Goal: Task Accomplishment & Management: Use online tool/utility

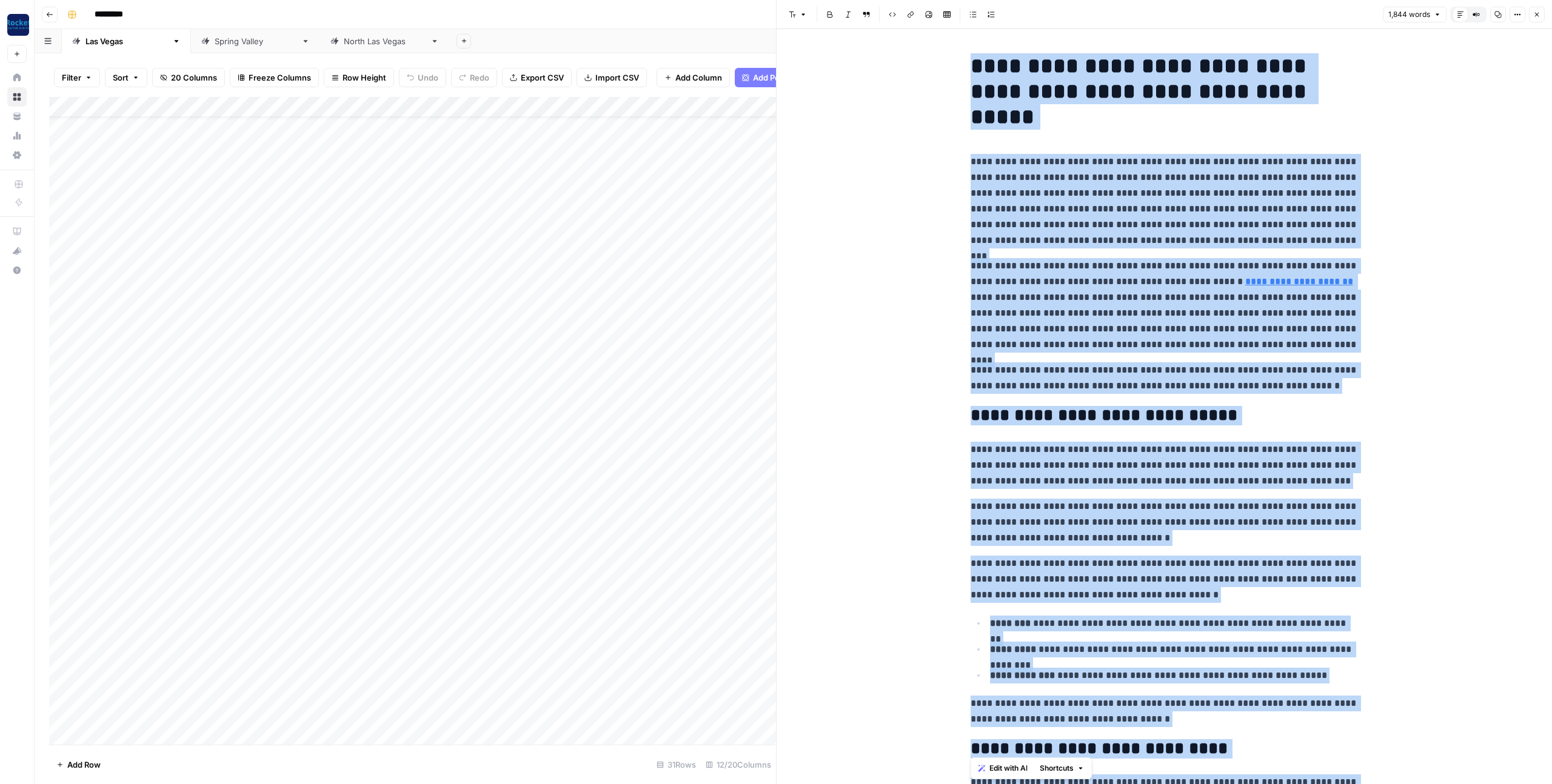
scroll to position [3680, 0]
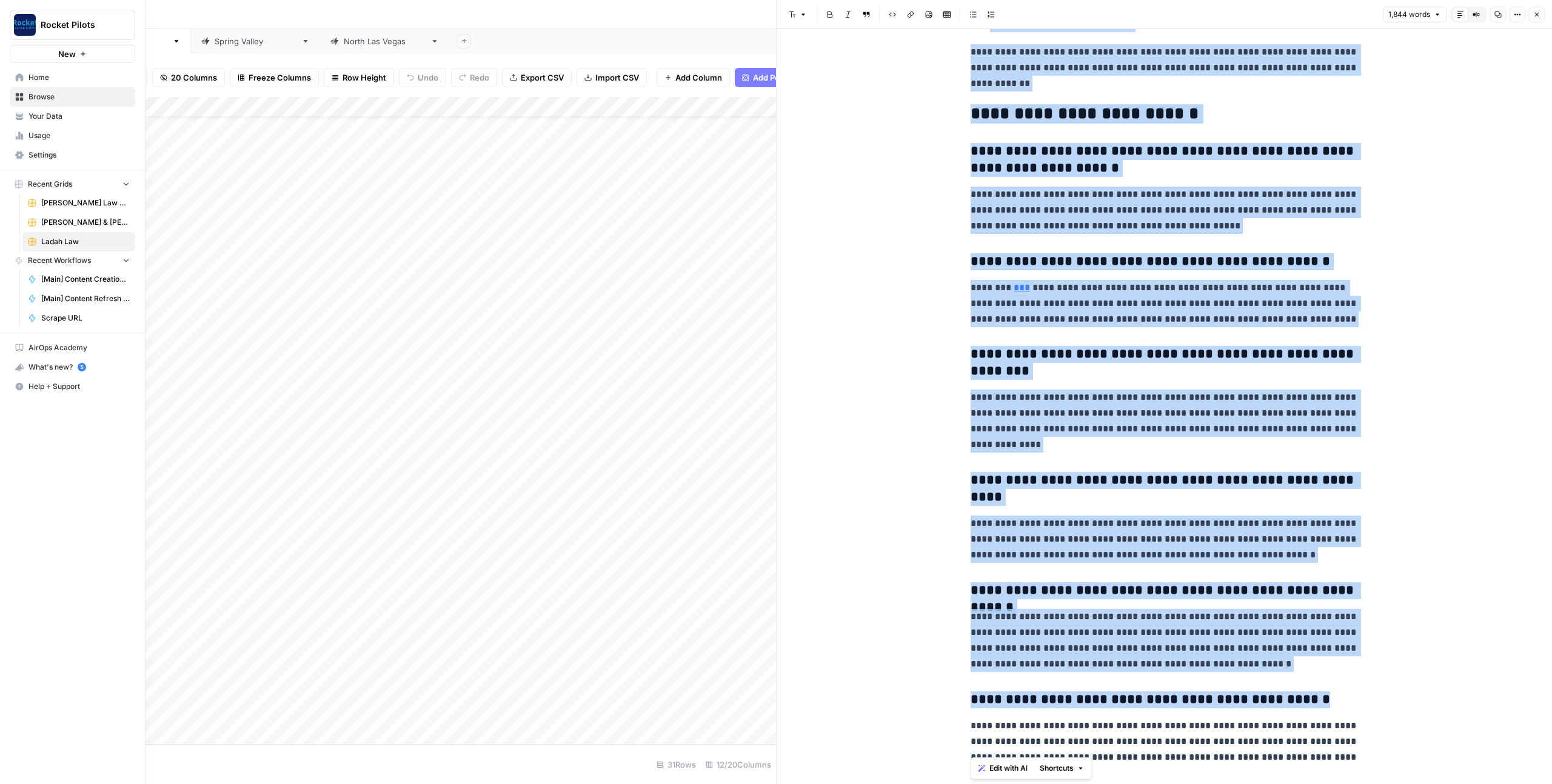
click at [53, 97] on span "Browse" at bounding box center [79, 96] width 101 height 11
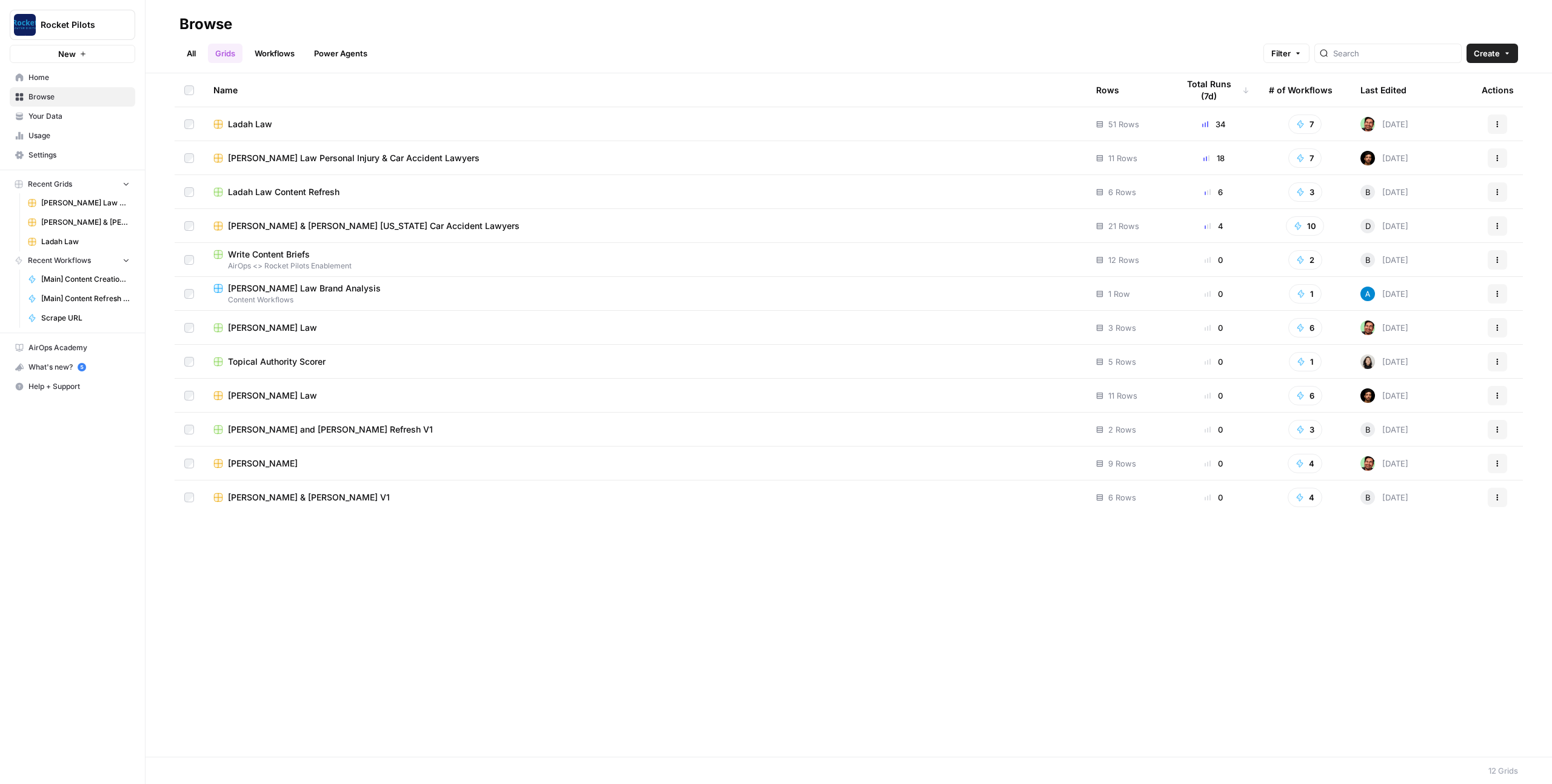
click at [407, 192] on div "Ladah Law Content Refresh" at bounding box center [644, 192] width 863 height 13
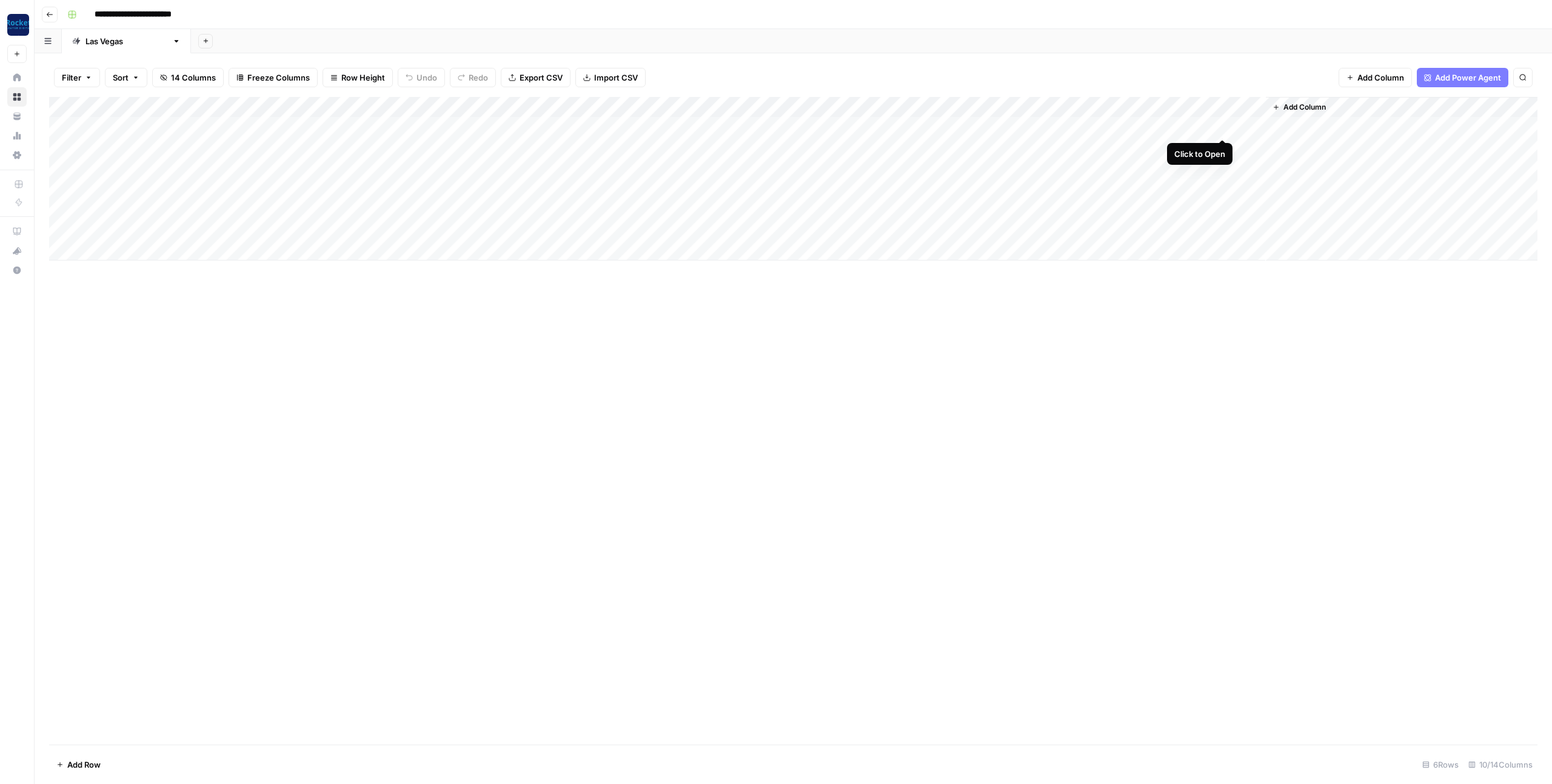
click at [1224, 126] on div "Add Column" at bounding box center [793, 179] width 1488 height 164
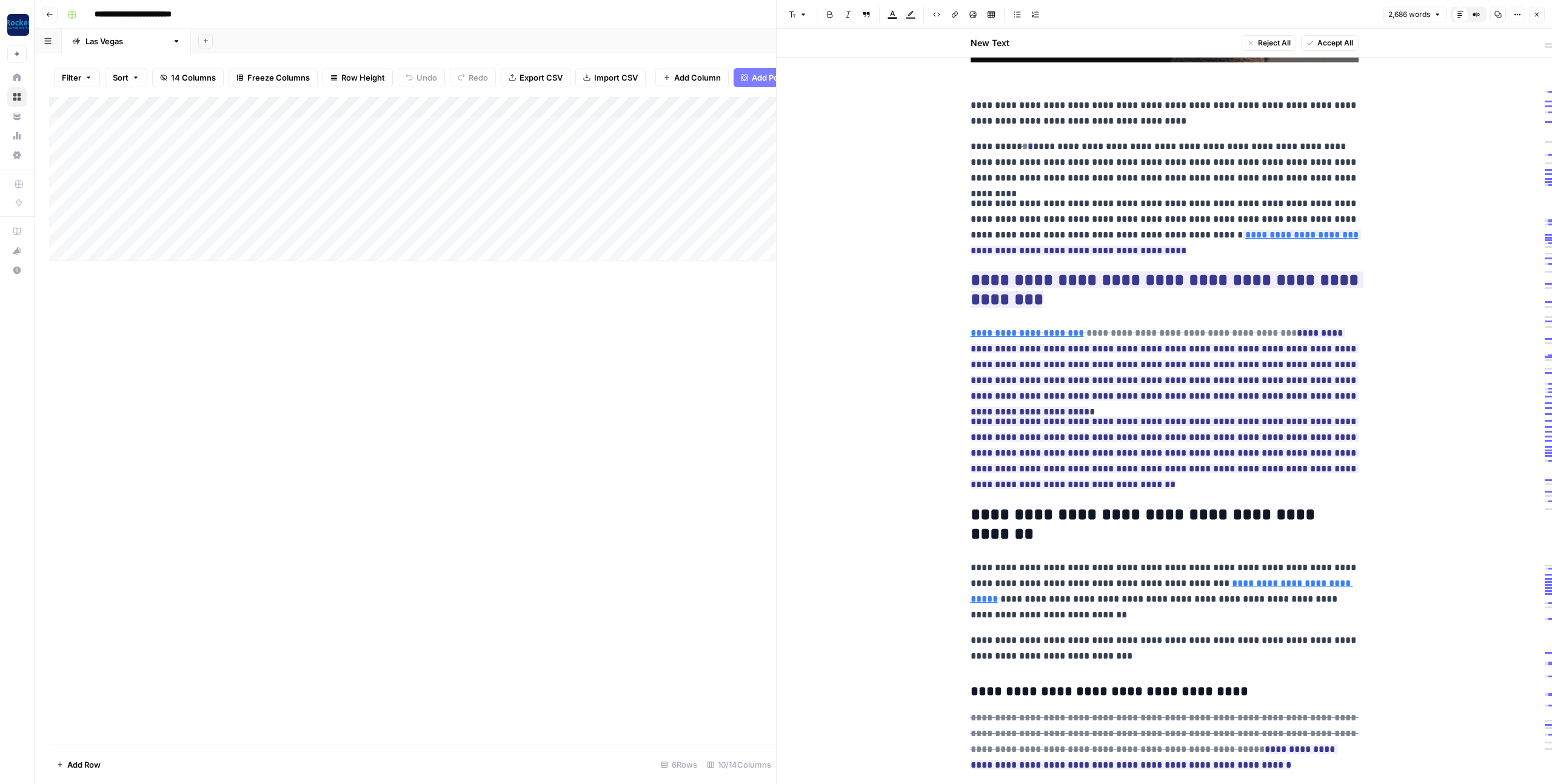
scroll to position [454, 0]
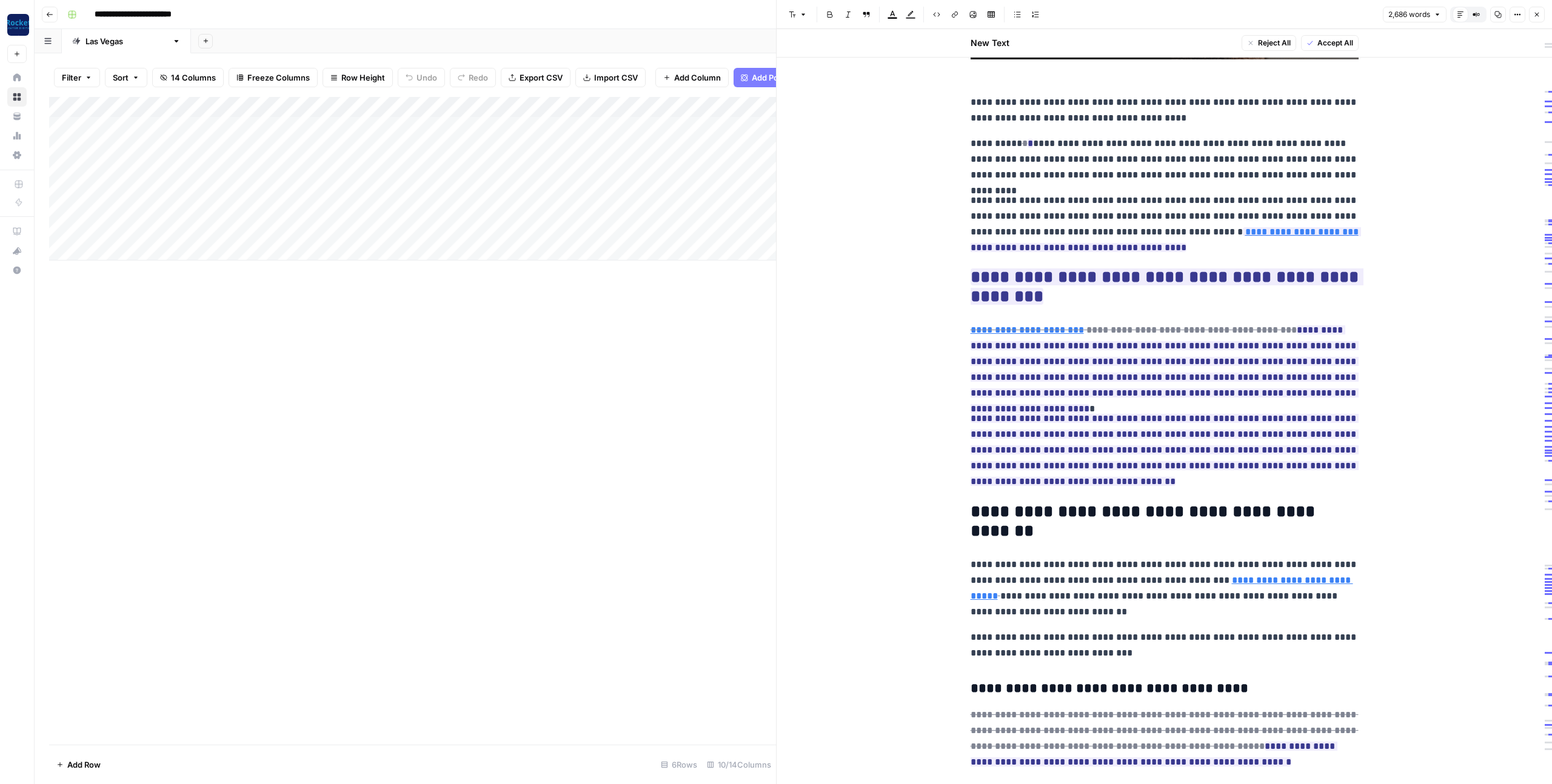
click at [1029, 519] on h2 "**********" at bounding box center [1164, 522] width 388 height 39
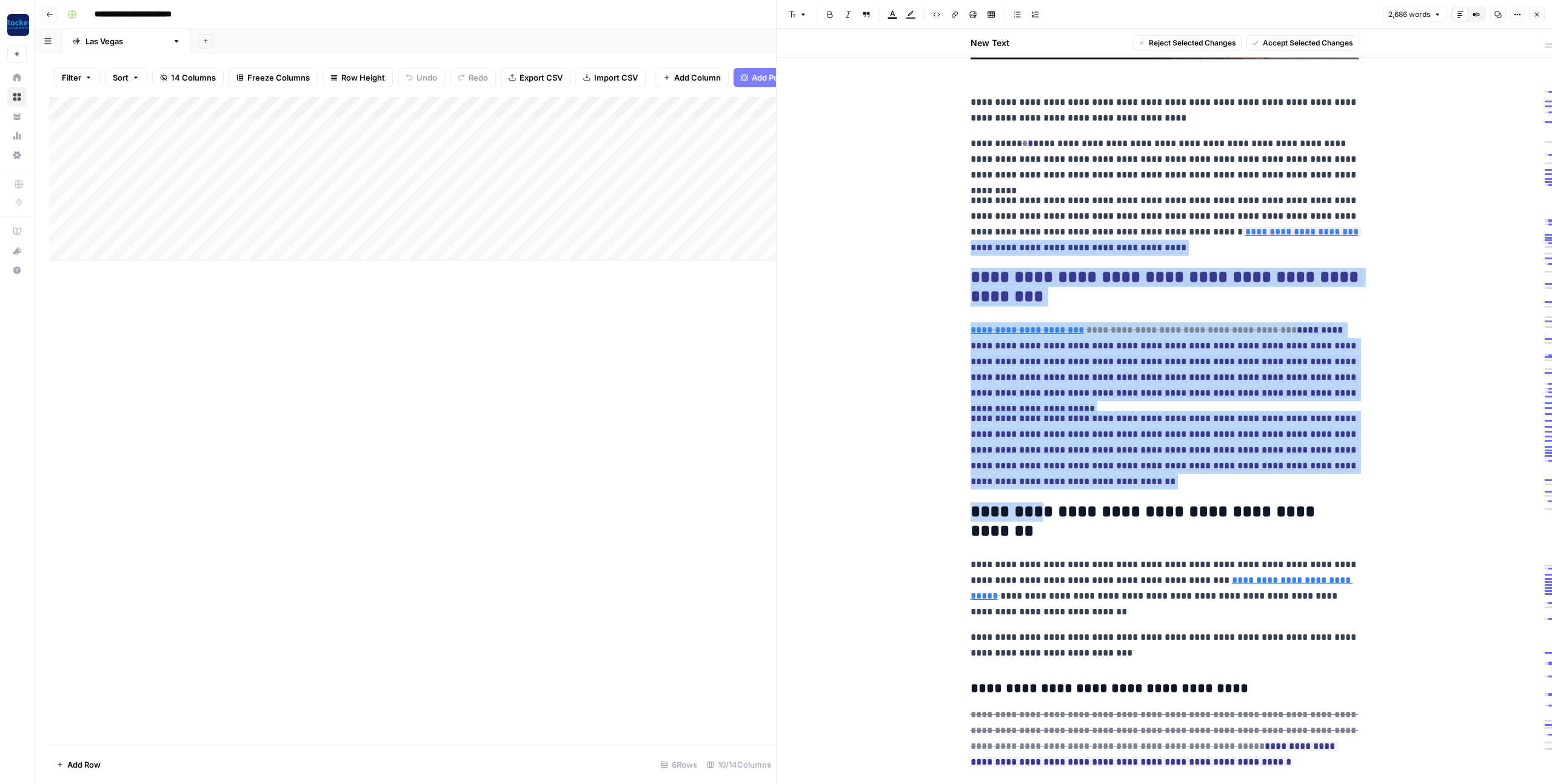
drag, startPoint x: 1054, startPoint y: 515, endPoint x: 967, endPoint y: 243, distance: 285.6
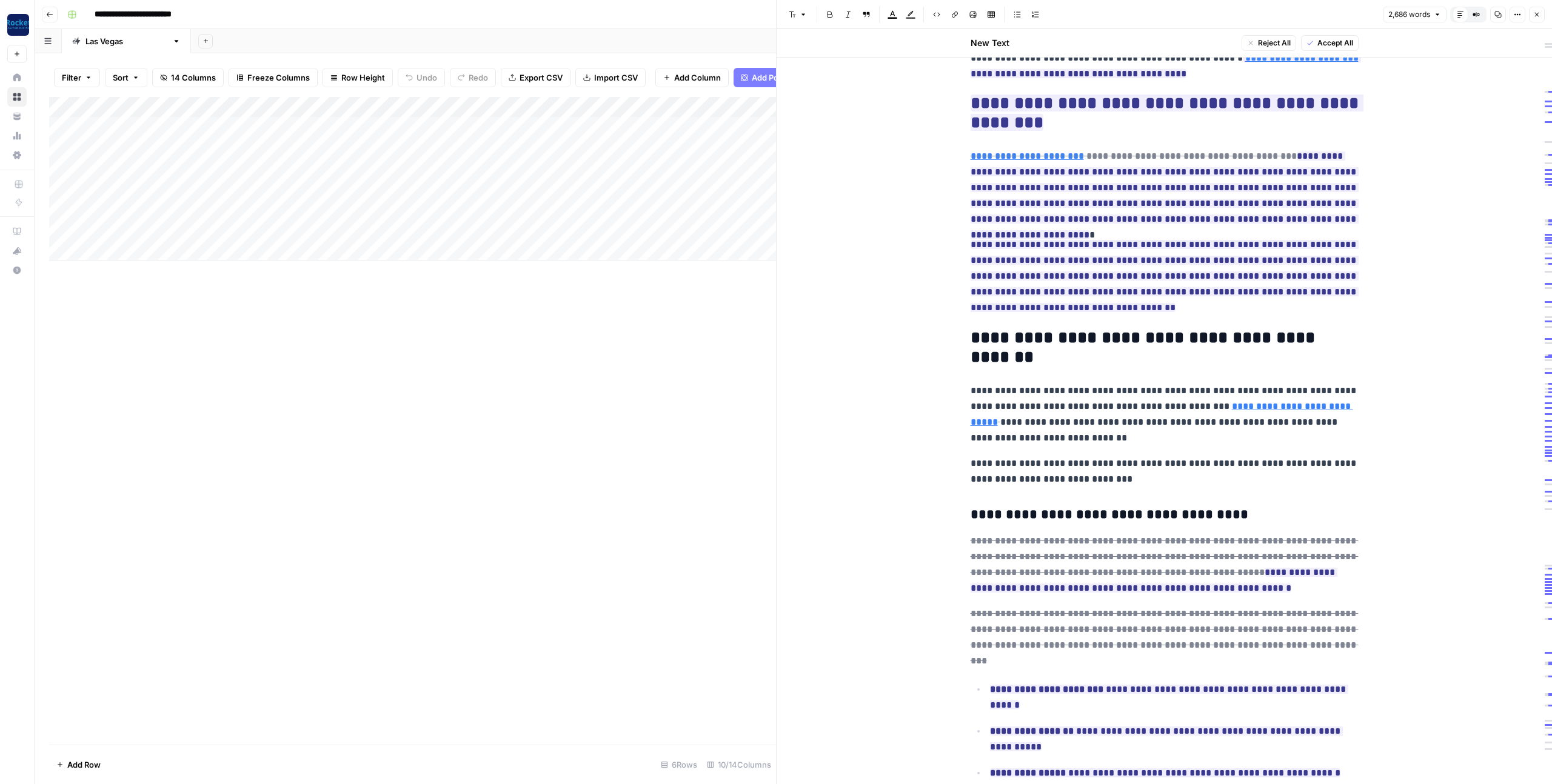
scroll to position [0, 0]
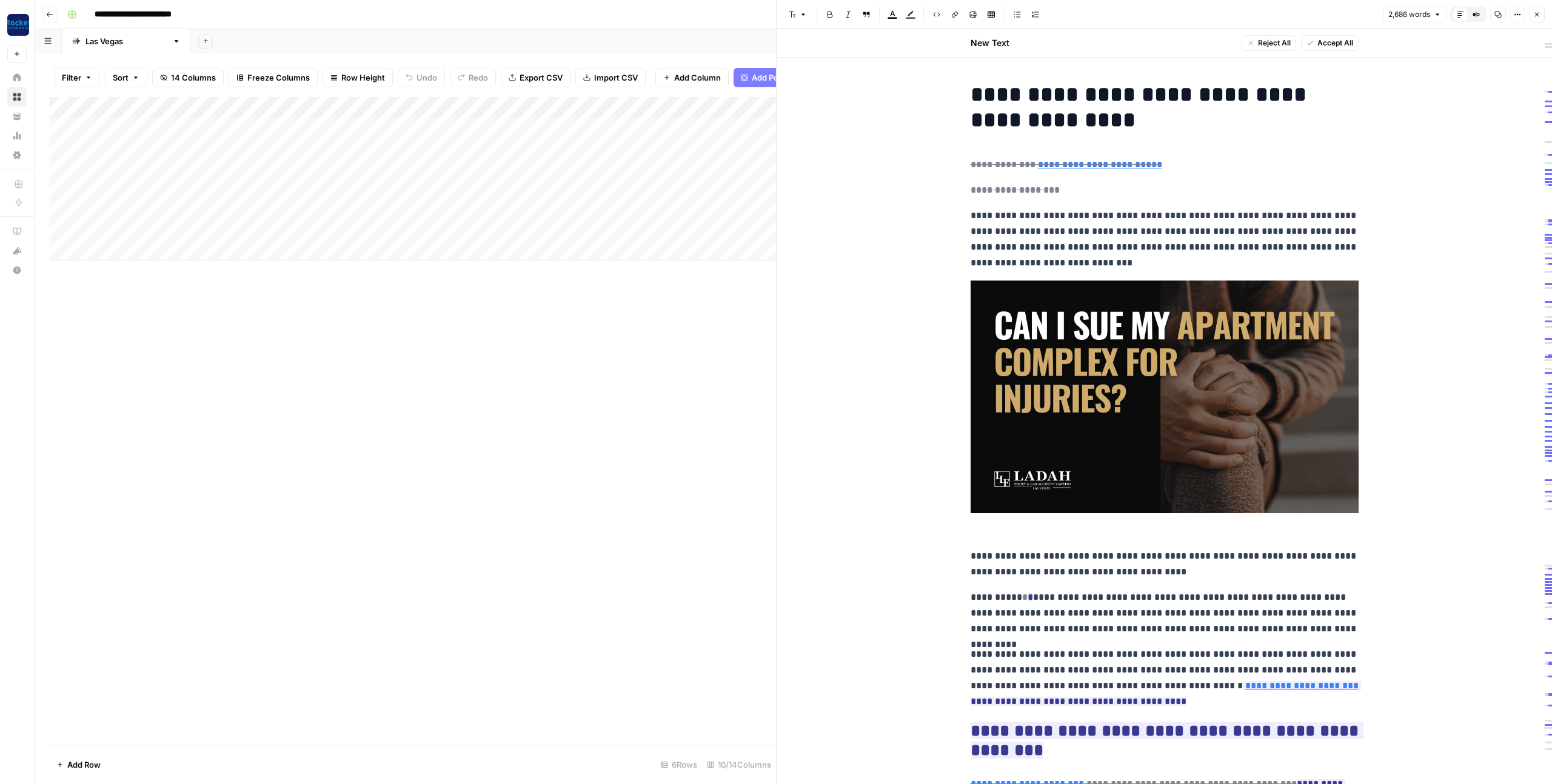
click at [1048, 97] on h1 "**********" at bounding box center [1164, 107] width 388 height 51
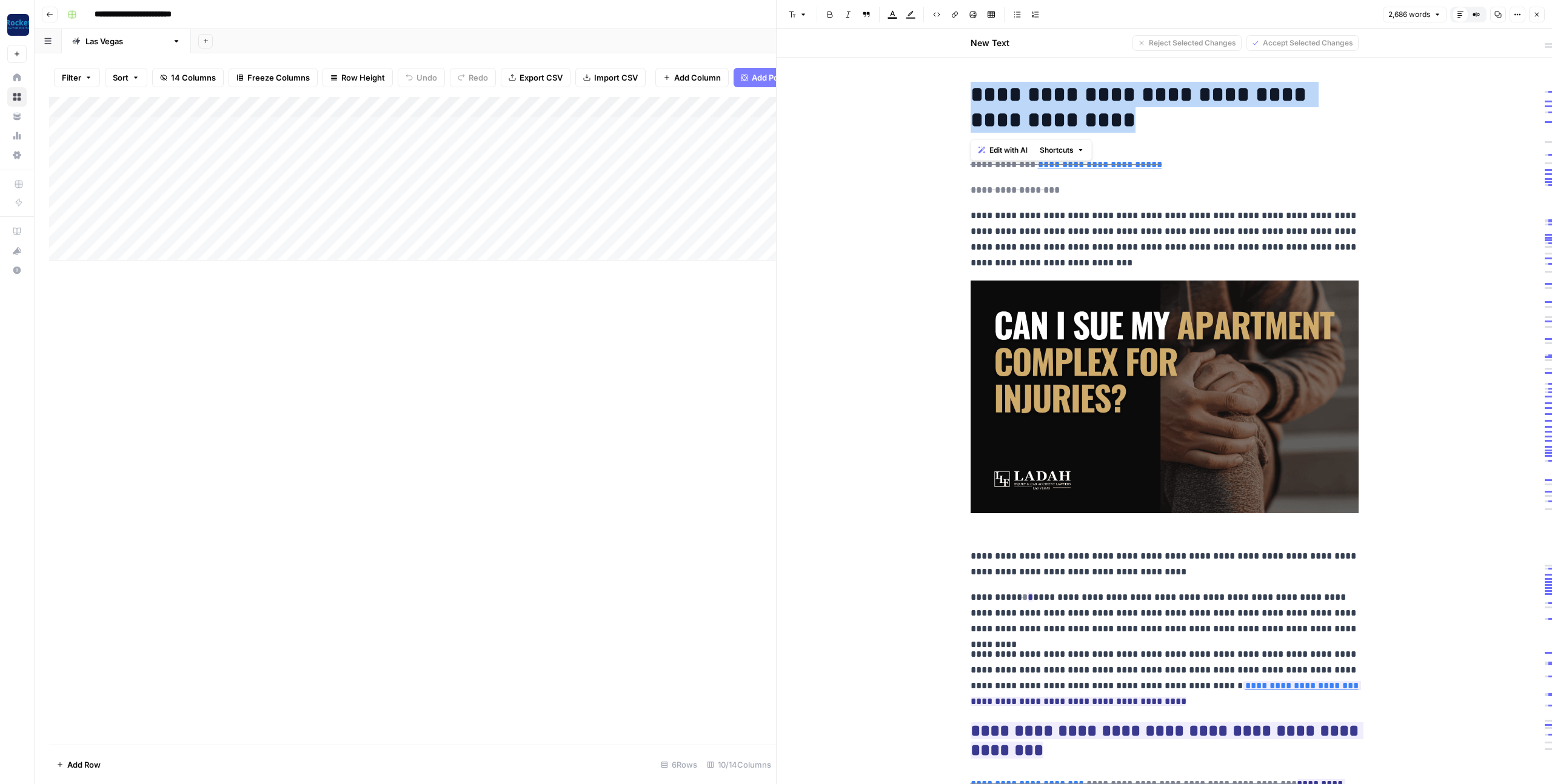
copy h1 "**********"
click at [1048, 97] on h1 "**********" at bounding box center [1164, 107] width 388 height 51
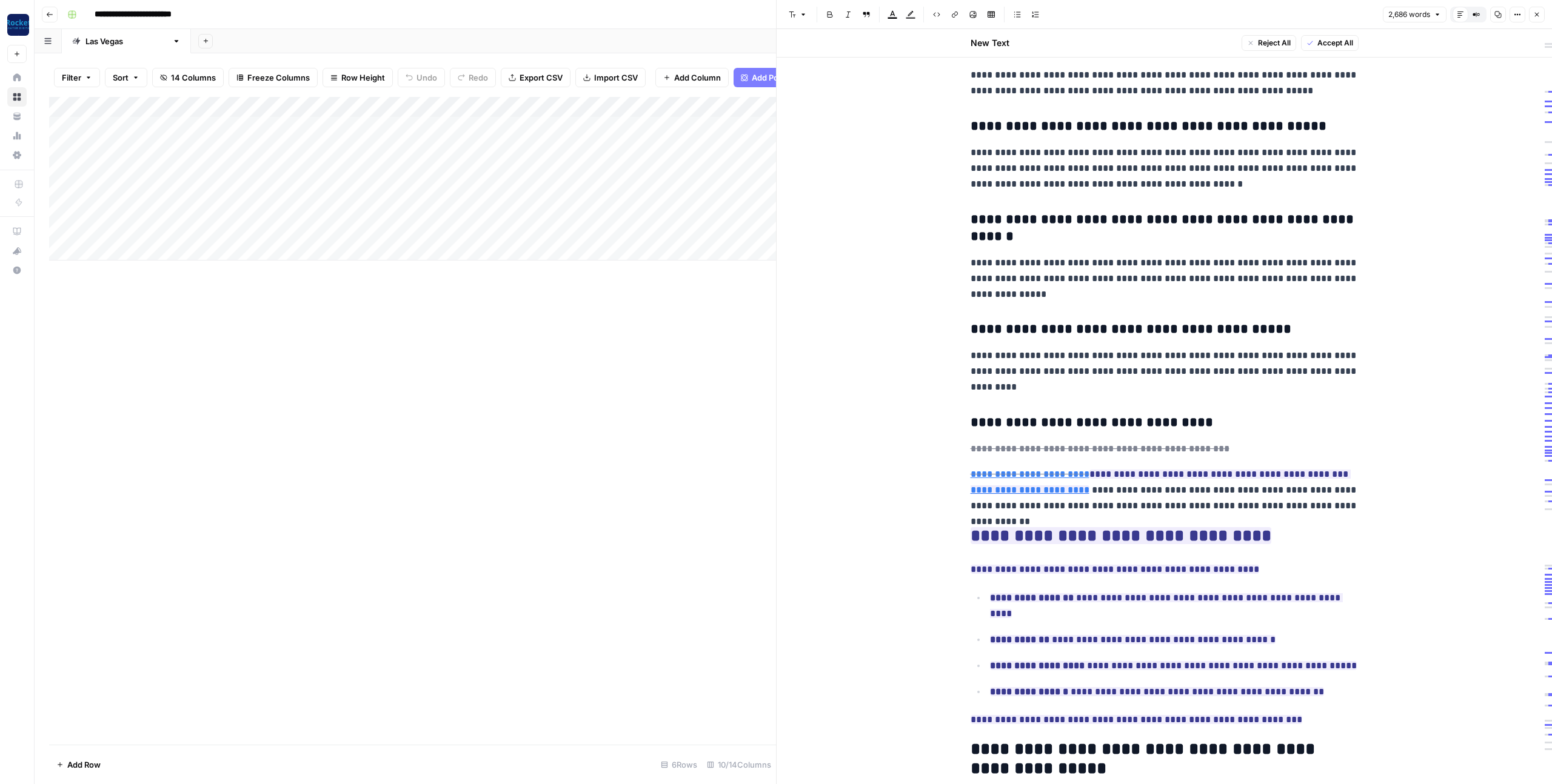
scroll to position [4548, 0]
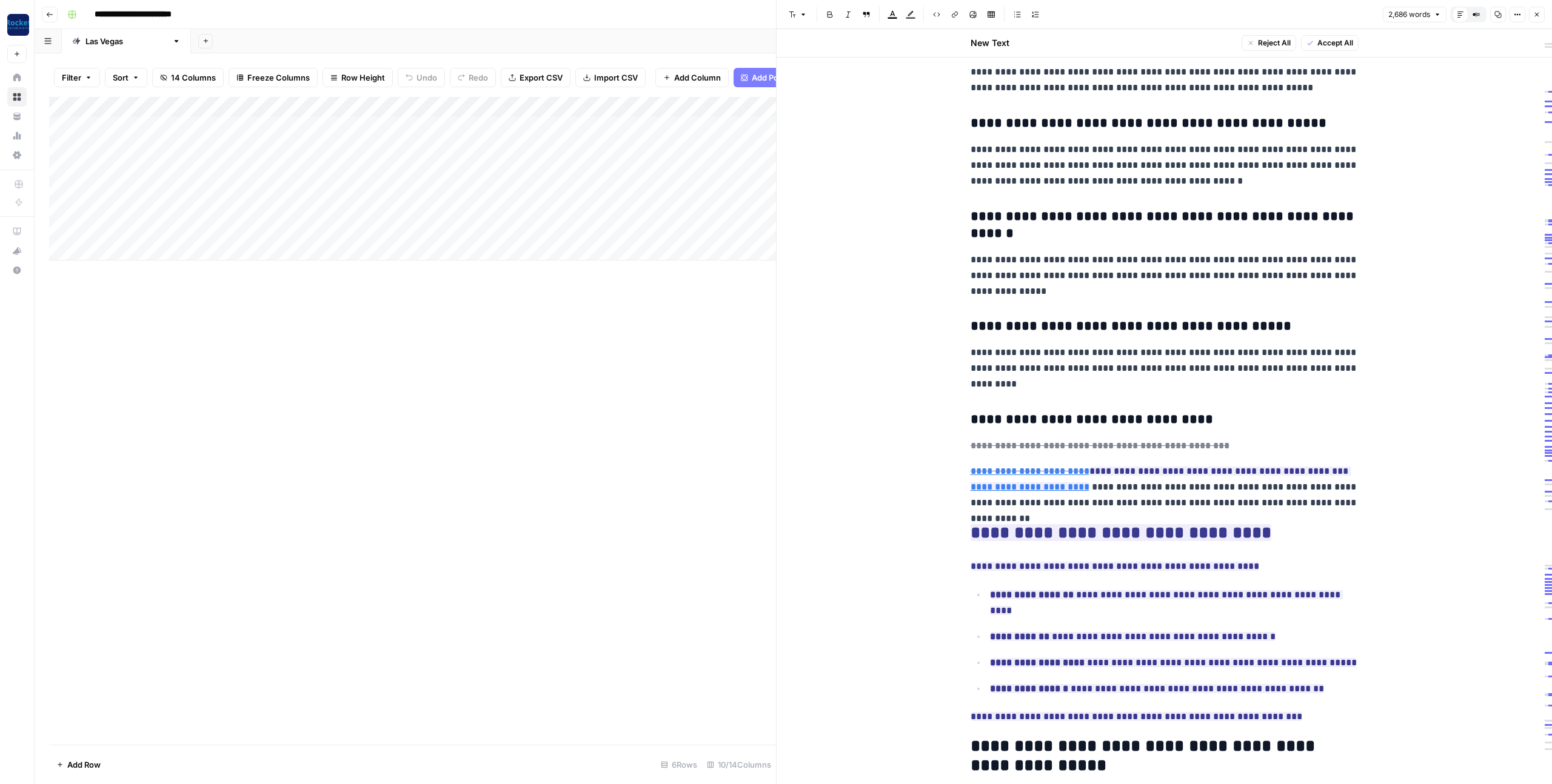
click at [1156, 345] on p "**********" at bounding box center [1164, 368] width 388 height 47
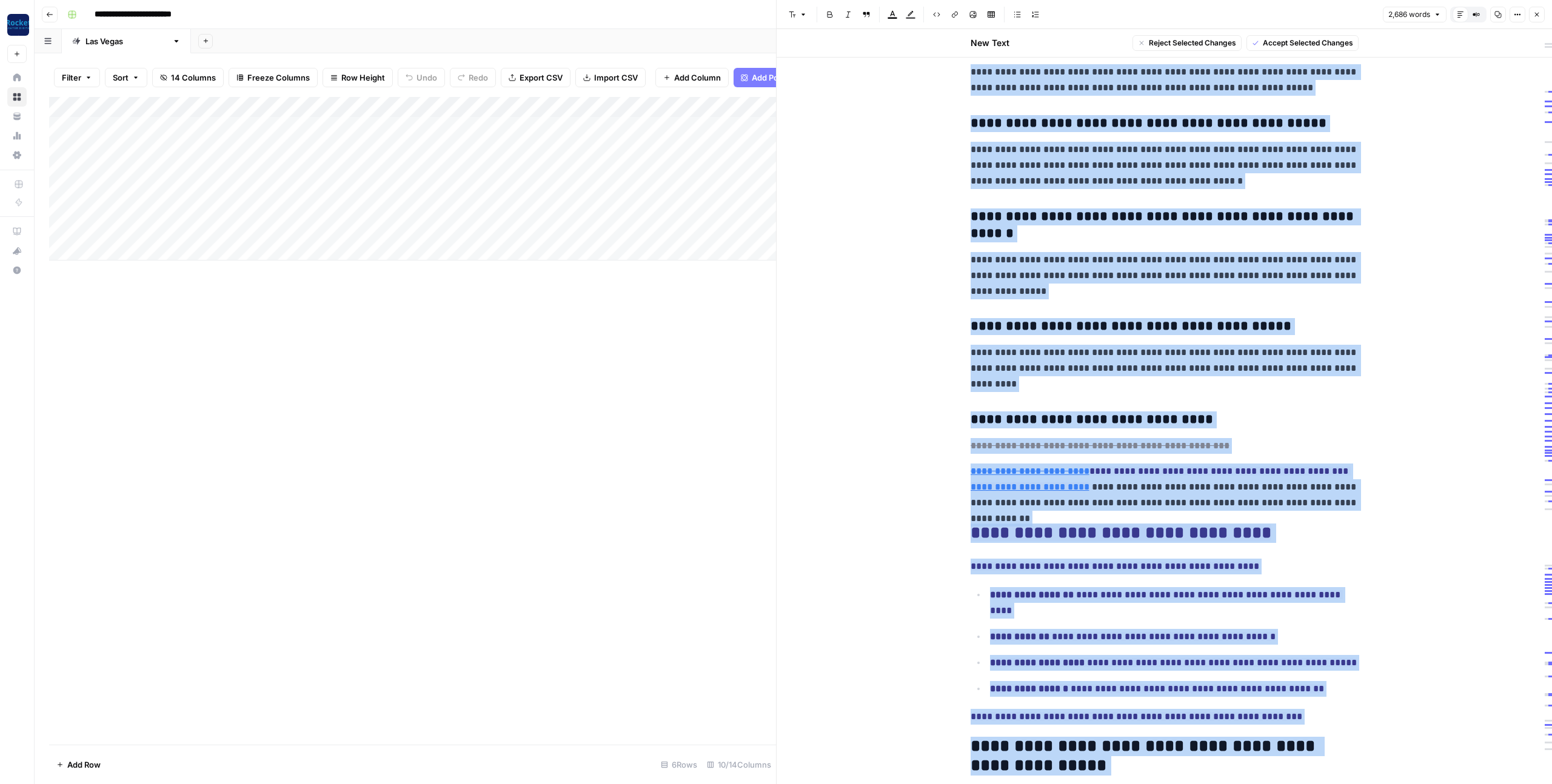
copy div "**********"
click at [1156, 345] on p "**********" at bounding box center [1164, 368] width 388 height 47
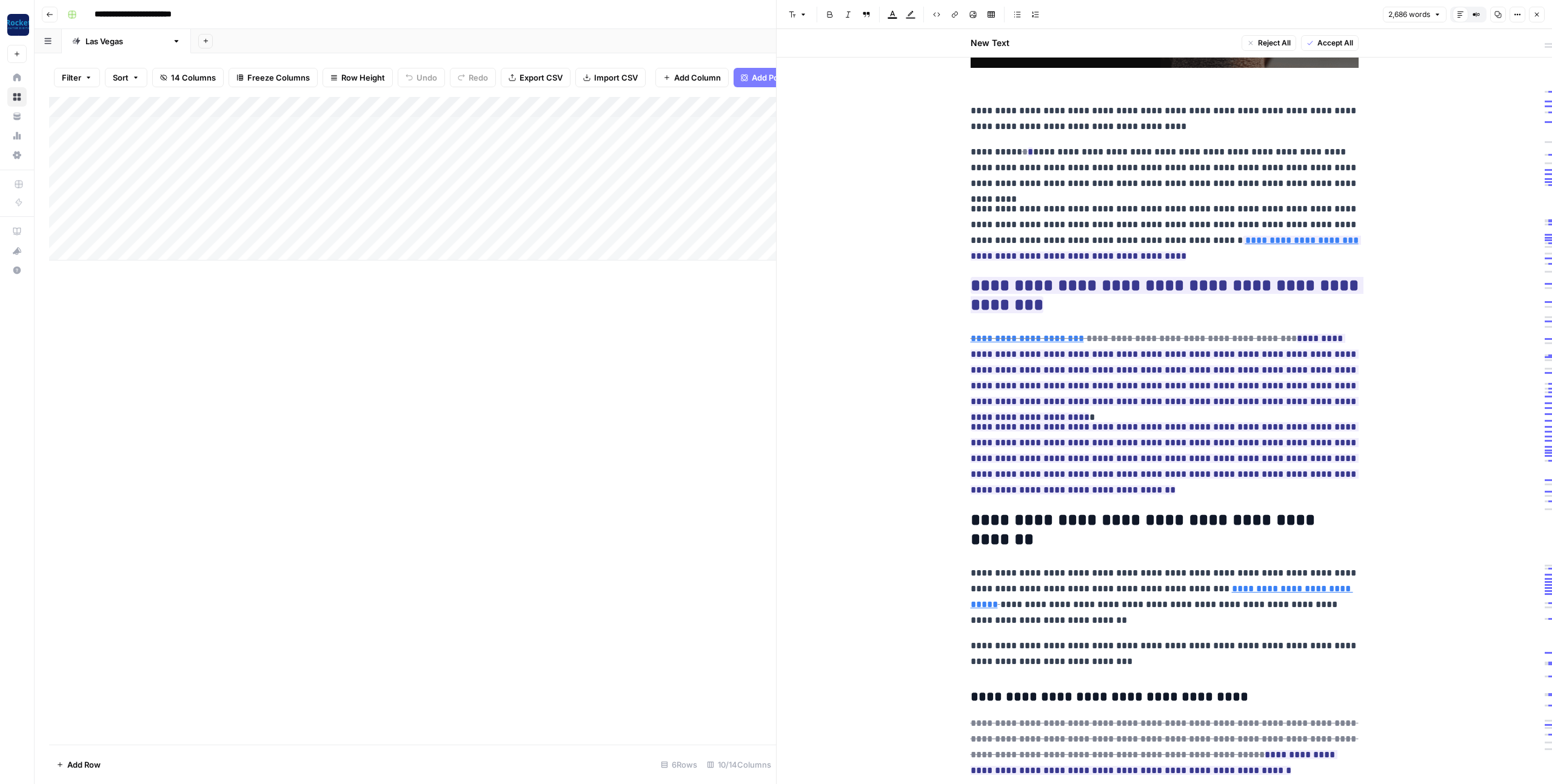
scroll to position [0, 0]
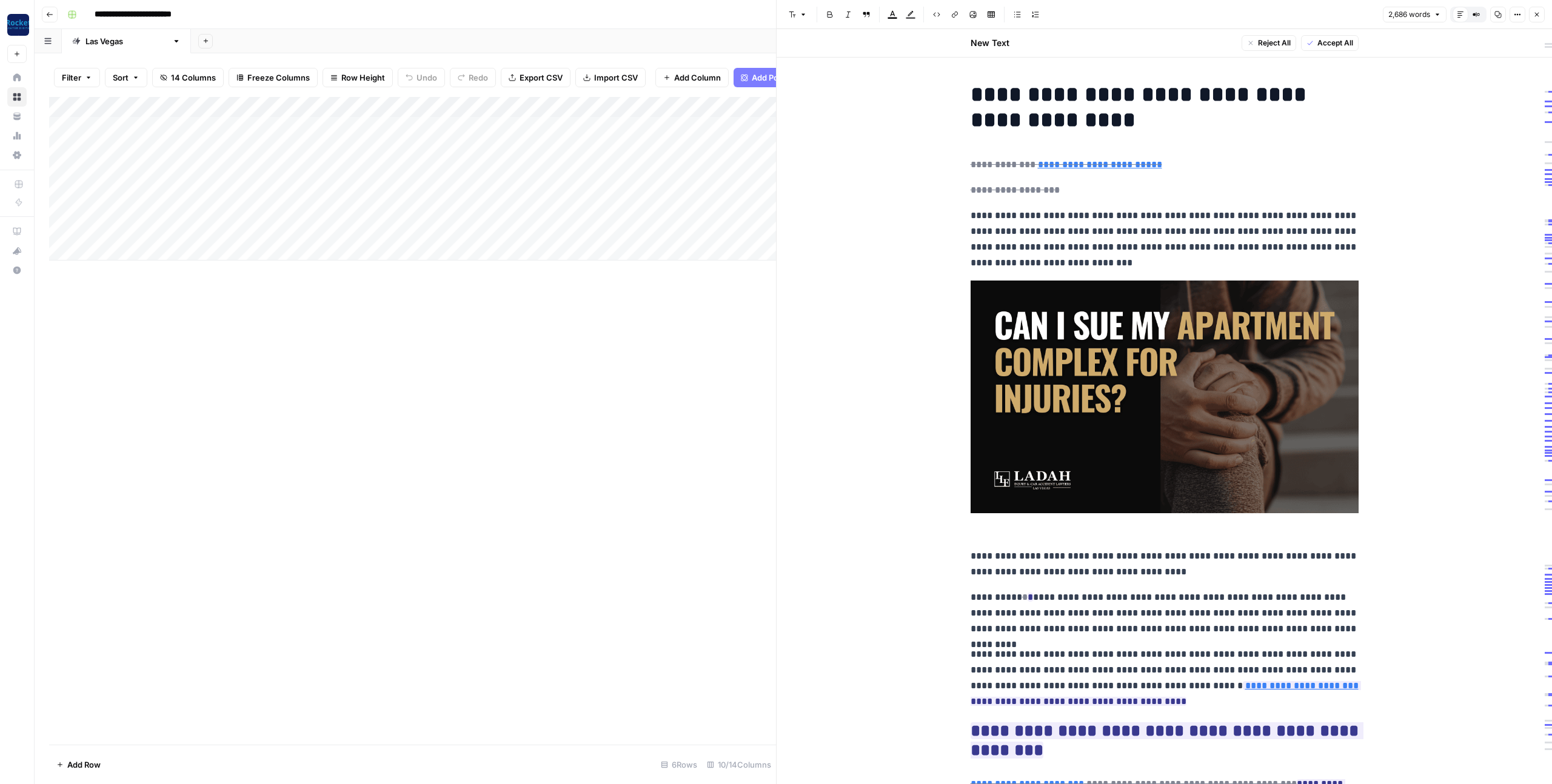
click at [148, 169] on div "Add Column" at bounding box center [413, 179] width 727 height 164
click at [152, 172] on div "Add Column" at bounding box center [413, 179] width 727 height 164
type input "**********"
click at [297, 172] on div "Add Column" at bounding box center [413, 179] width 727 height 164
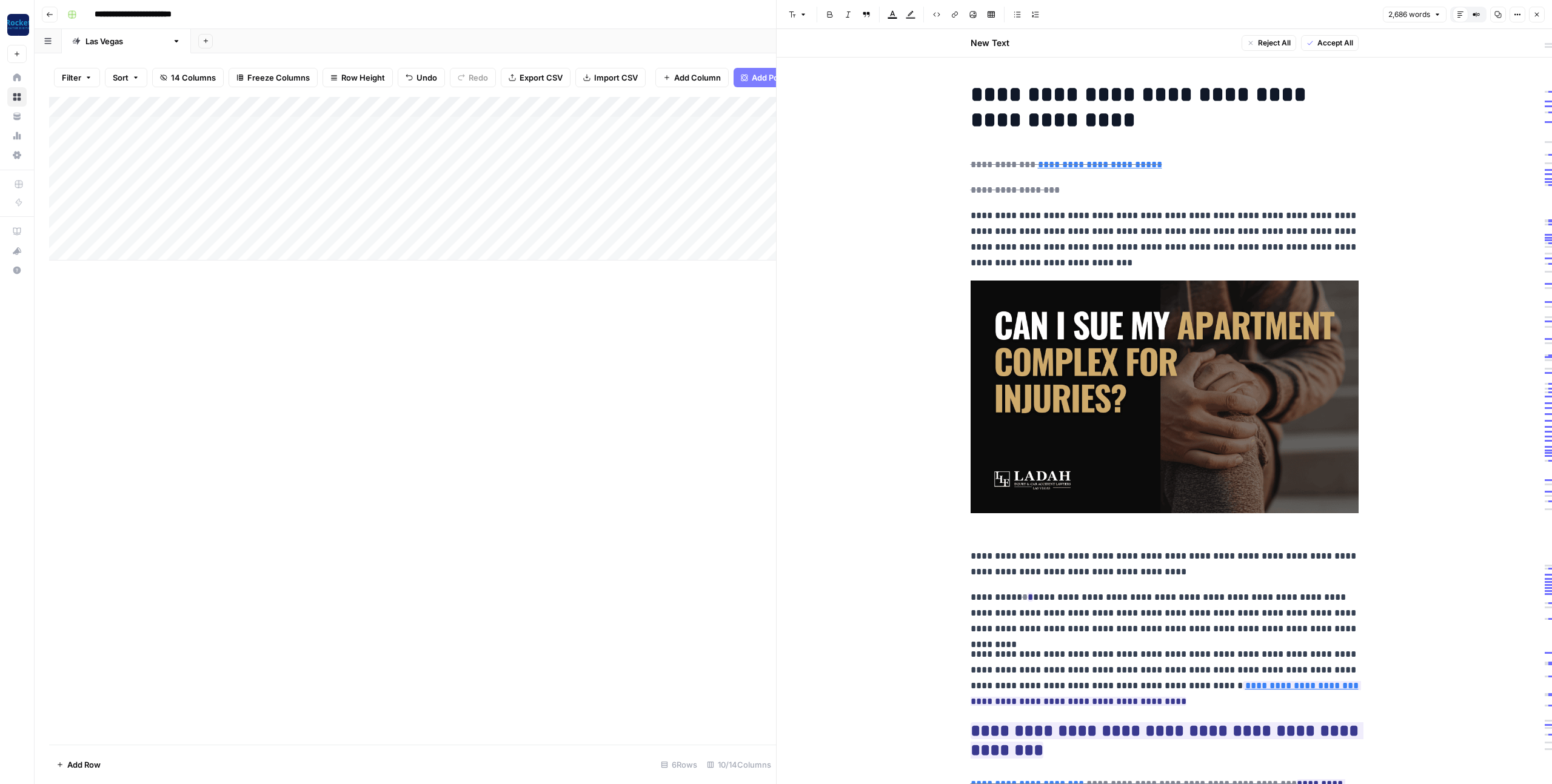
click at [280, 171] on div "Add Column" at bounding box center [413, 179] width 727 height 164
click at [298, 216] on div "Blog" at bounding box center [308, 216] width 122 height 22
click at [294, 215] on div "Blog" at bounding box center [308, 216] width 122 height 22
click at [278, 216] on button "Blog" at bounding box center [273, 215] width 27 height 14
click at [357, 169] on div "Add Column" at bounding box center [413, 179] width 727 height 164
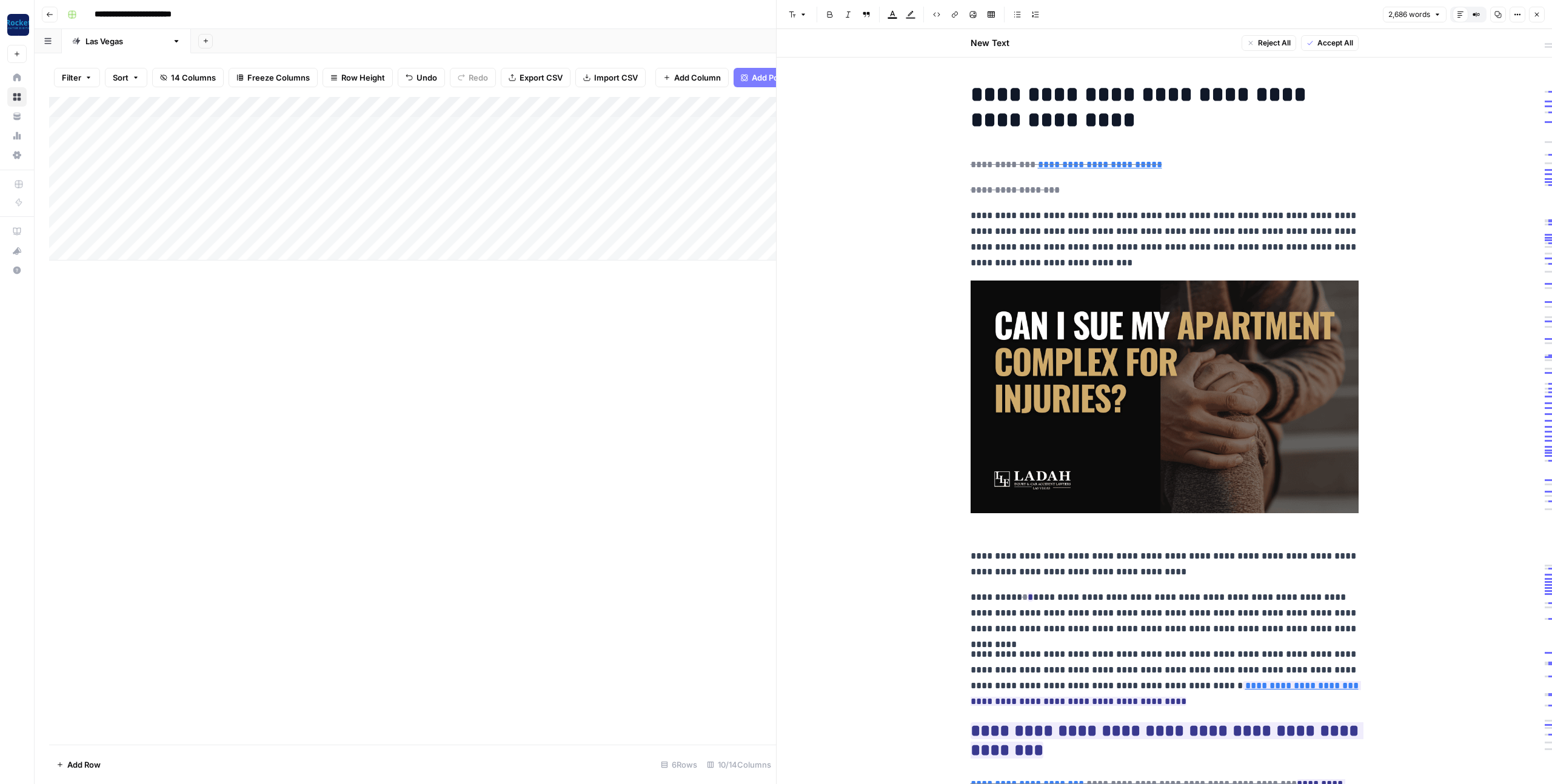
click at [357, 169] on div "Add Column" at bounding box center [413, 179] width 727 height 164
type textarea "**********"
click at [448, 382] on div "Add Column" at bounding box center [413, 421] width 727 height 648
click at [1537, 14] on icon "button" at bounding box center [1538, 14] width 8 height 8
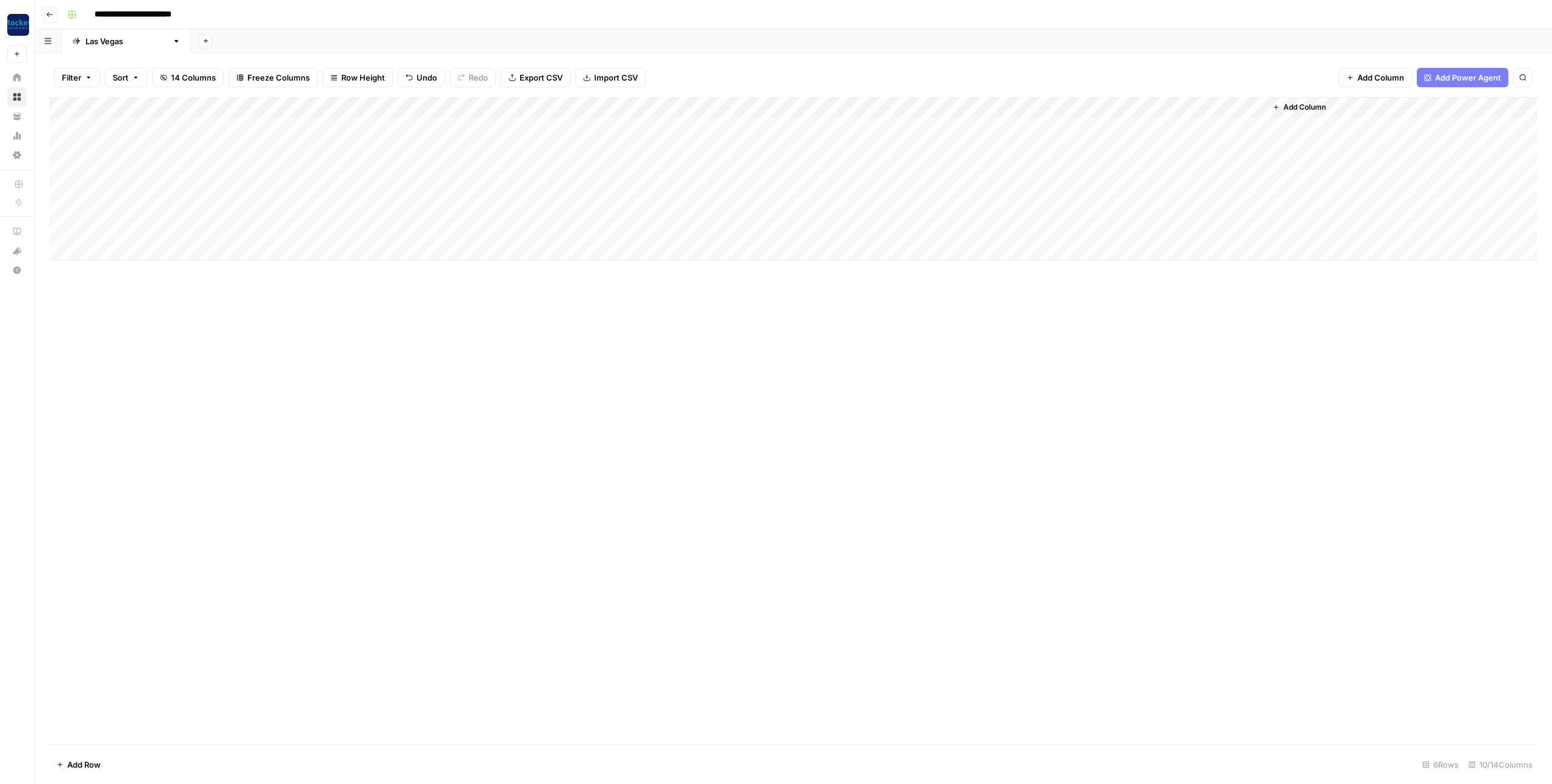
click at [514, 166] on div "Add Column" at bounding box center [793, 179] width 1488 height 164
click at [667, 169] on div "Add Column" at bounding box center [793, 179] width 1488 height 164
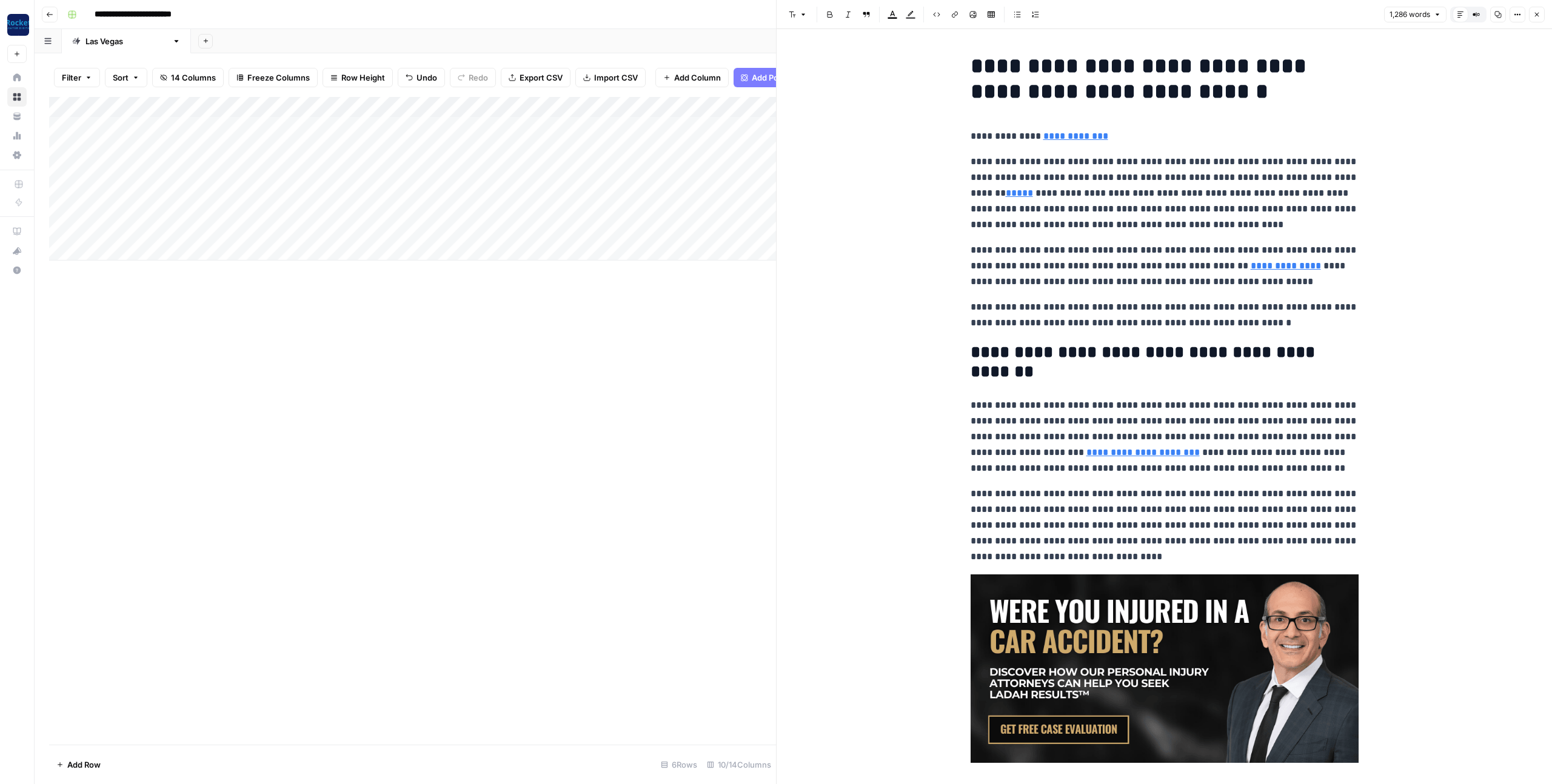
click at [1536, 17] on icon "button" at bounding box center [1538, 14] width 8 height 8
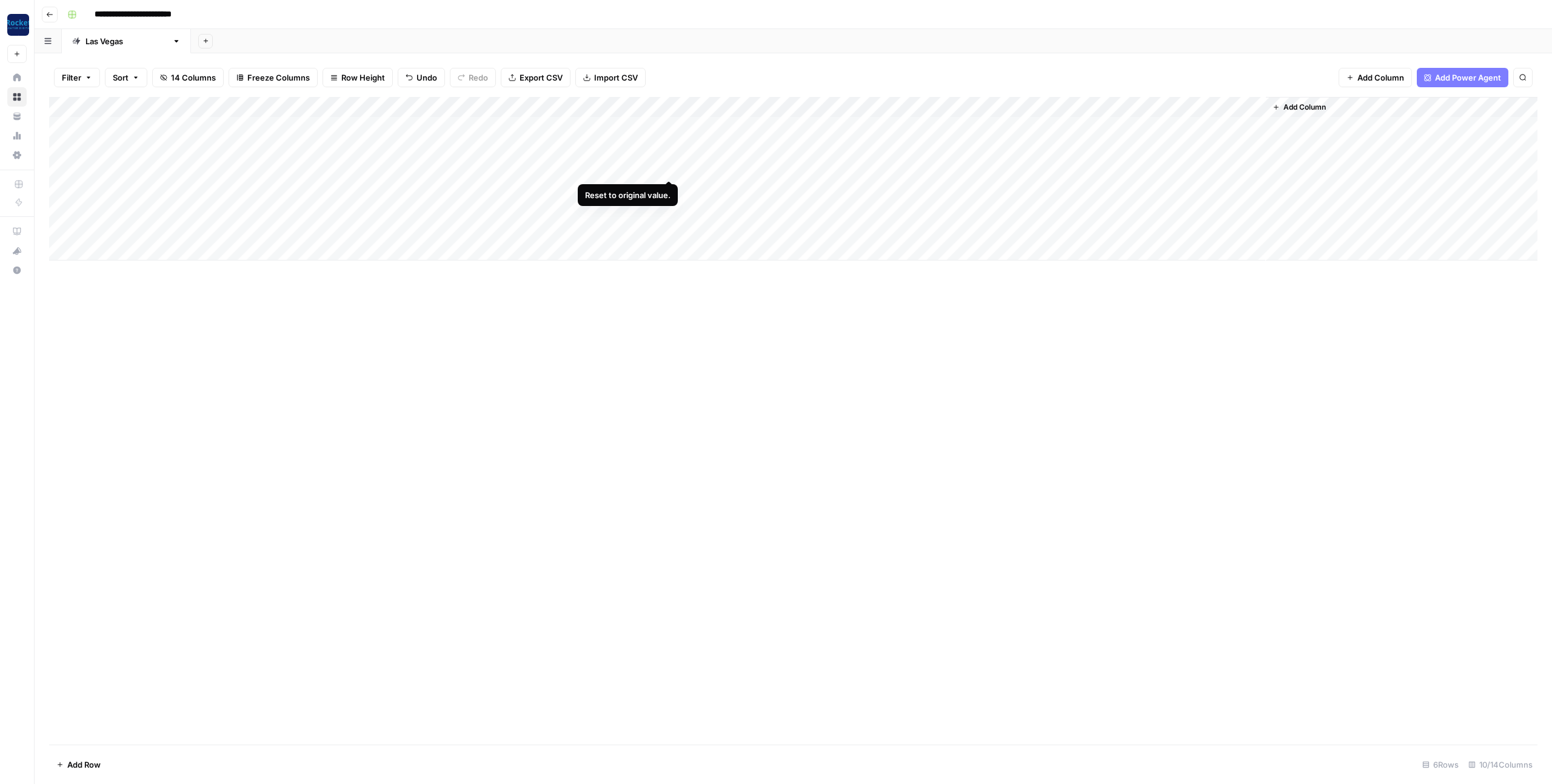
click at [669, 168] on div "Add Column" at bounding box center [793, 179] width 1488 height 164
click at [668, 166] on div "Add Column" at bounding box center [793, 179] width 1488 height 164
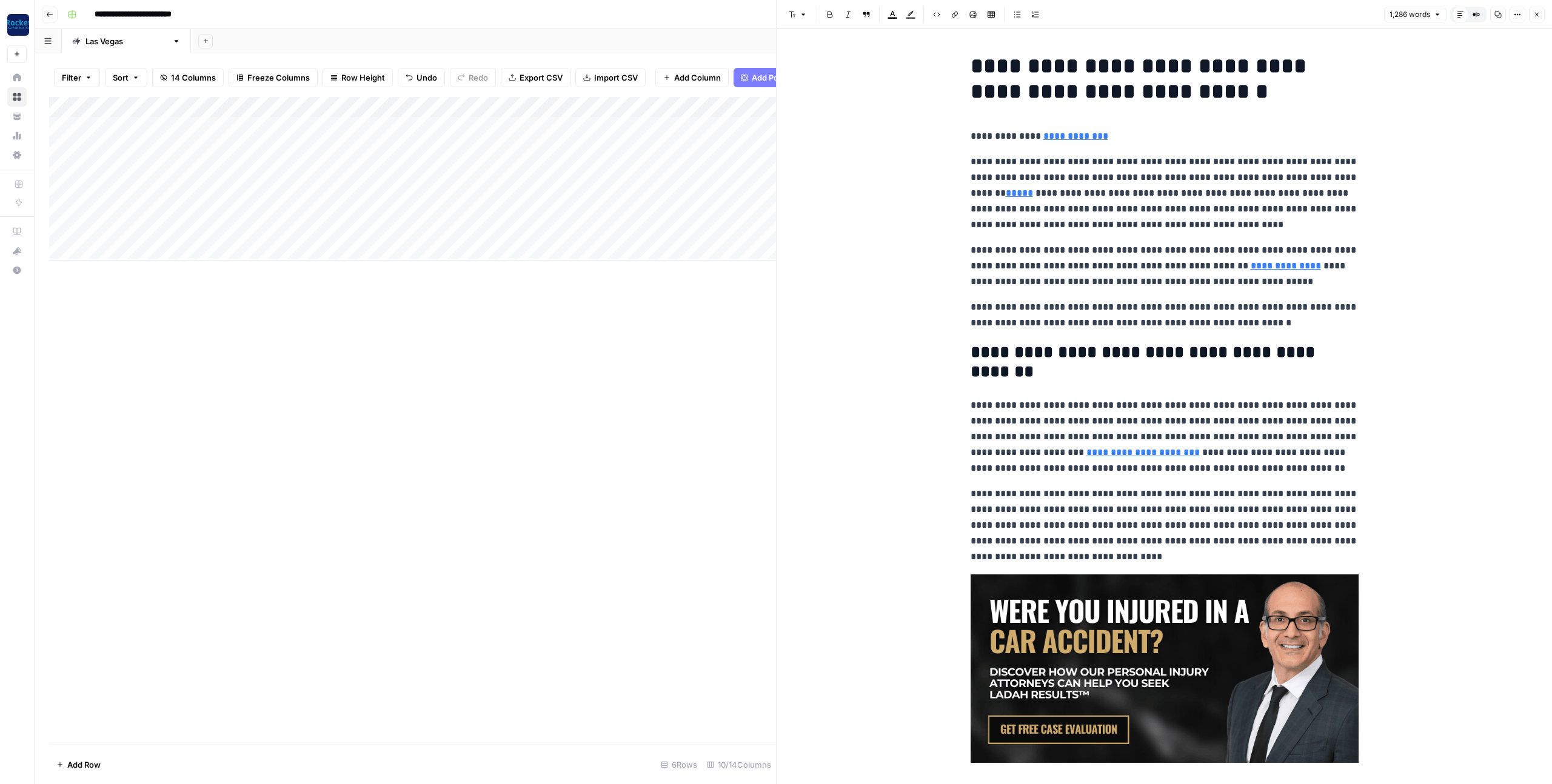
click at [1536, 12] on icon "button" at bounding box center [1538, 14] width 8 height 8
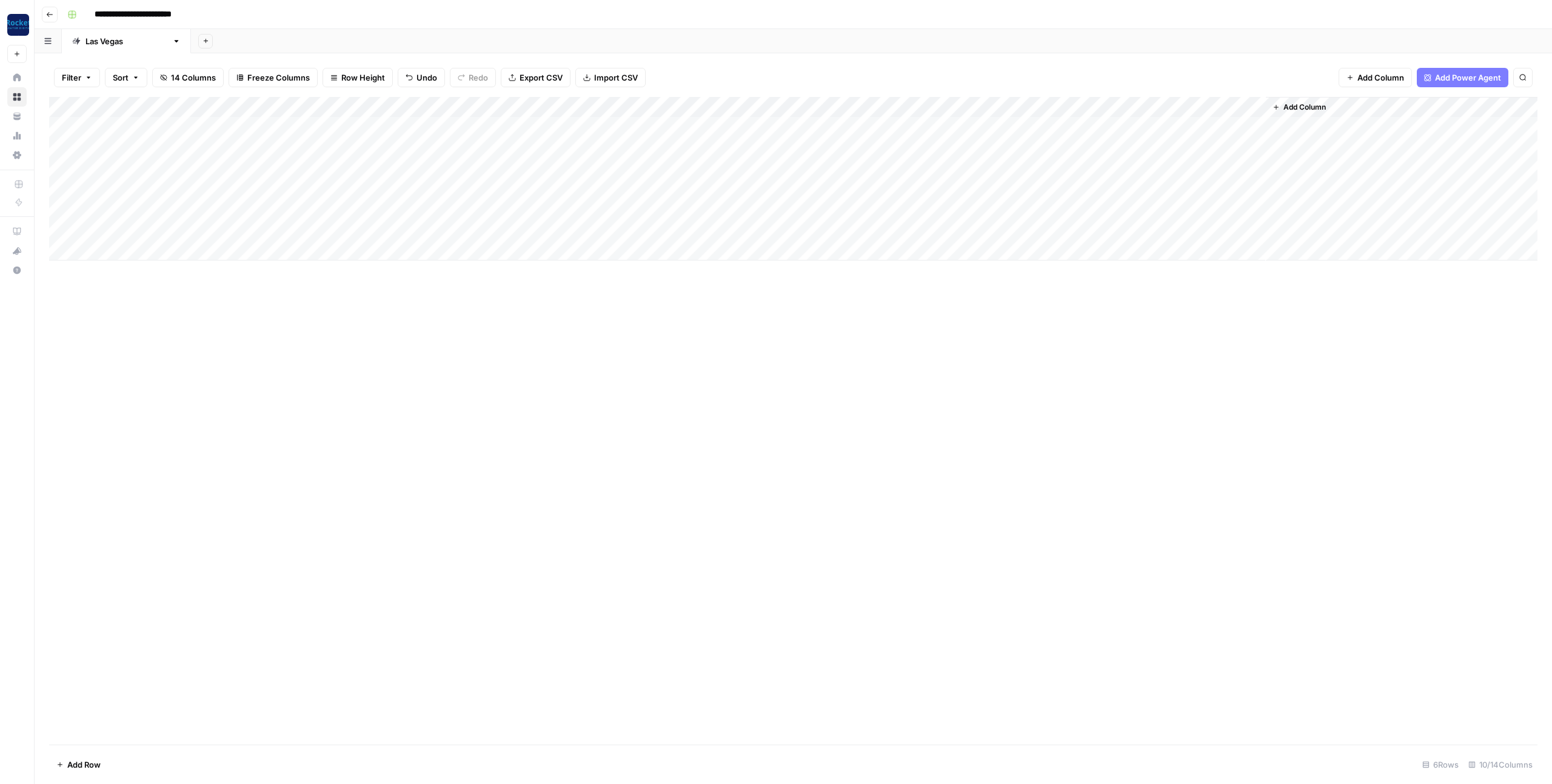
click at [742, 167] on div "Add Column" at bounding box center [793, 179] width 1488 height 164
click at [938, 352] on div "Add Column" at bounding box center [793, 421] width 1488 height 648
click at [152, 188] on div "Add Column" at bounding box center [793, 179] width 1488 height 164
click at [157, 188] on div "Add Column" at bounding box center [793, 179] width 1488 height 164
click at [157, 188] on input at bounding box center [169, 192] width 194 height 14
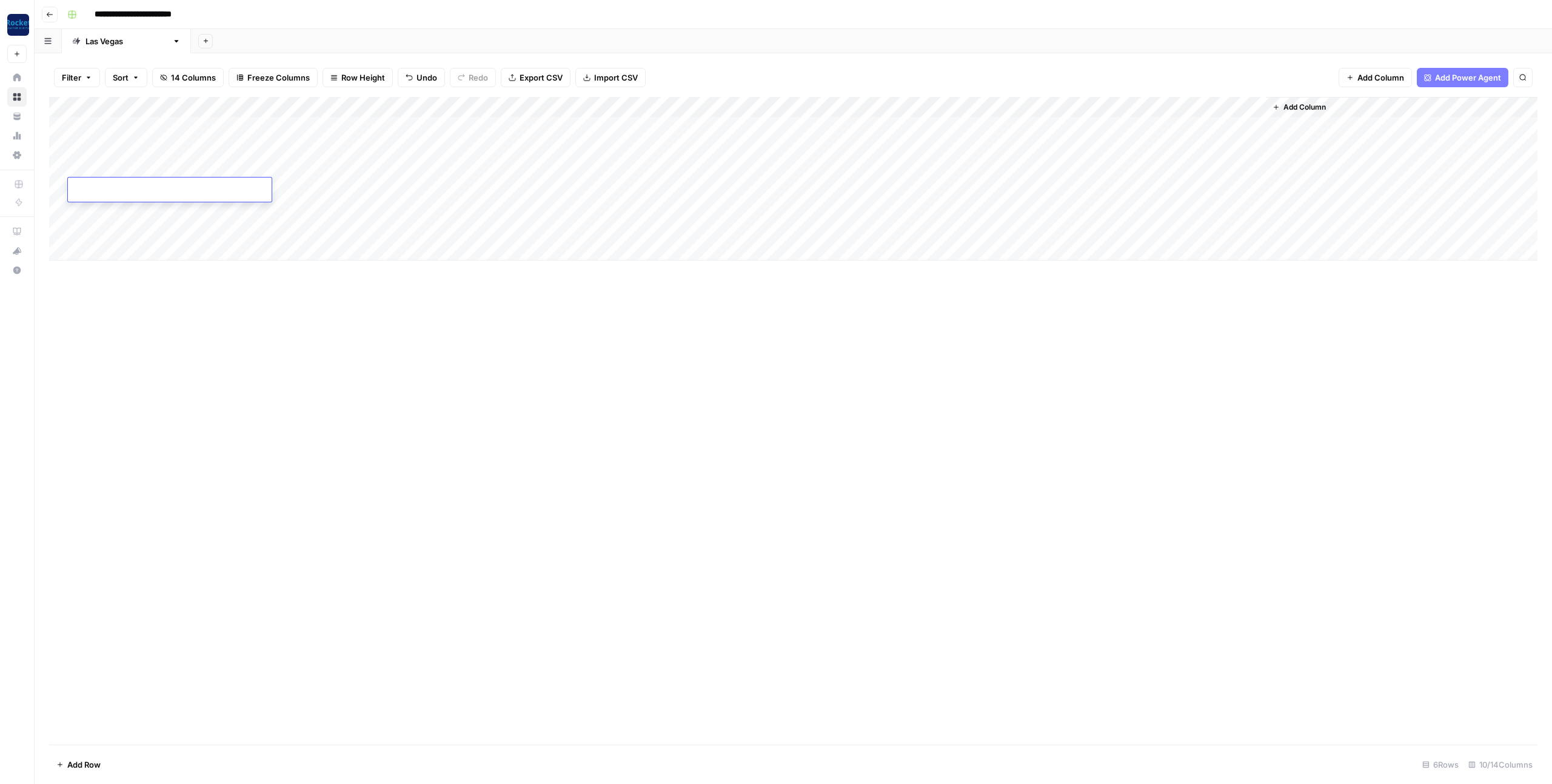
type input "**********"
click at [262, 295] on div "Add Column" at bounding box center [793, 421] width 1488 height 648
click at [282, 187] on div "Add Column" at bounding box center [793, 179] width 1488 height 164
click at [279, 188] on div "Add Column" at bounding box center [793, 179] width 1488 height 164
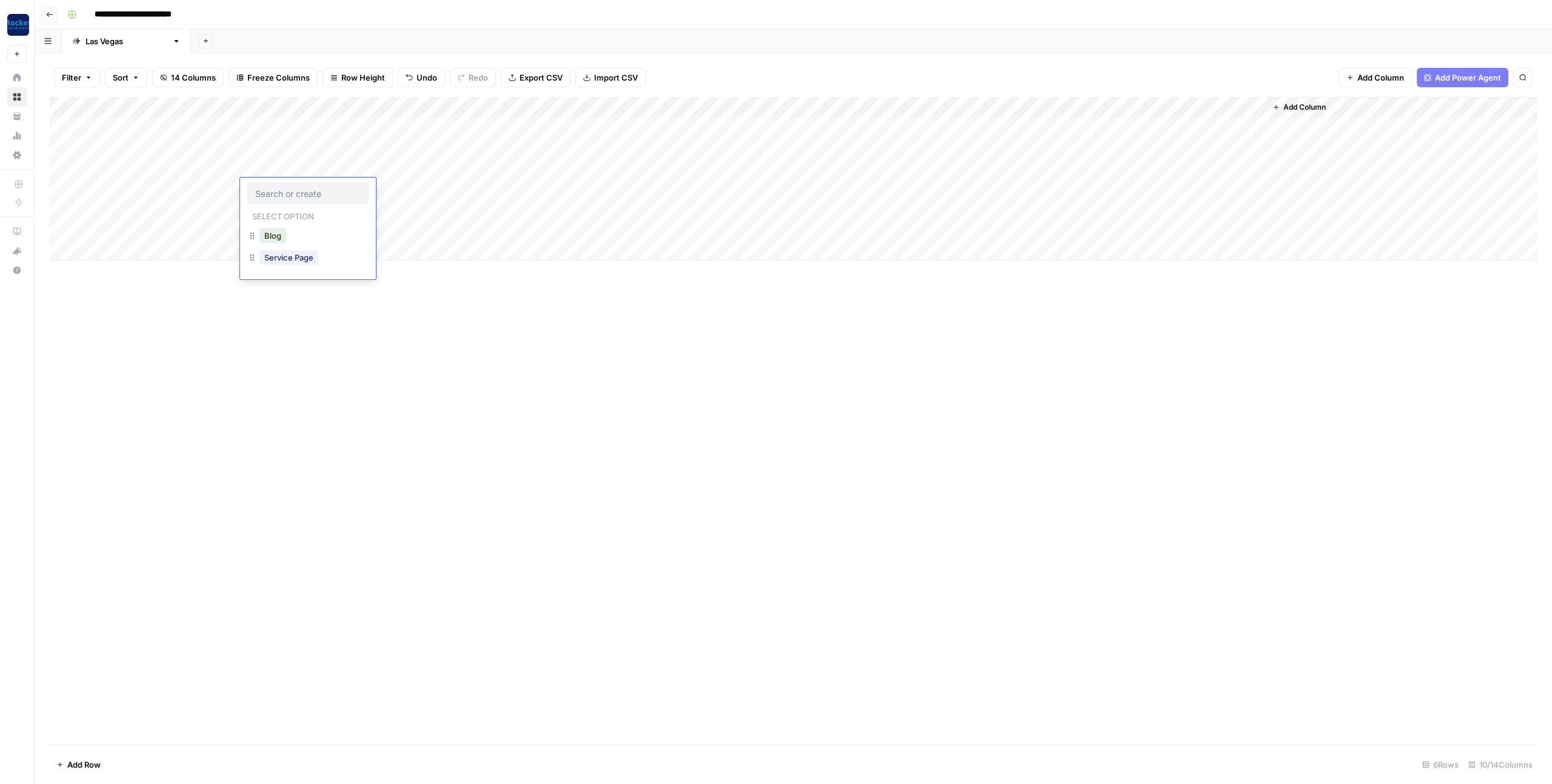
click at [328, 259] on div "Service Page" at bounding box center [308, 258] width 122 height 22
click at [272, 263] on button "Service Page" at bounding box center [288, 257] width 59 height 14
click at [383, 188] on div "Add Column" at bounding box center [793, 179] width 1488 height 164
click at [354, 186] on div "Add Column" at bounding box center [793, 179] width 1488 height 164
type textarea "**********"
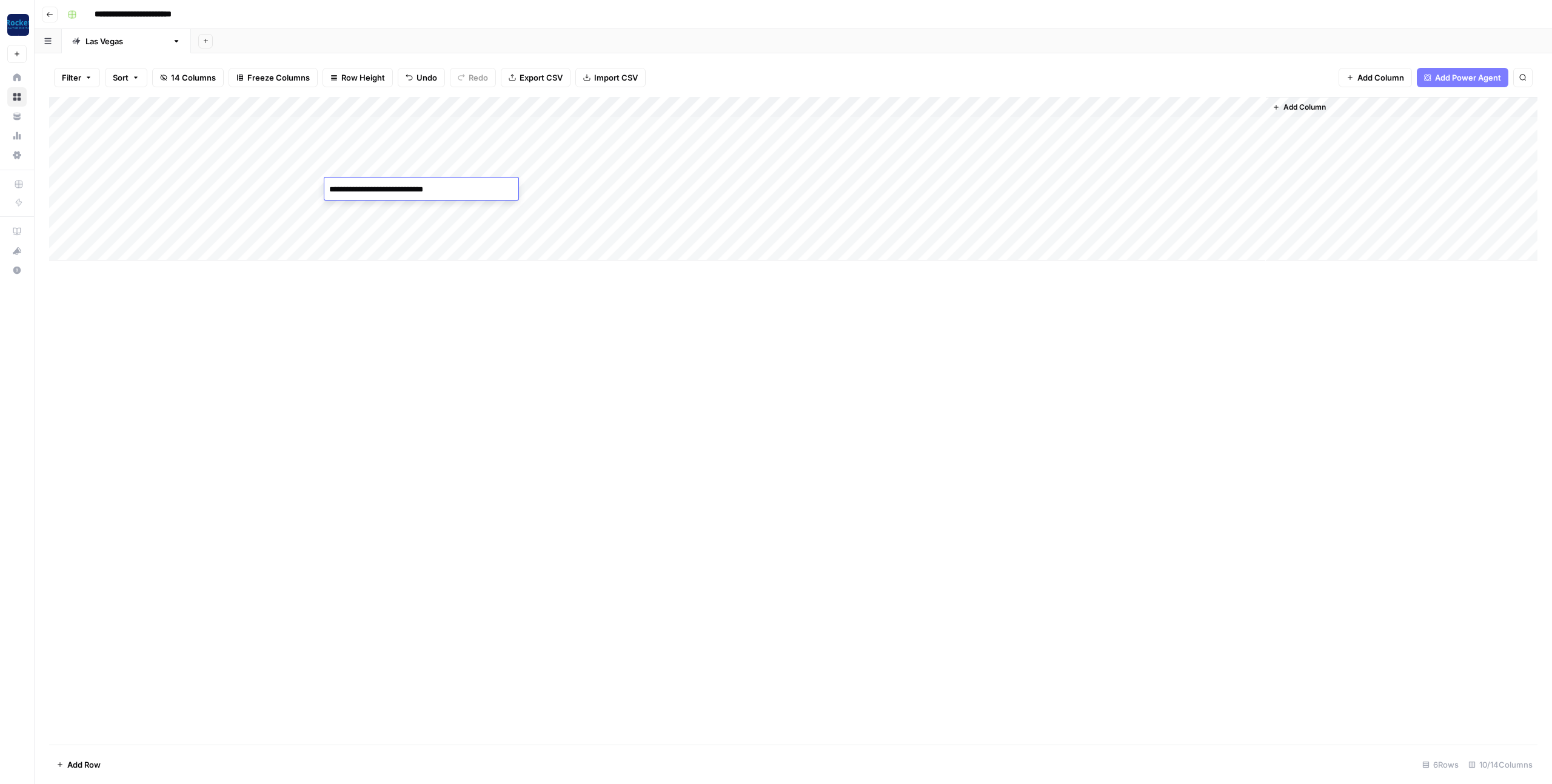
drag, startPoint x: 506, startPoint y: 317, endPoint x: 514, endPoint y: 294, distance: 24.4
click at [506, 317] on div "Add Column" at bounding box center [793, 421] width 1488 height 648
click at [513, 188] on div "Add Column" at bounding box center [793, 179] width 1488 height 164
click at [358, 210] on div "Add Column" at bounding box center [793, 179] width 1488 height 164
click at [367, 210] on div "Add Column" at bounding box center [793, 179] width 1488 height 164
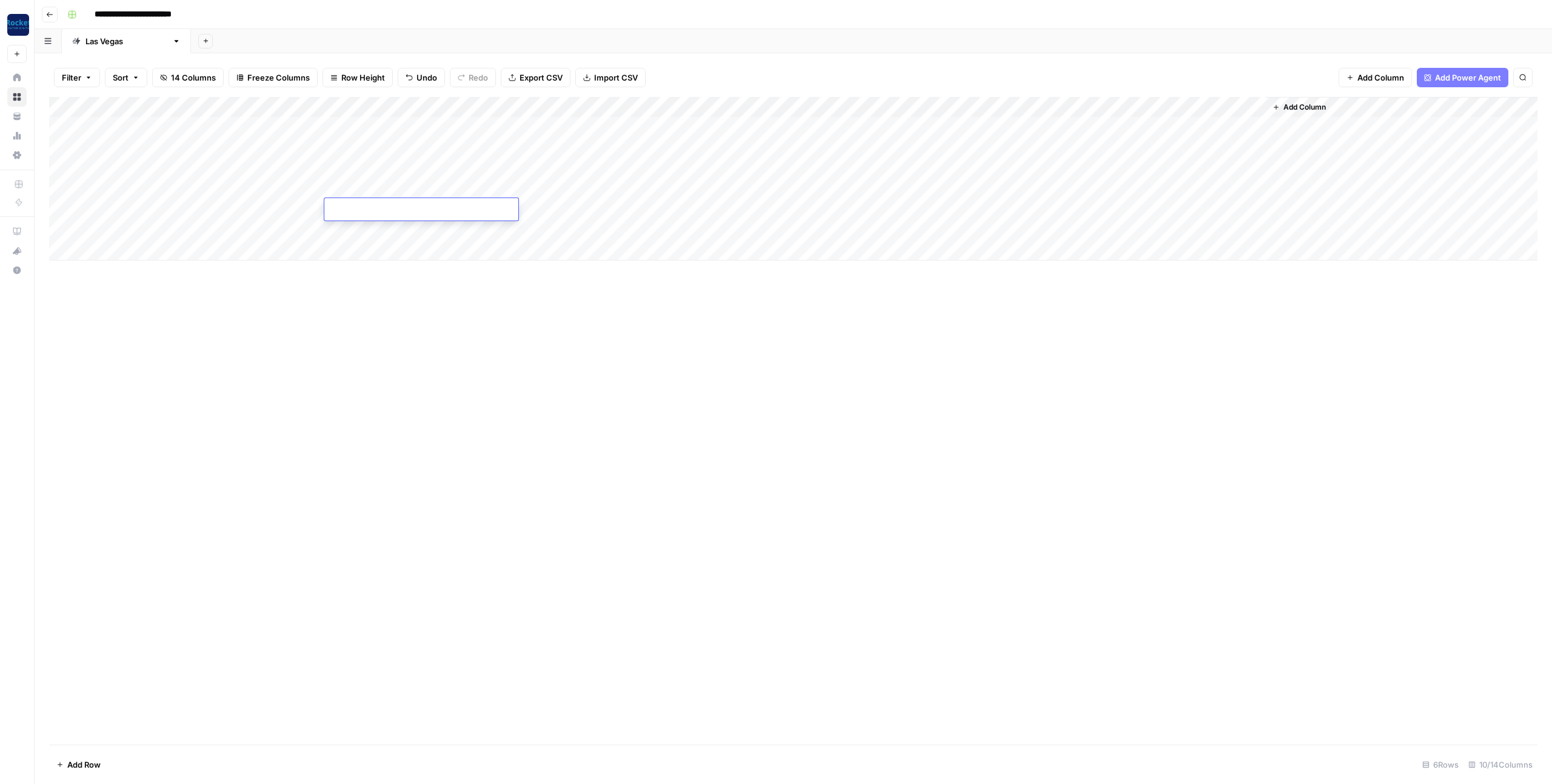
type textarea "**********"
click at [159, 167] on div "Add Column" at bounding box center [793, 179] width 1488 height 164
click at [178, 206] on div "Add Column" at bounding box center [793, 179] width 1488 height 164
click at [279, 207] on div "Add Column" at bounding box center [793, 179] width 1488 height 164
click at [290, 210] on div "Add Column" at bounding box center [793, 179] width 1488 height 164
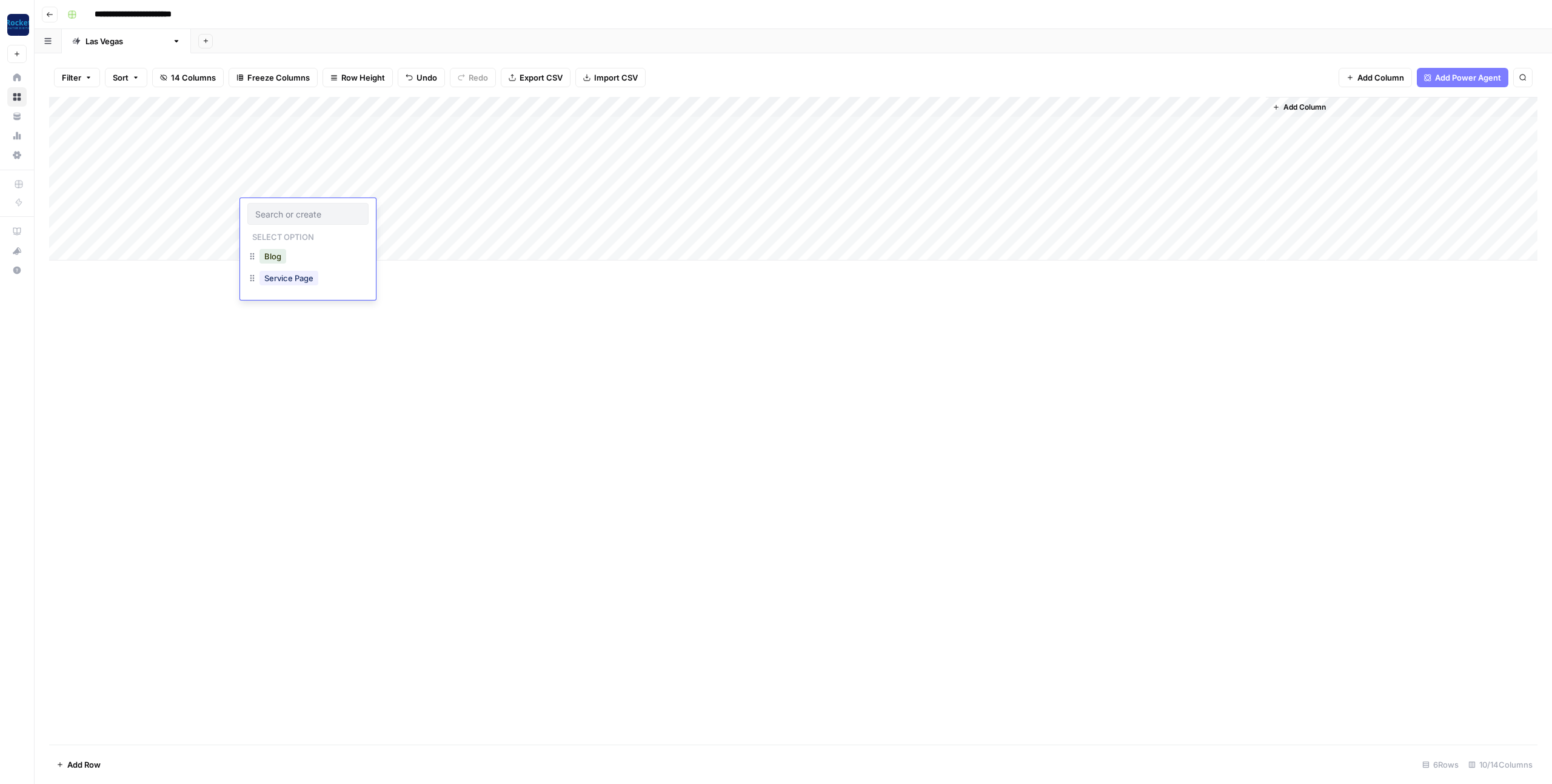
click at [305, 260] on div "Blog" at bounding box center [308, 257] width 122 height 22
click at [286, 260] on div "Blog" at bounding box center [273, 257] width 32 height 17
click at [273, 259] on button "Blog" at bounding box center [273, 256] width 27 height 14
click at [516, 207] on div "Add Column" at bounding box center [793, 179] width 1488 height 164
click at [284, 231] on div "Add Column" at bounding box center [793, 179] width 1488 height 164
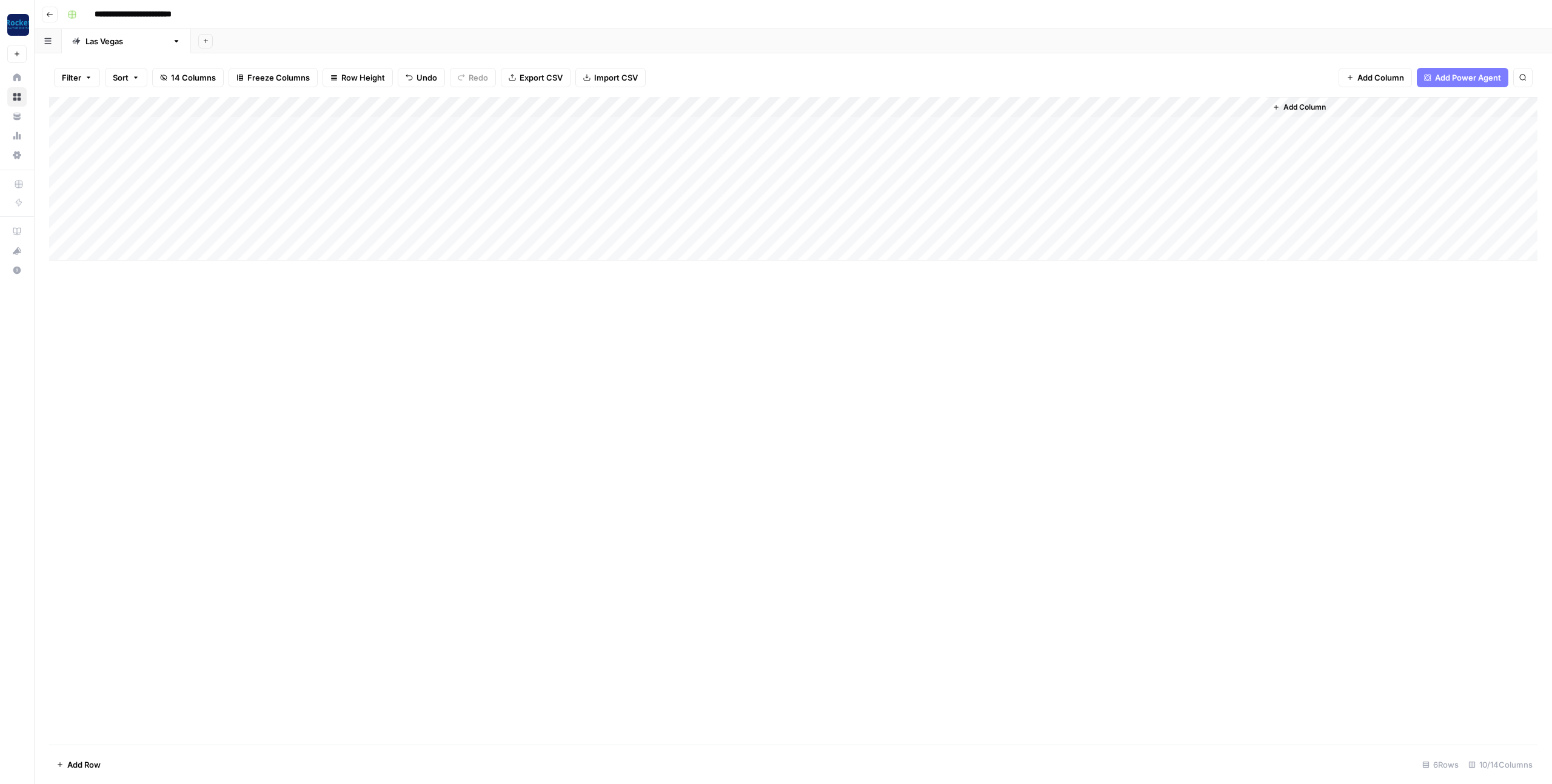
click at [358, 232] on div "Add Column" at bounding box center [793, 179] width 1488 height 164
click at [365, 230] on div "Add Column" at bounding box center [793, 179] width 1488 height 164
type textarea "**********"
click at [424, 324] on div "Add Column" at bounding box center [793, 421] width 1488 height 648
click at [120, 228] on div "Add Column" at bounding box center [793, 179] width 1488 height 164
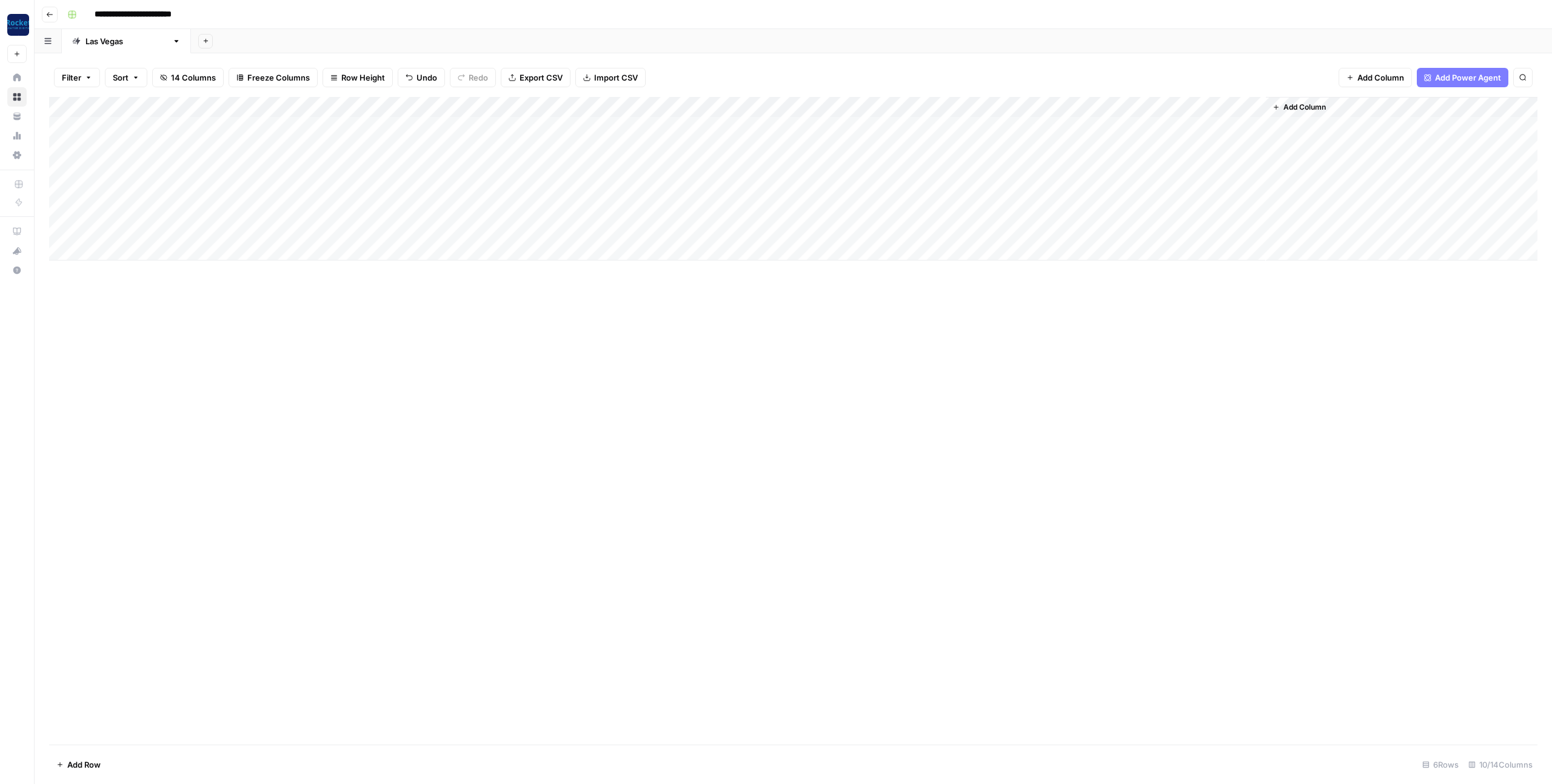
click at [120, 228] on div "Add Column" at bounding box center [793, 179] width 1488 height 164
type input "**********"
click at [330, 300] on div "Add Column" at bounding box center [793, 421] width 1488 height 648
click at [264, 226] on div "Add Column" at bounding box center [793, 179] width 1488 height 164
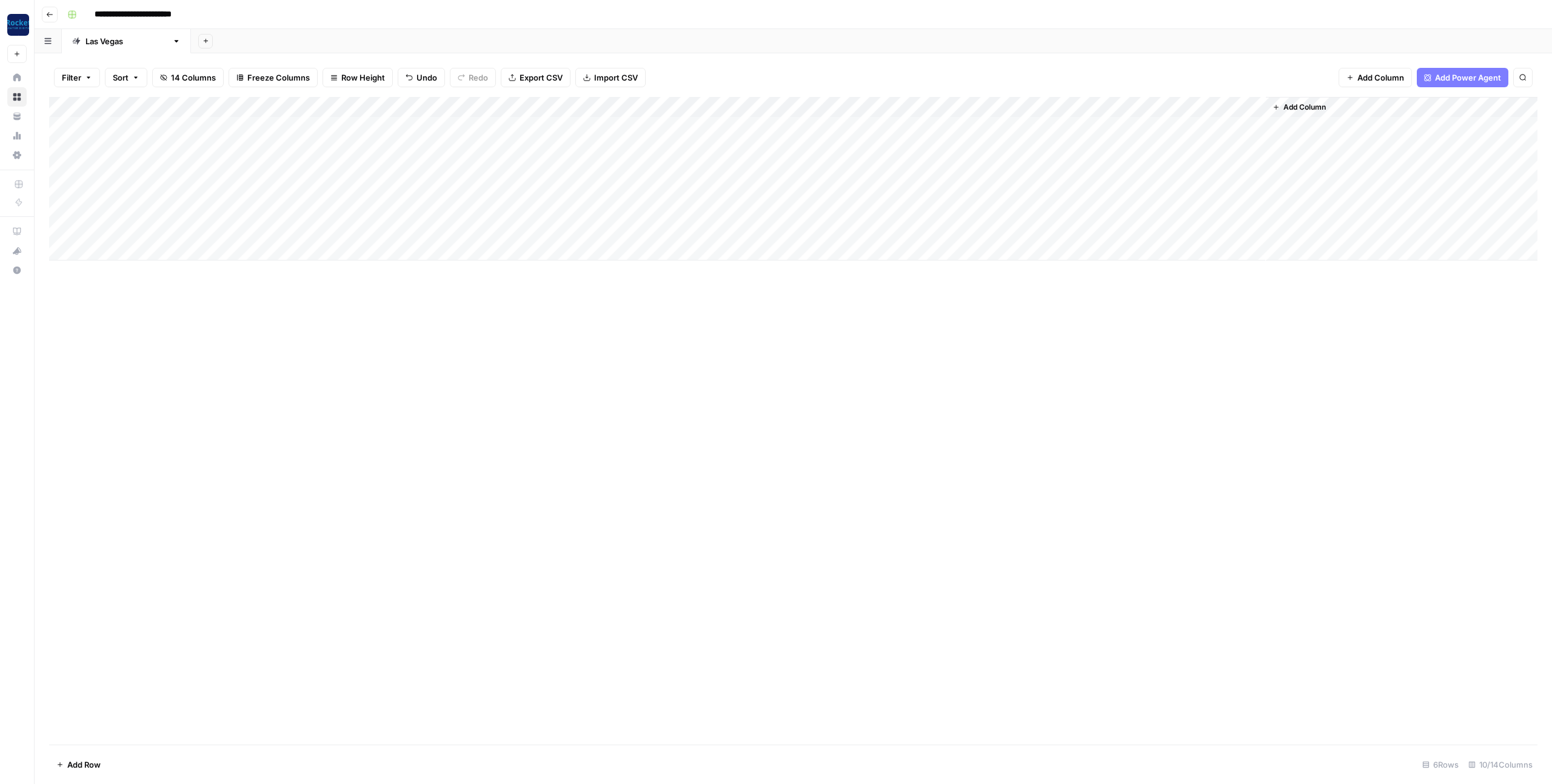
click at [283, 230] on div "Add Column" at bounding box center [793, 179] width 1488 height 164
click at [296, 275] on div "Blog" at bounding box center [308, 278] width 122 height 22
click at [282, 275] on button "Blog" at bounding box center [273, 277] width 27 height 14
click at [280, 230] on div "Add Column" at bounding box center [793, 179] width 1488 height 164
click at [435, 428] on div "Add Column" at bounding box center [793, 421] width 1488 height 648
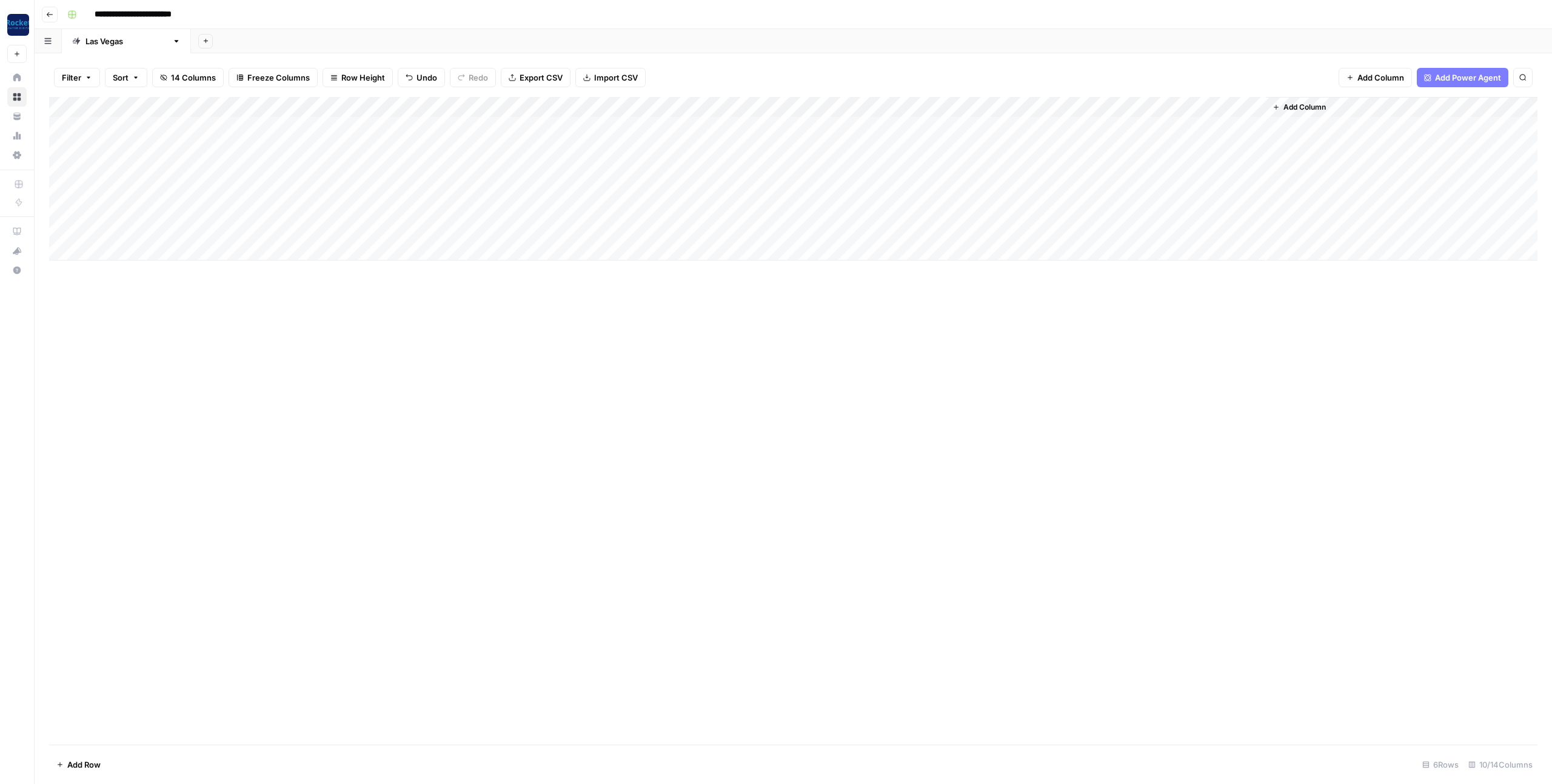
click at [742, 187] on div "Add Column" at bounding box center [793, 179] width 1488 height 164
click at [742, 209] on div "Add Column" at bounding box center [793, 179] width 1488 height 164
click at [513, 229] on div "Add Column" at bounding box center [793, 179] width 1488 height 164
click at [676, 332] on div "Add Column" at bounding box center [793, 421] width 1488 height 648
click at [742, 230] on div "Add Column" at bounding box center [793, 179] width 1488 height 164
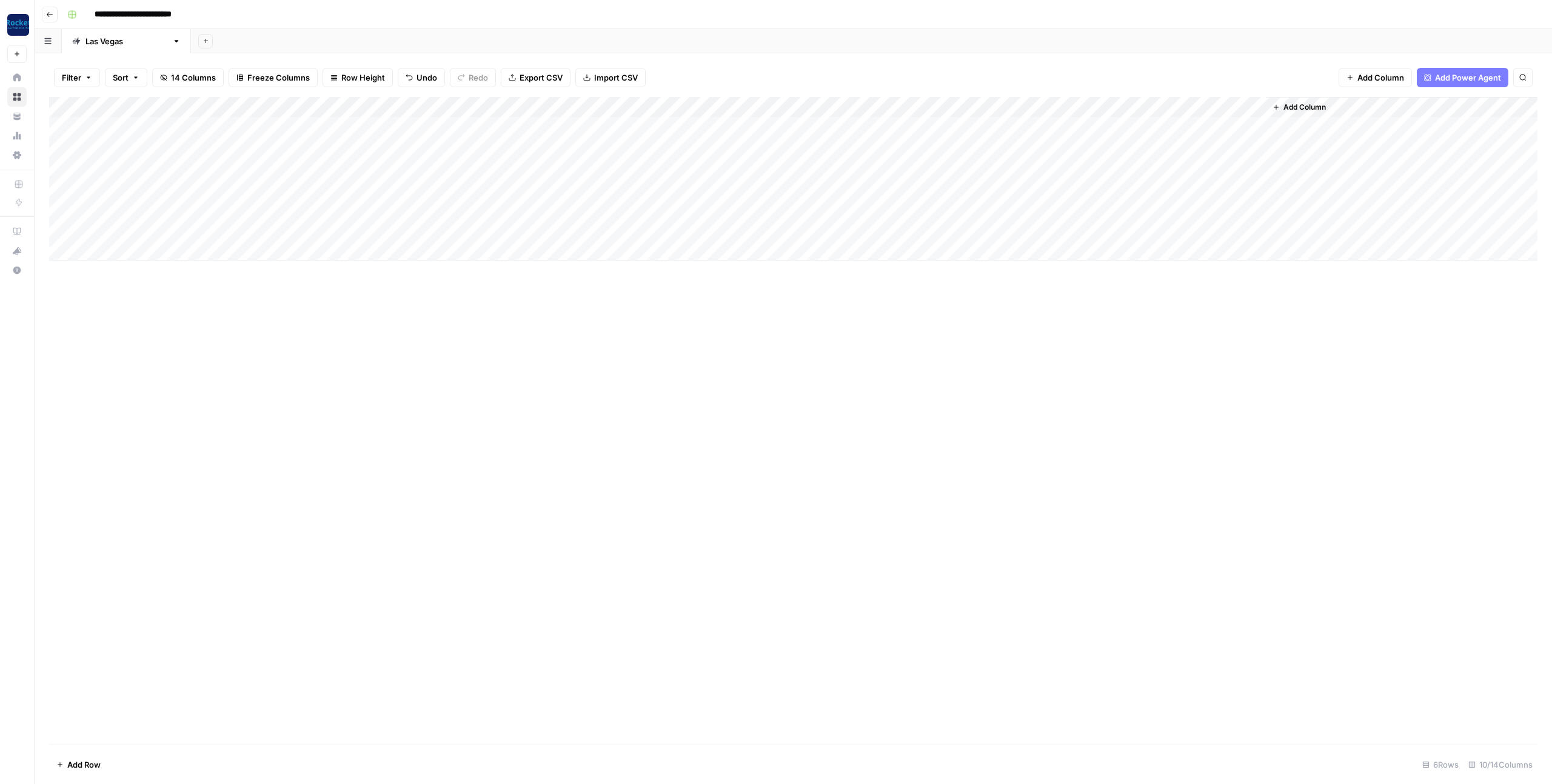
click at [765, 339] on div "Add Column" at bounding box center [793, 421] width 1488 height 648
click at [1086, 188] on div "Add Column" at bounding box center [793, 179] width 1488 height 164
click at [1090, 209] on div "Add Column" at bounding box center [793, 179] width 1488 height 164
click at [1087, 230] on div "Add Column" at bounding box center [793, 179] width 1488 height 164
click at [617, 499] on div "Add Column" at bounding box center [793, 421] width 1488 height 648
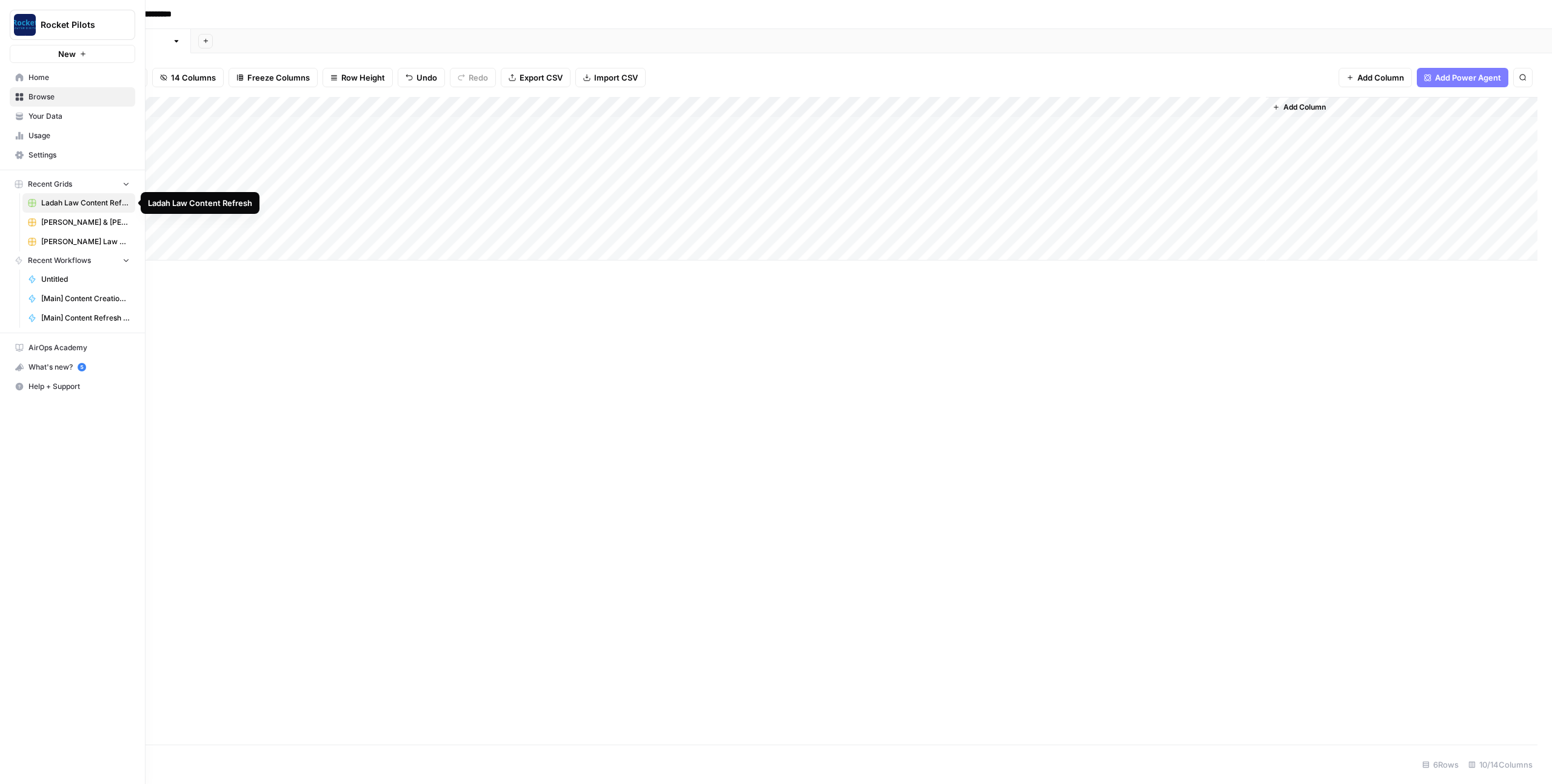
click at [140, 195] on nav "Recent Grids Ladah Law Content Refresh Beck & Beck Missouri Car Accident Lawyer…" at bounding box center [72, 213] width 145 height 76
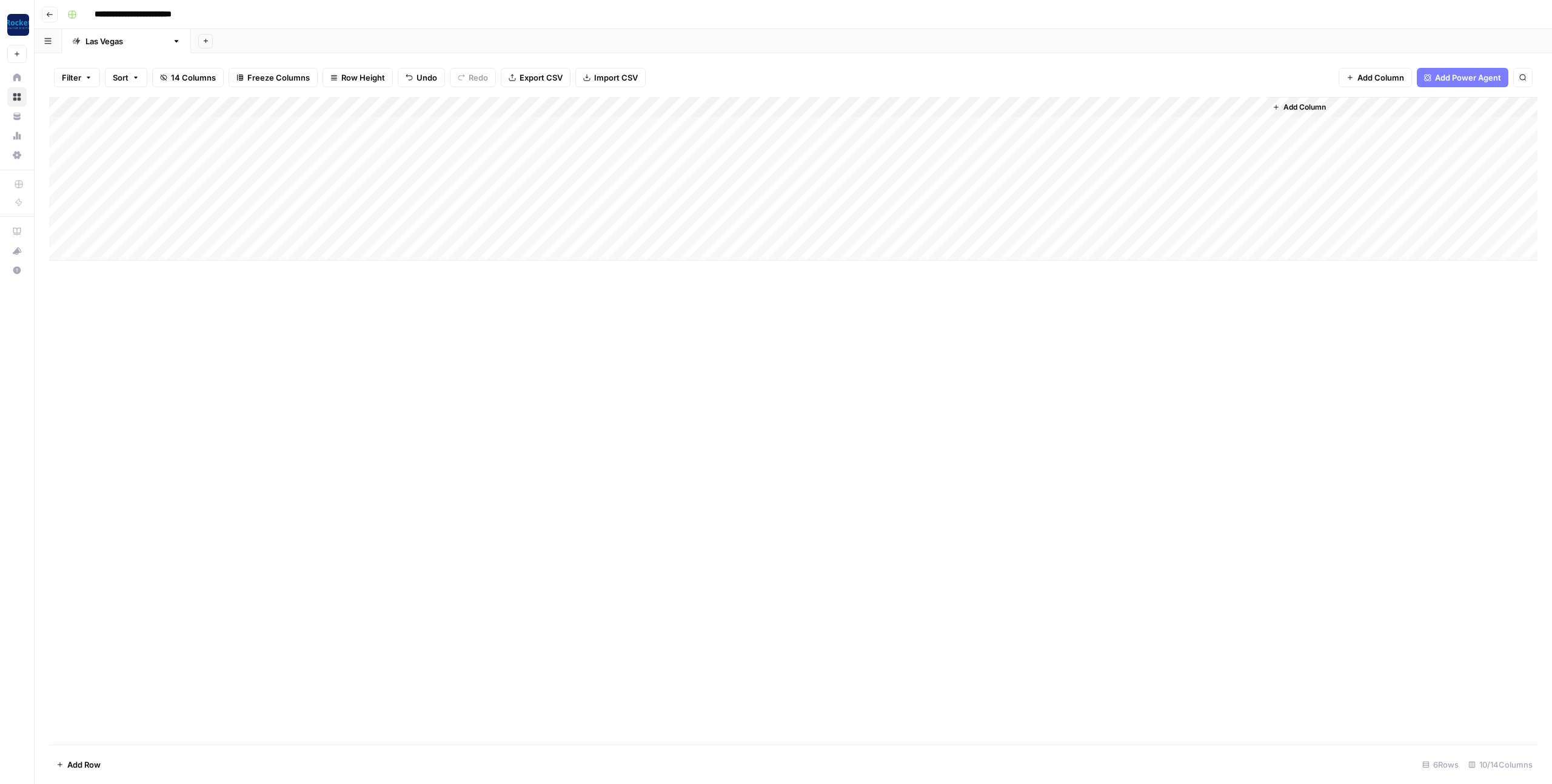
click at [364, 318] on div "Add Column" at bounding box center [793, 421] width 1488 height 648
click at [1239, 208] on div "Add Column" at bounding box center [793, 179] width 1488 height 164
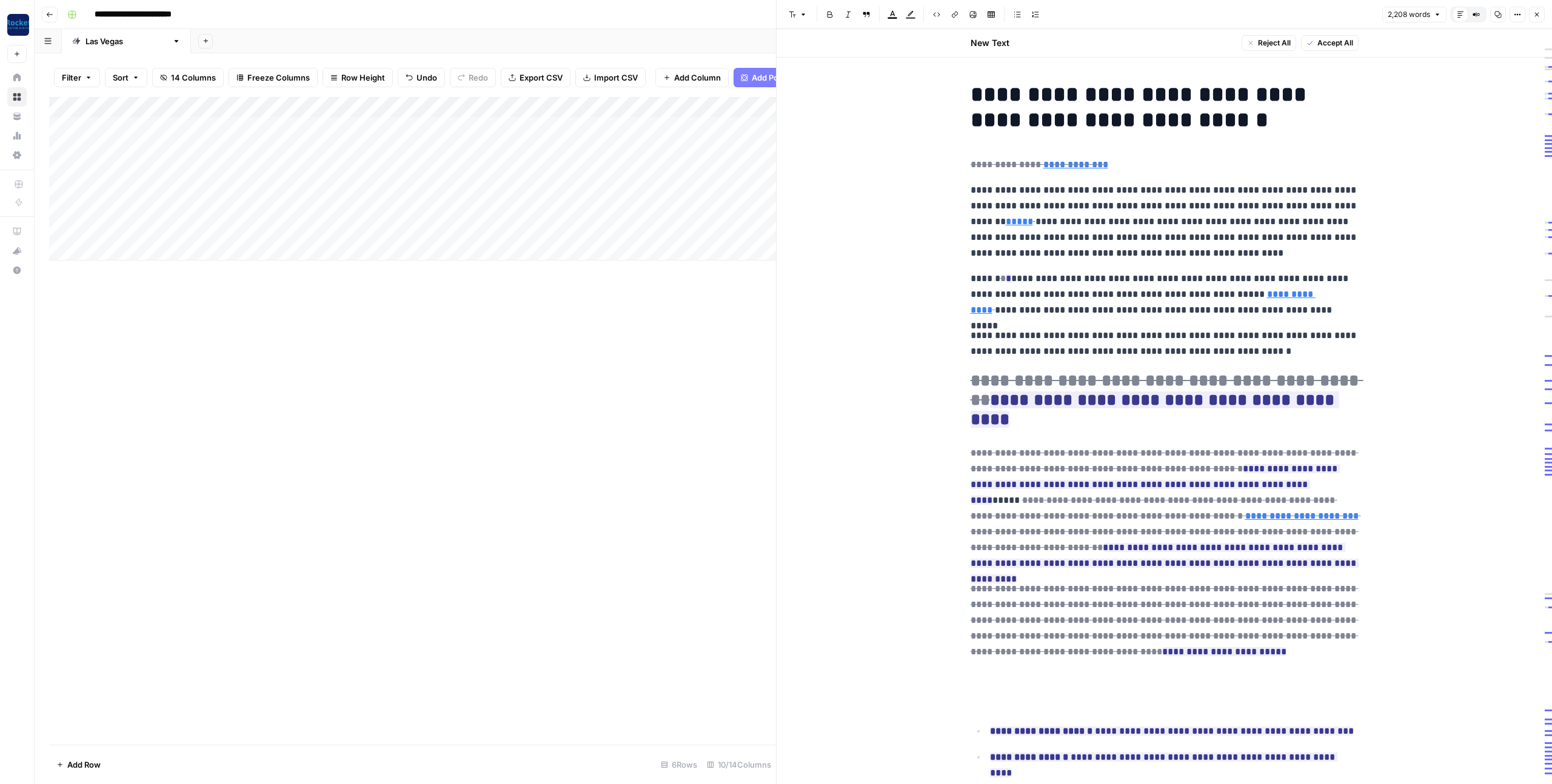
click at [1538, 13] on icon "button" at bounding box center [1538, 14] width 4 height 4
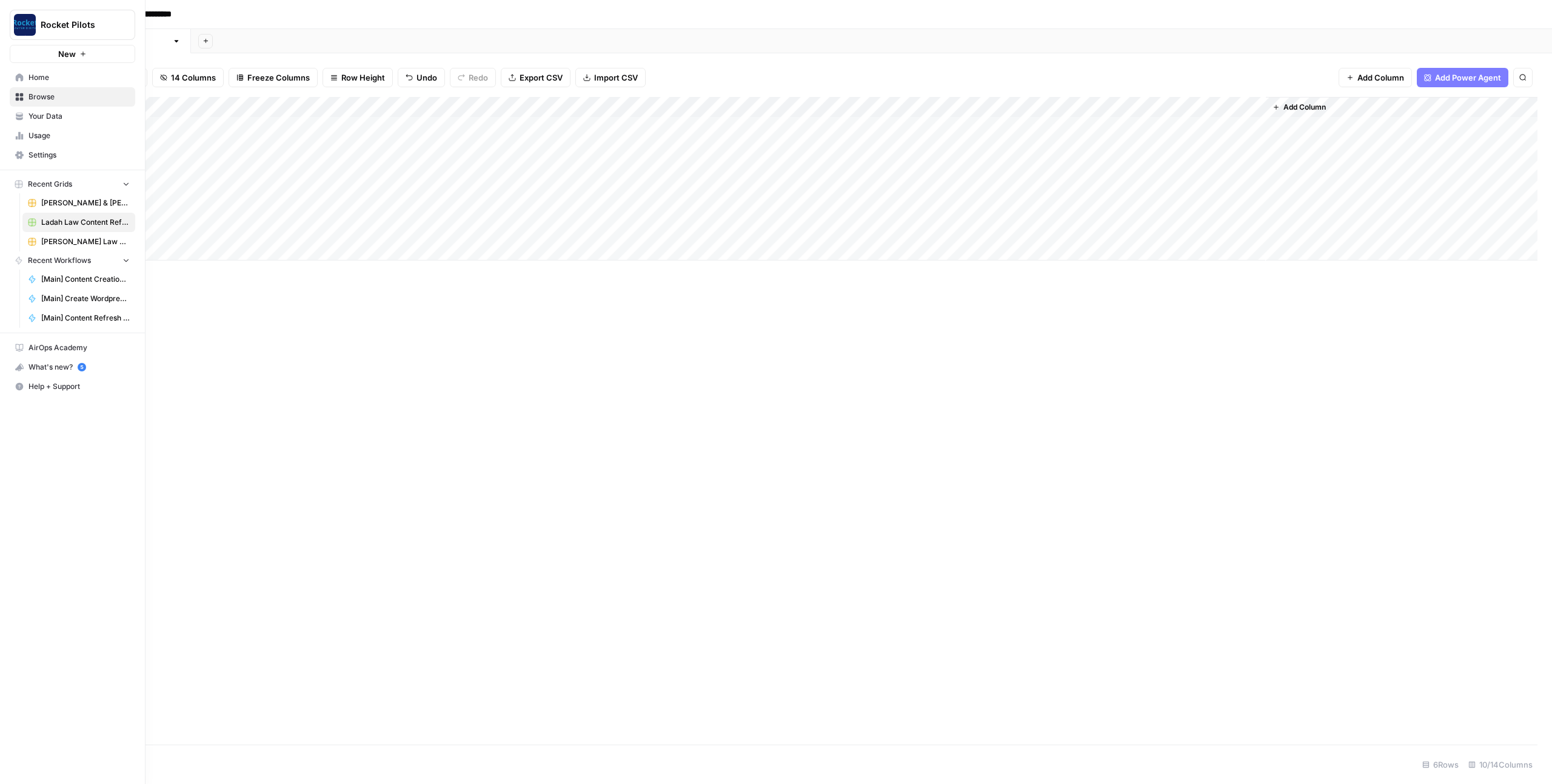
click at [61, 114] on span "Your Data" at bounding box center [79, 116] width 101 height 11
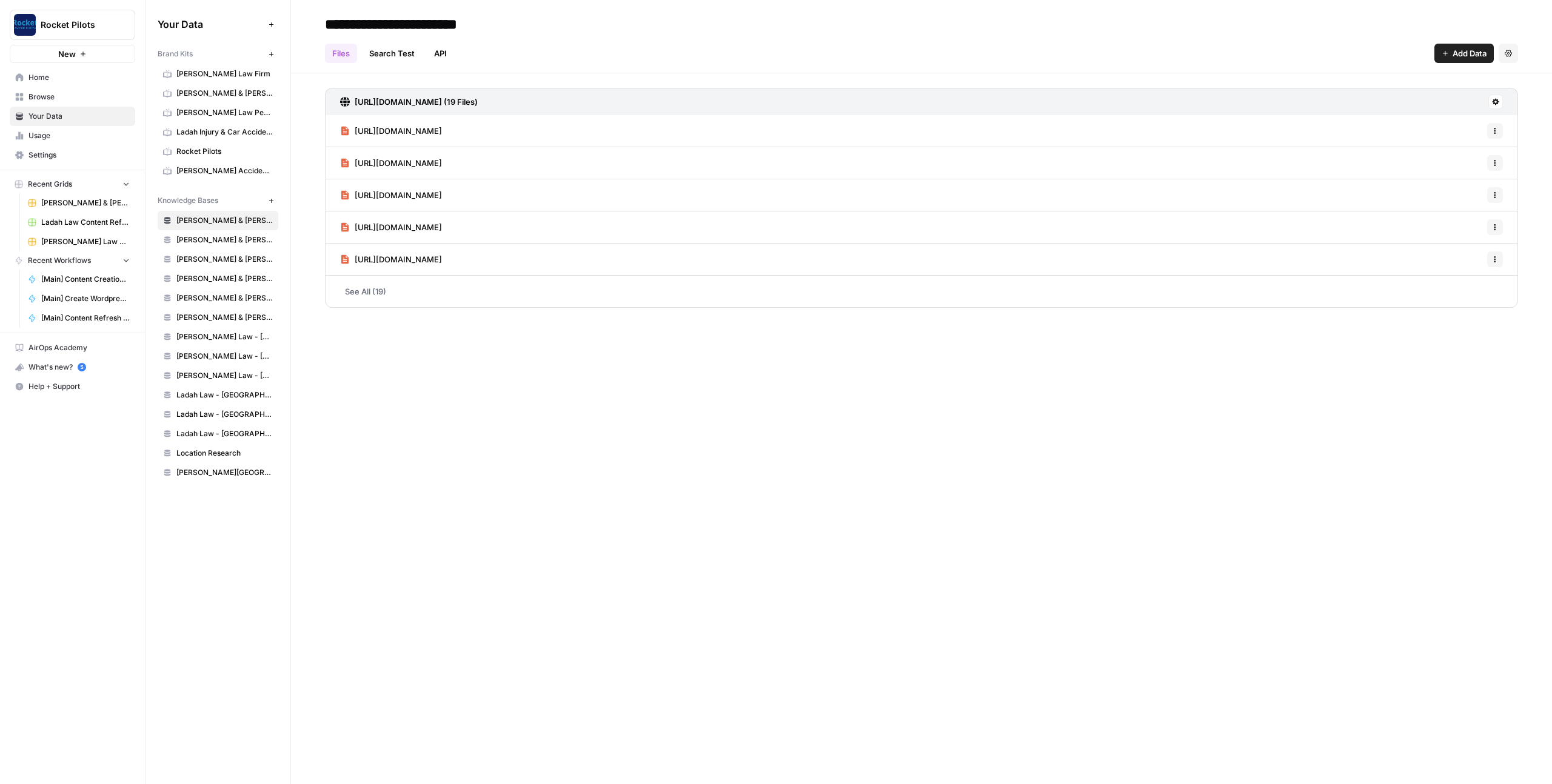
click at [217, 137] on span "Ladah Injury & Car Accident Lawyers [GEOGRAPHIC_DATA]" at bounding box center [225, 131] width 96 height 11
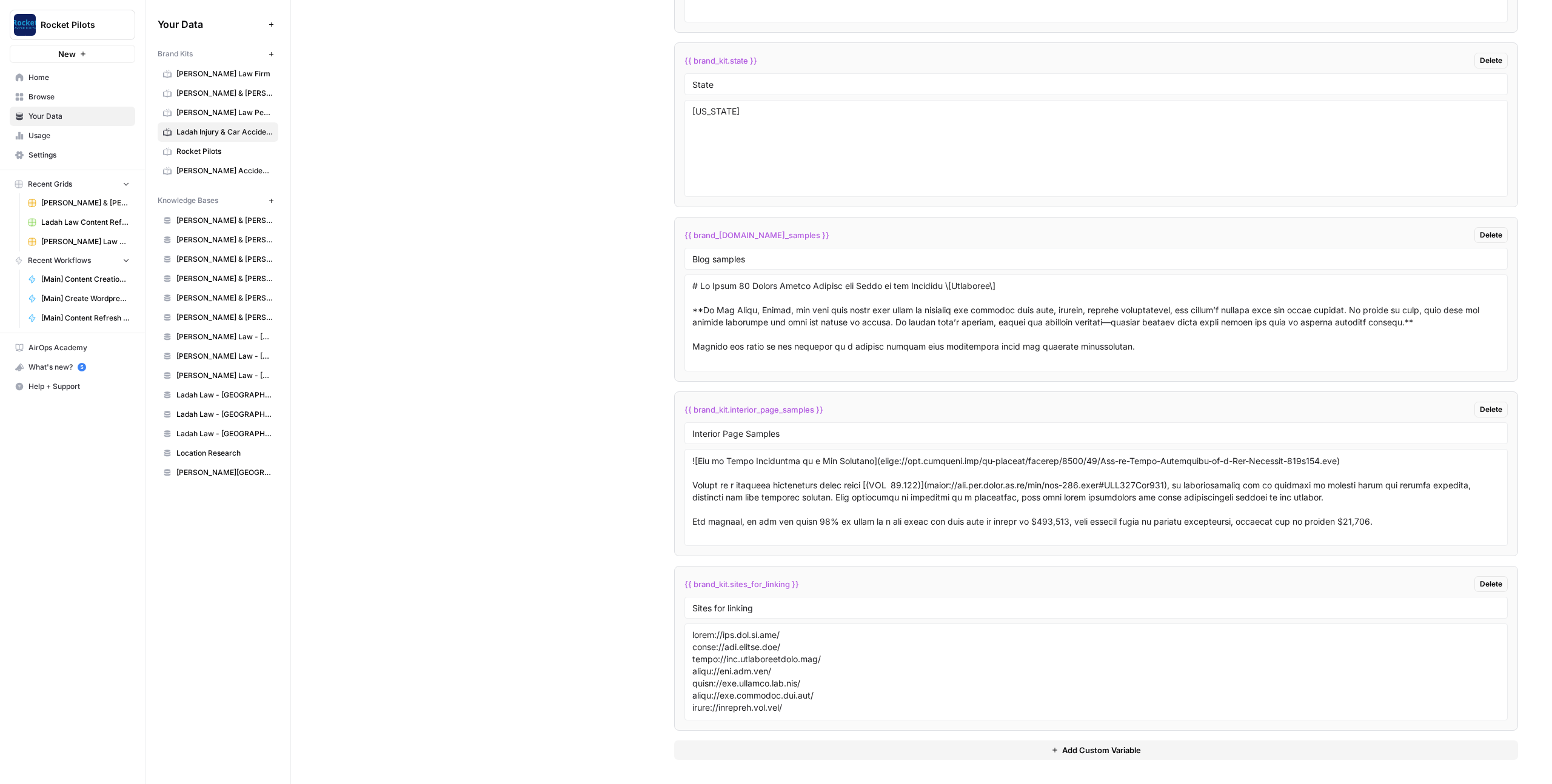
scroll to position [2792, 0]
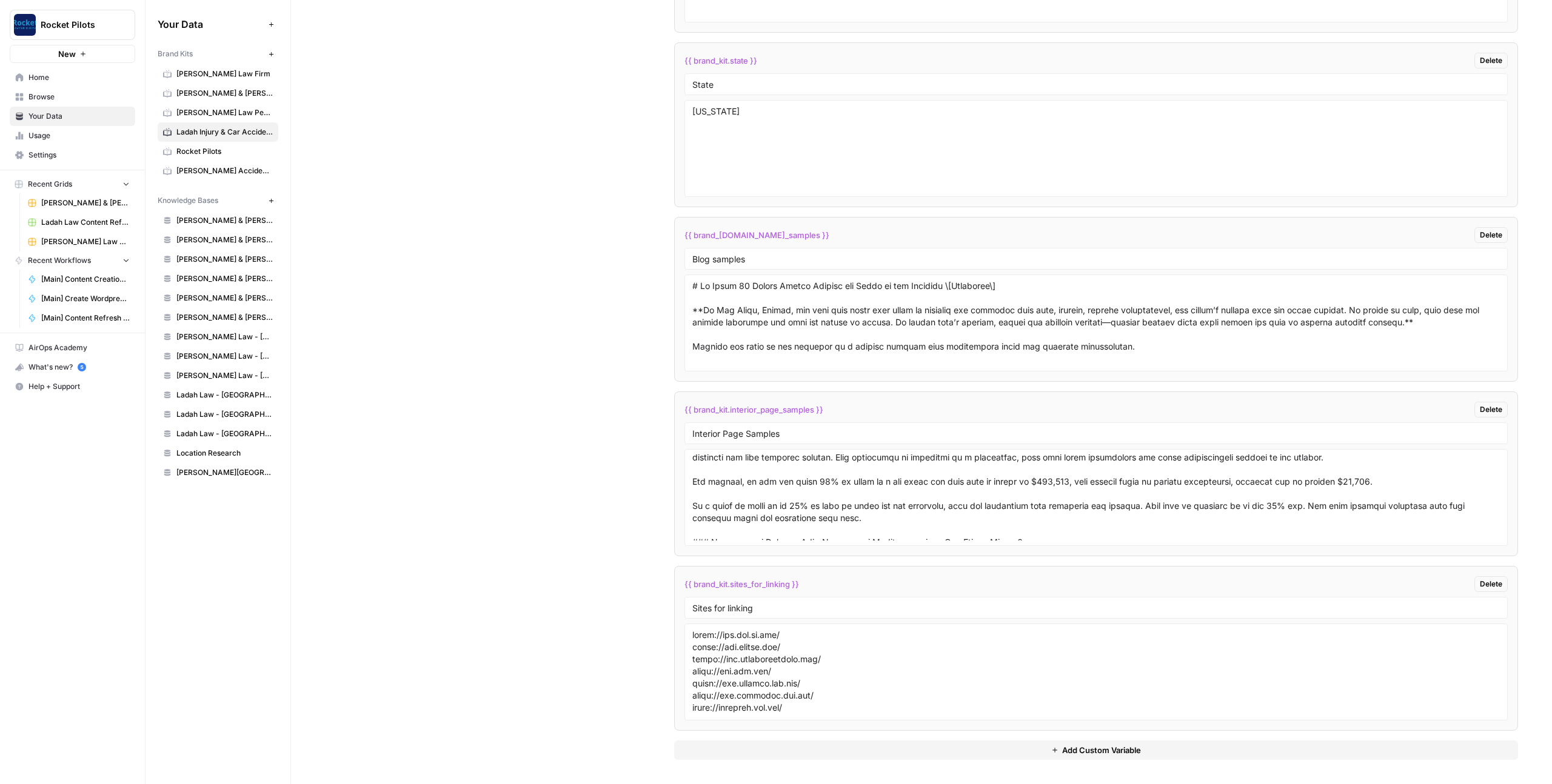
click at [1101, 753] on span "Add Custom Variable" at bounding box center [1102, 750] width 79 height 13
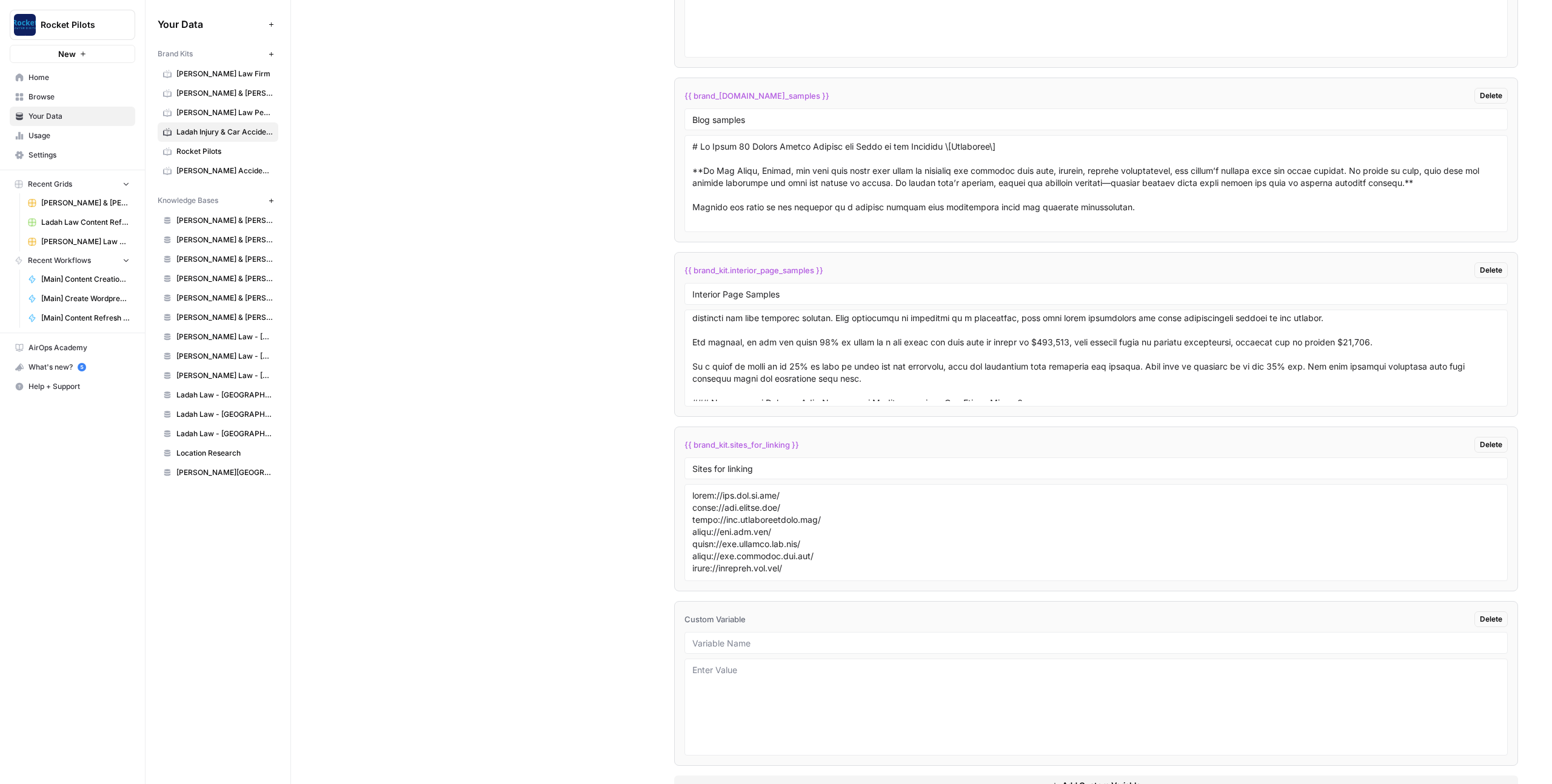
scroll to position [2269, 0]
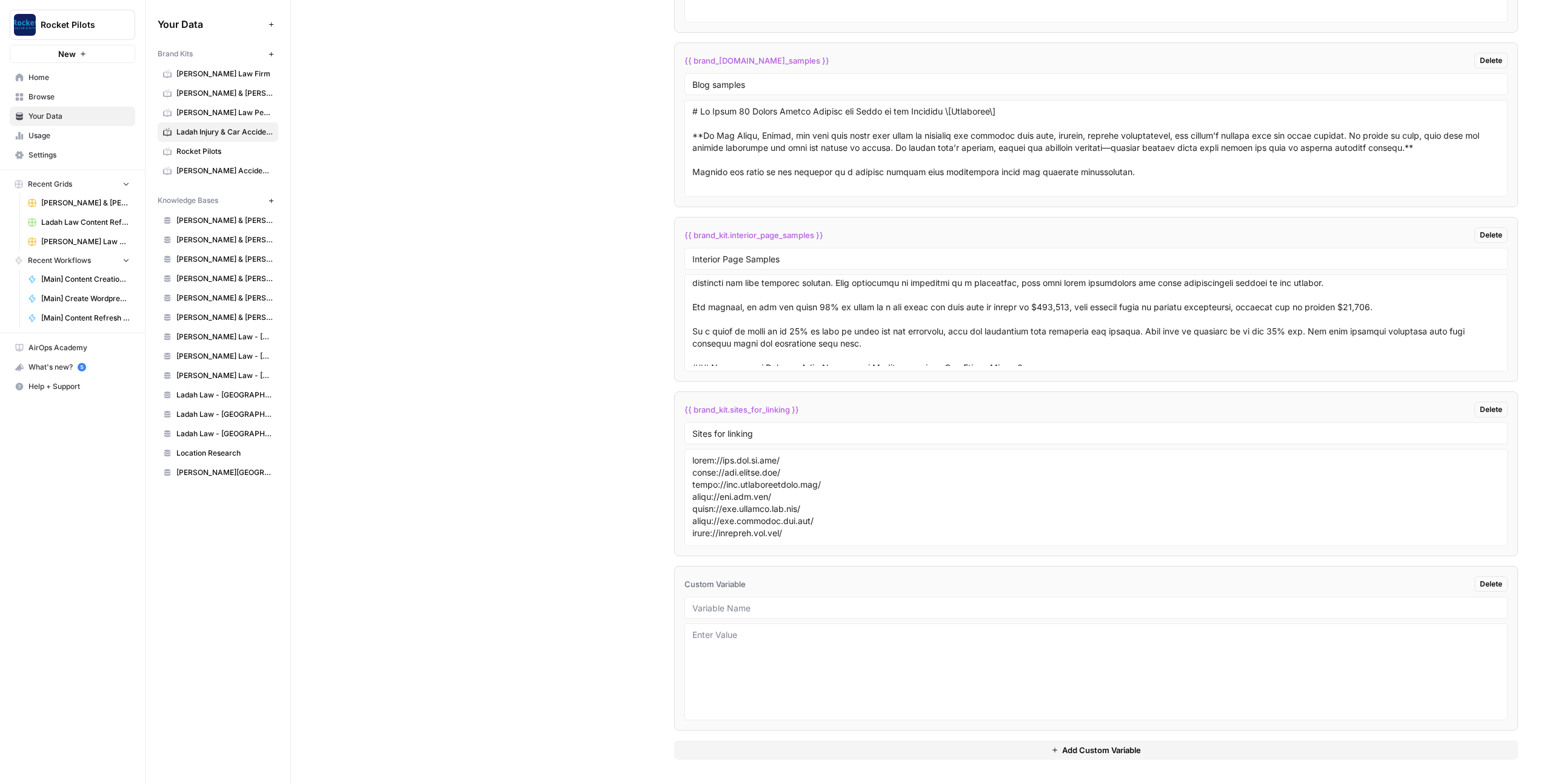
click at [1060, 753] on button "Add Custom Variable" at bounding box center [1096, 750] width 844 height 19
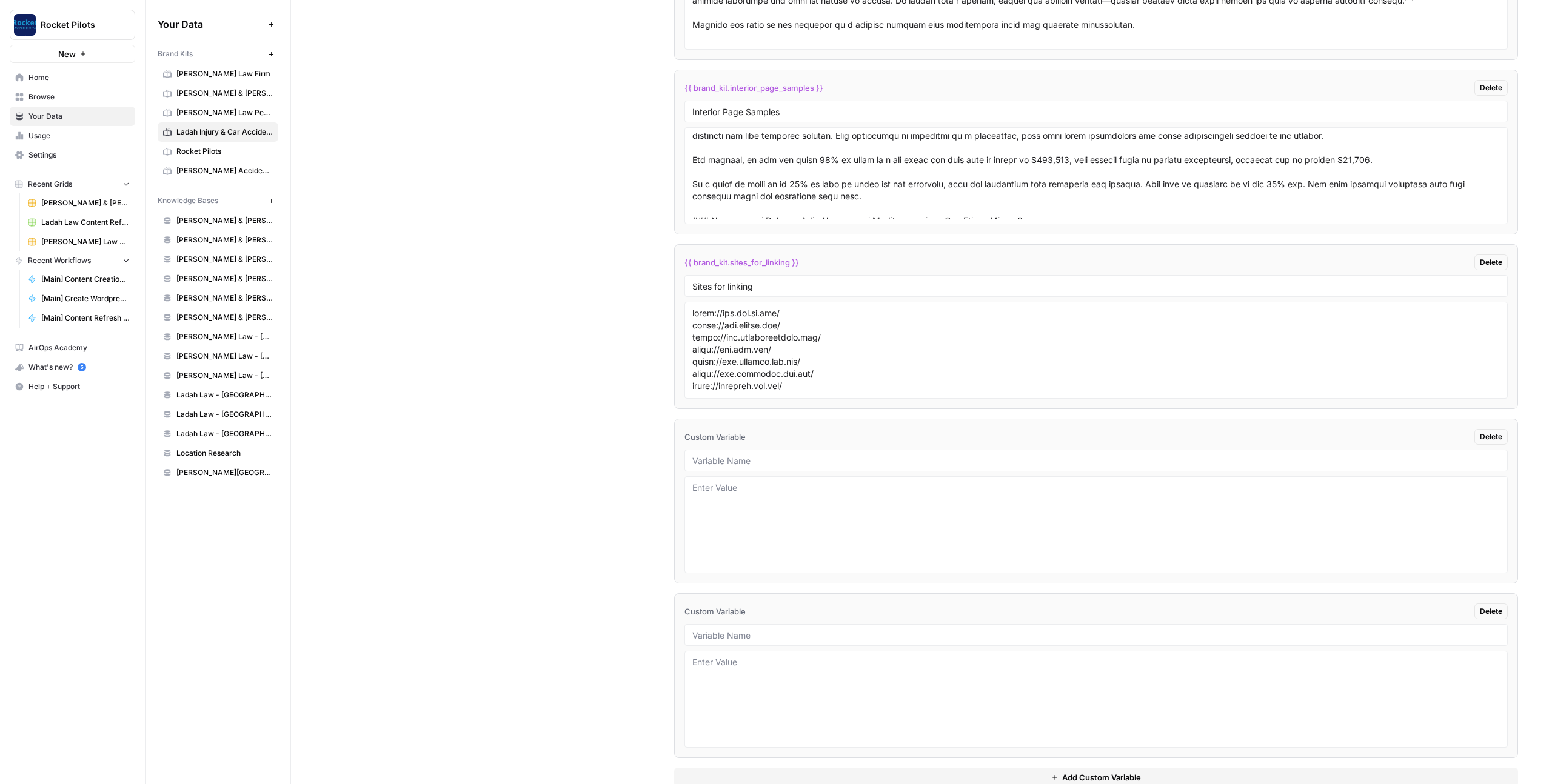
scroll to position [2419, 0]
click at [792, 459] on input "text" at bounding box center [1096, 458] width 807 height 11
type input "Blog Introductions"
click at [803, 635] on input "text" at bounding box center [1096, 633] width 807 height 11
type input "Interior Page Introductions"
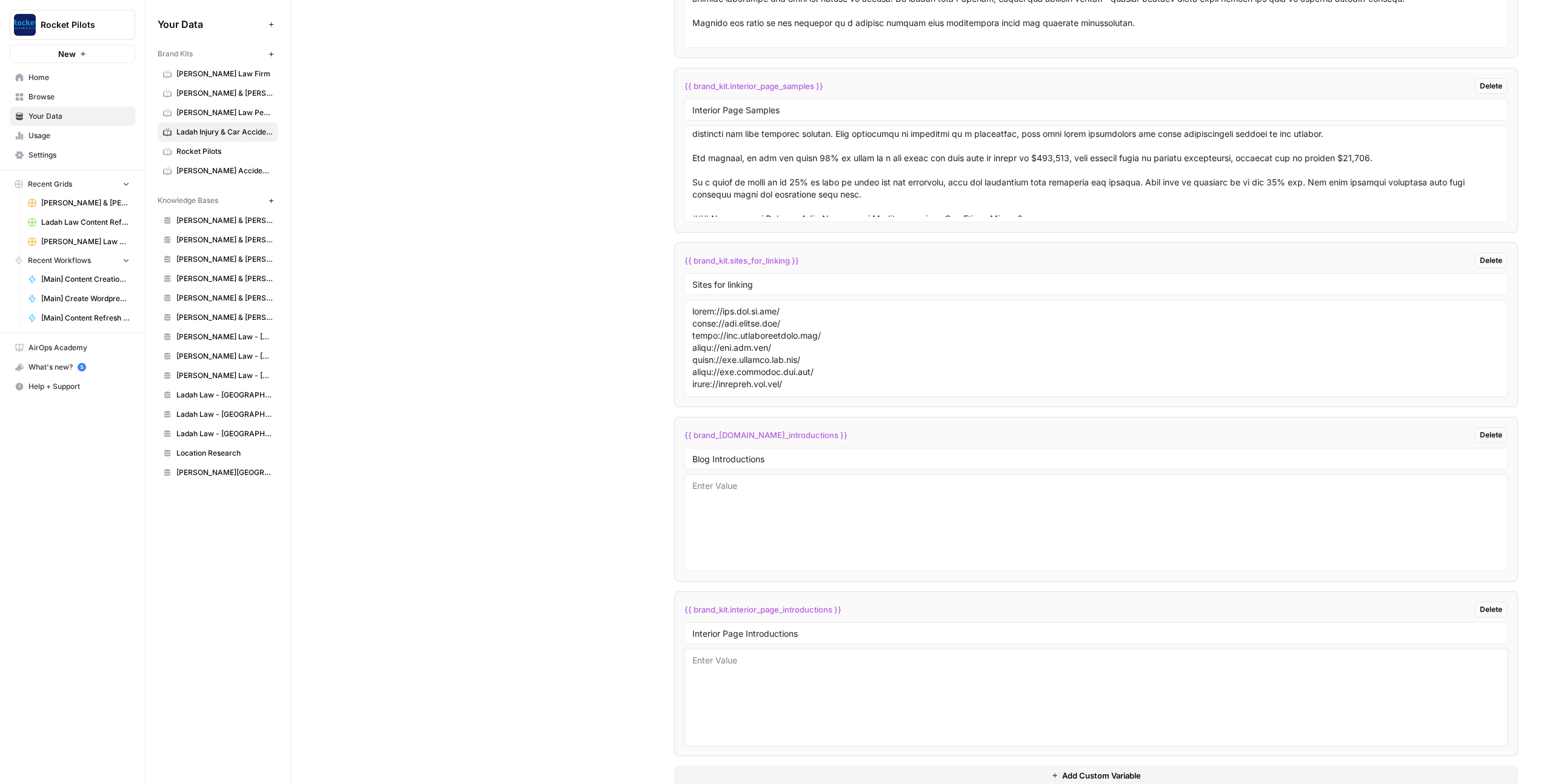
click at [824, 683] on textarea at bounding box center [1096, 697] width 807 height 86
click at [582, 528] on div "Custom Variables Create custom variables that will appear as global brand varia…" at bounding box center [921, 165] width 1193 height 1290
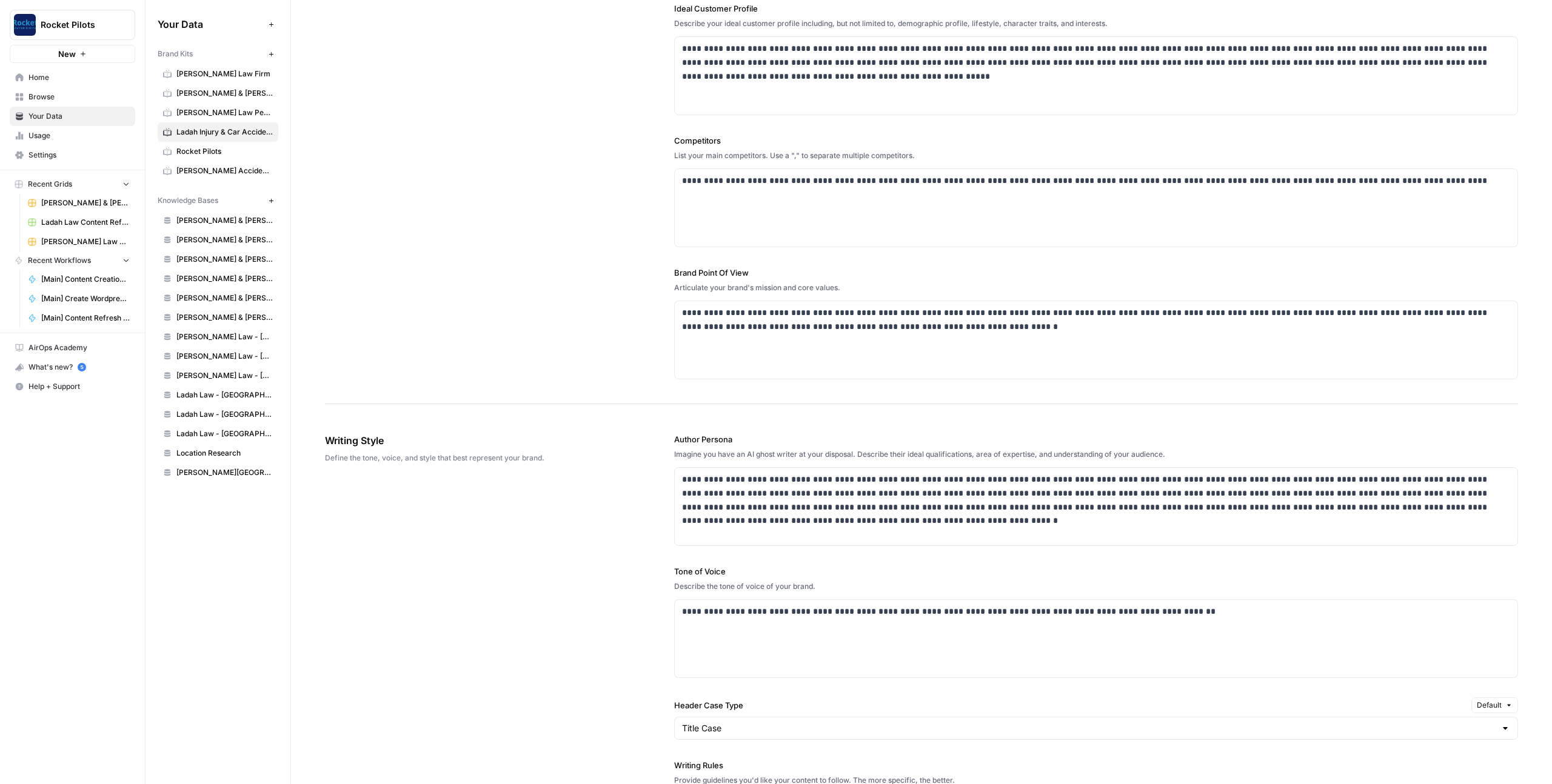
scroll to position [0, 0]
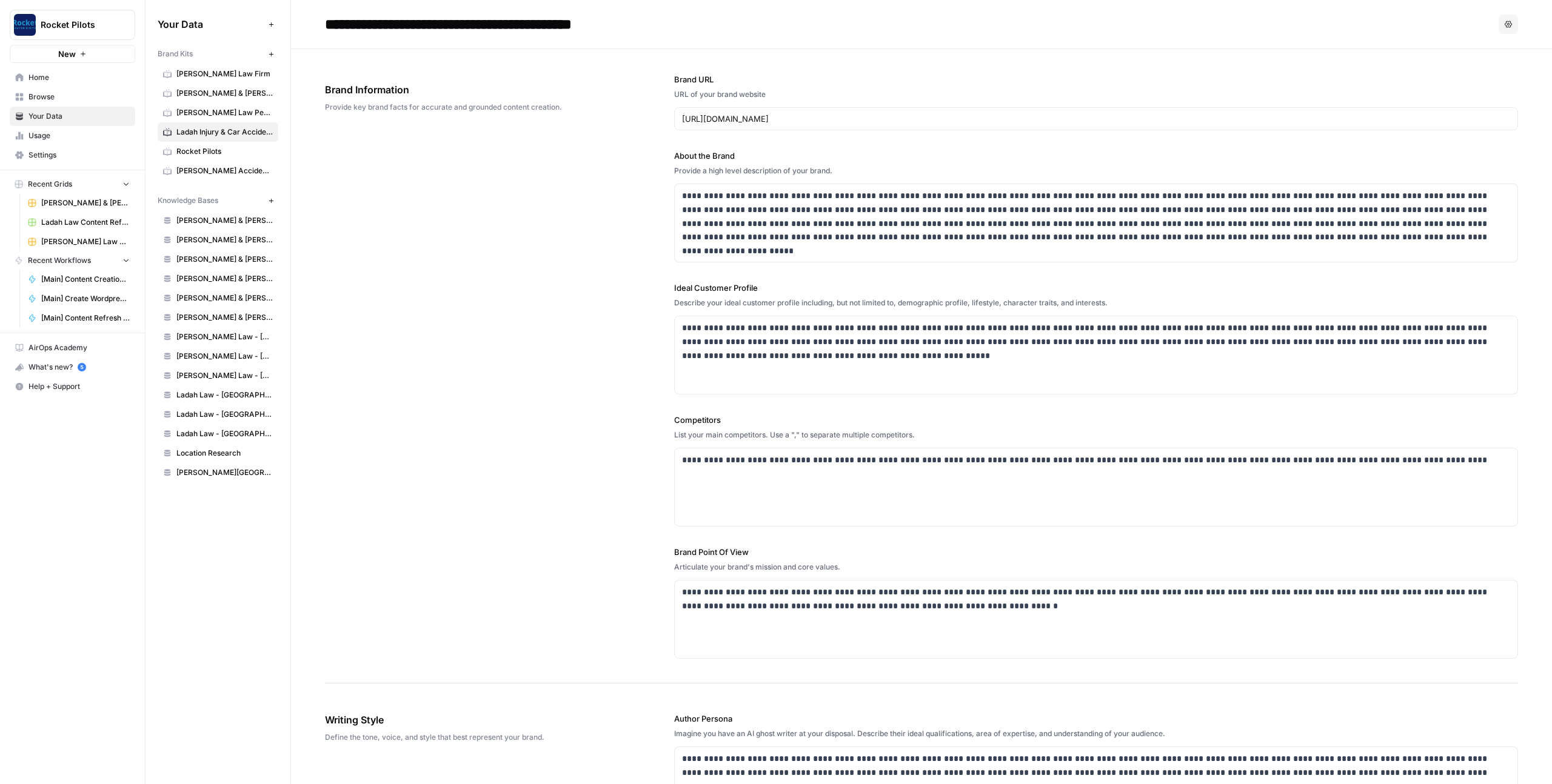
click at [613, 487] on div "**********" at bounding box center [921, 366] width 1193 height 635
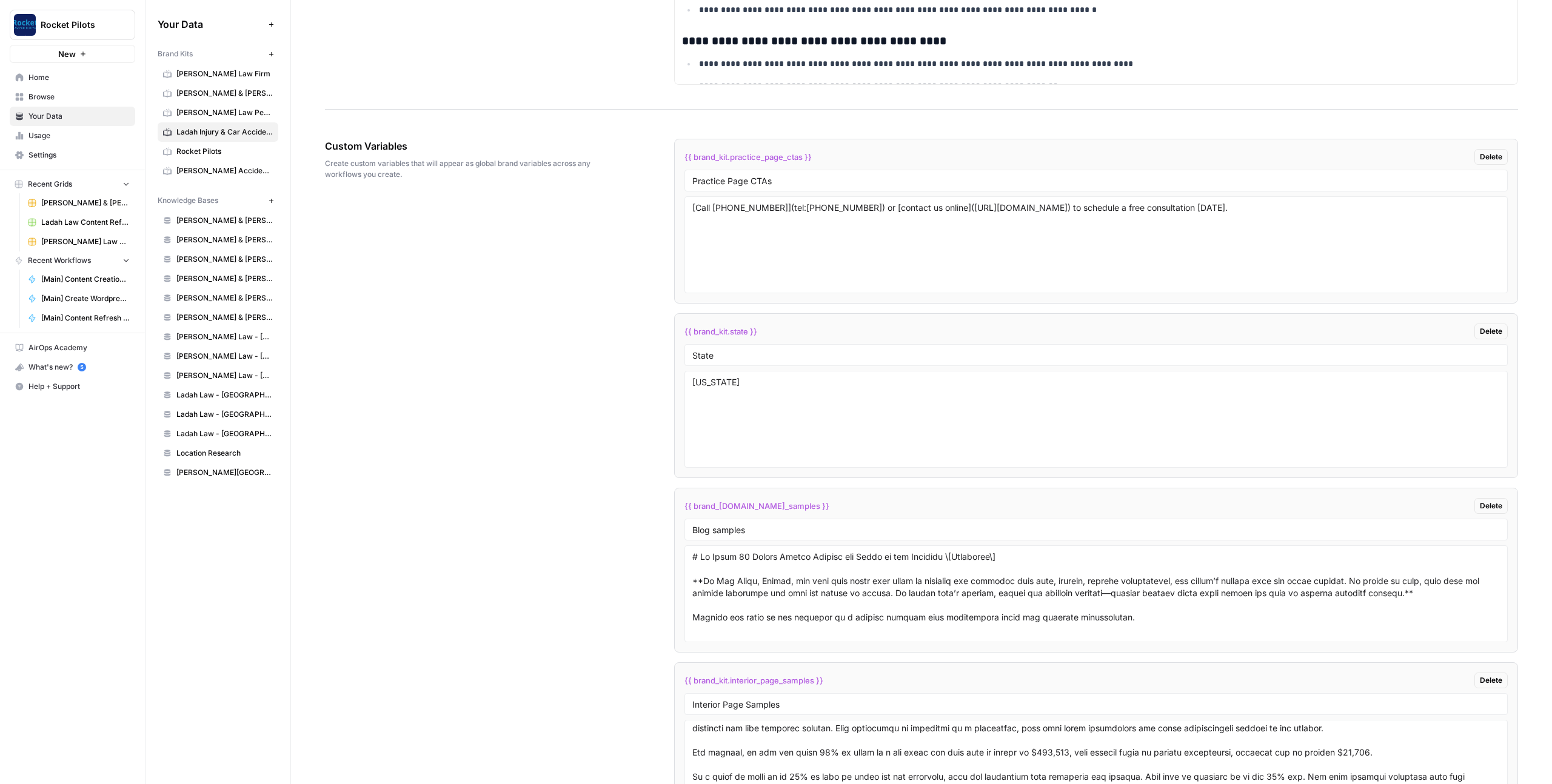
scroll to position [2444, 0]
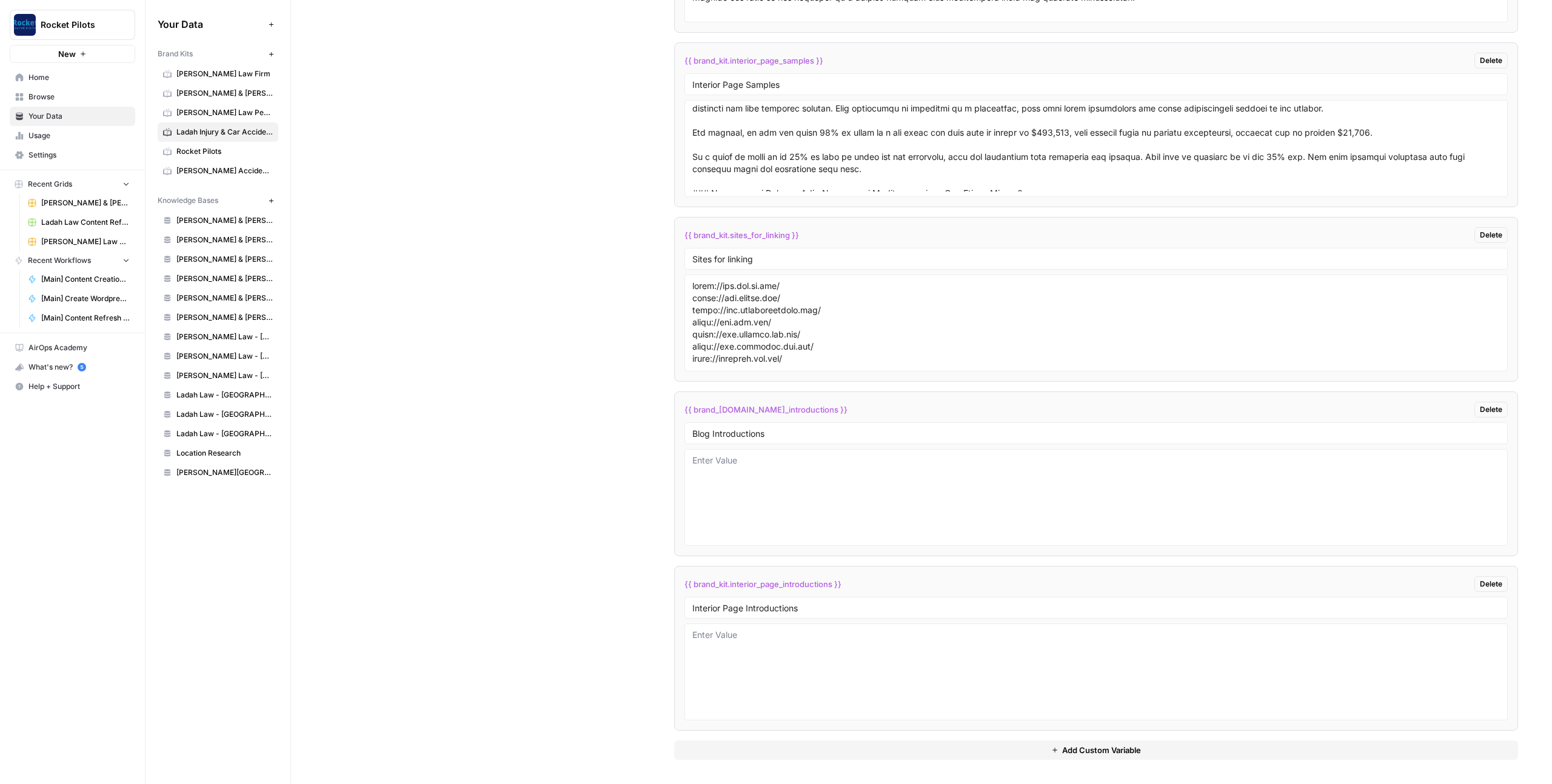
click at [621, 470] on div "Custom Variables Create custom variables that will appear as global brand varia…" at bounding box center [921, 140] width 1193 height 1290
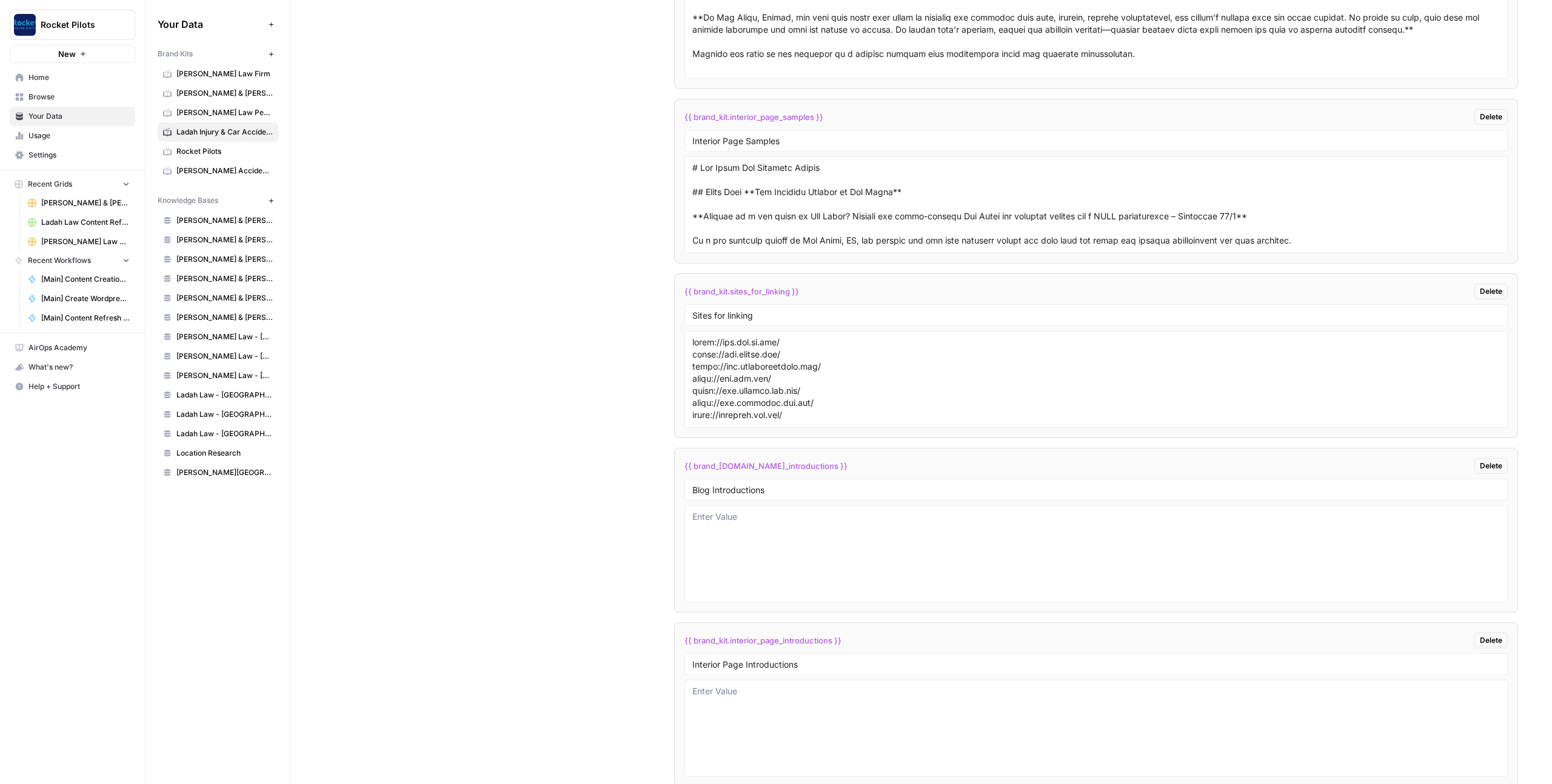
scroll to position [2444, 0]
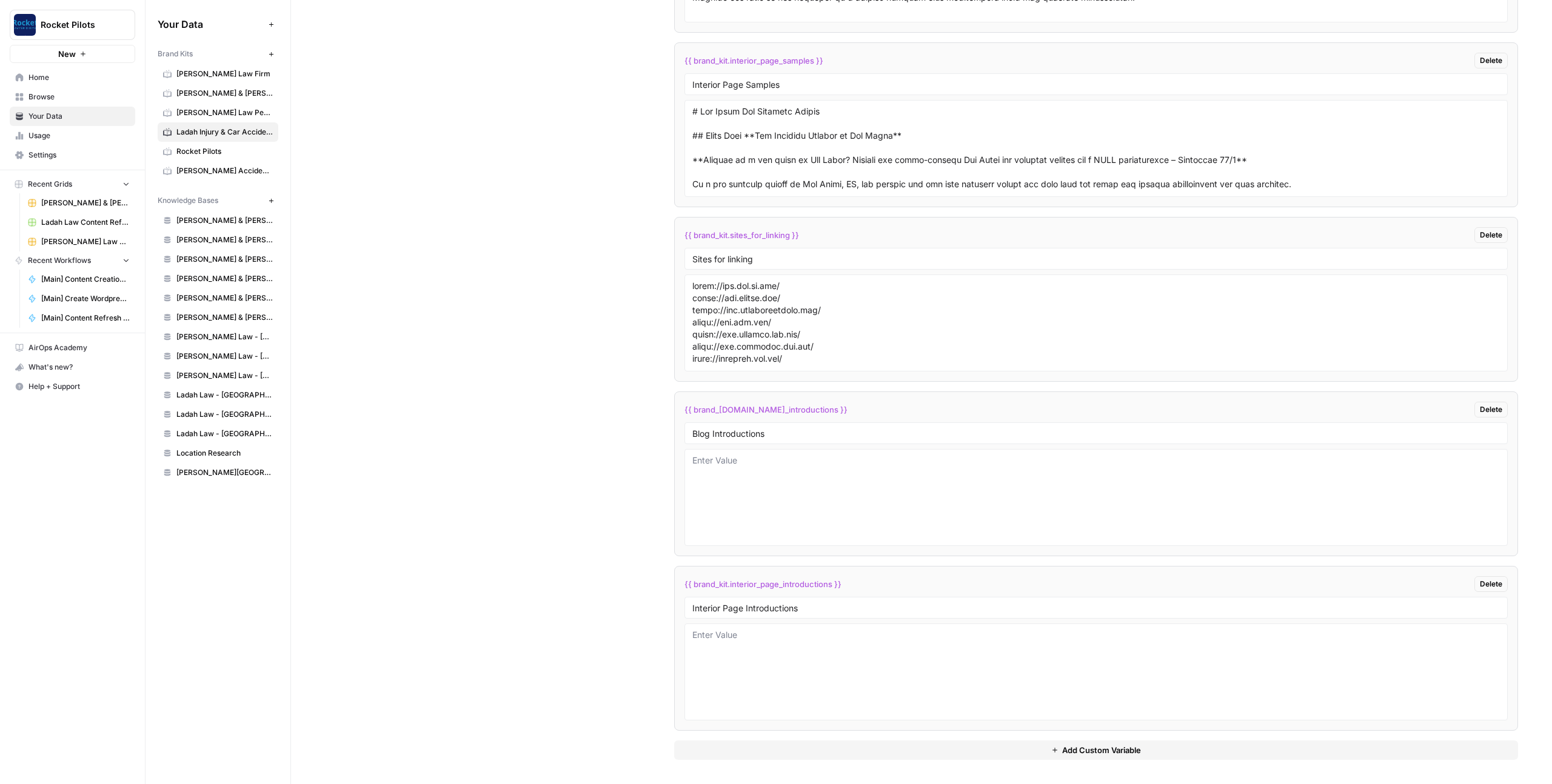
click at [553, 261] on div "Custom Variables Create custom variables that will appear as global brand varia…" at bounding box center [921, 140] width 1193 height 1290
click at [60, 82] on span "Home" at bounding box center [79, 77] width 101 height 11
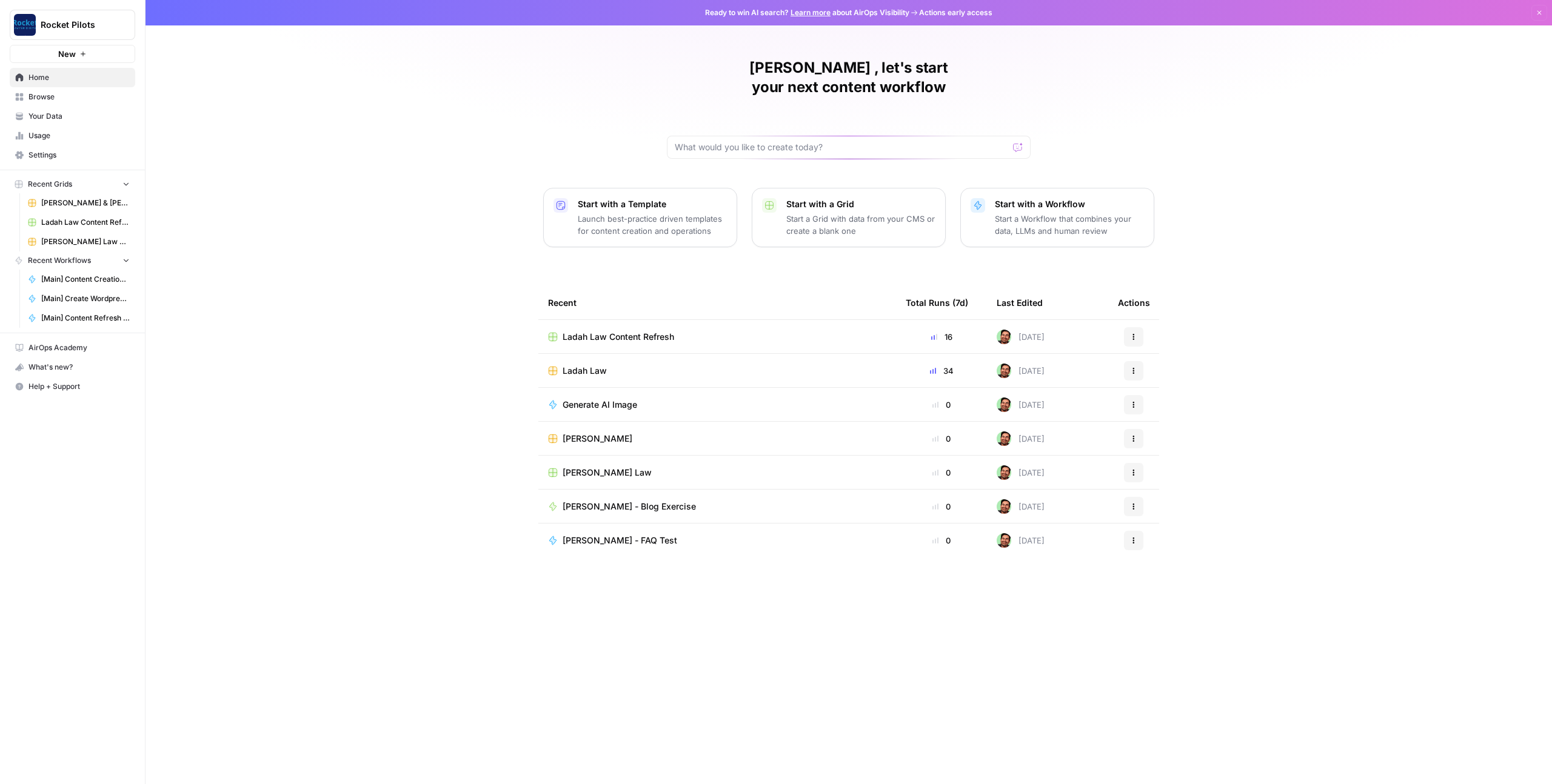
click at [603, 331] on span "Ladah Law Content Refresh" at bounding box center [618, 337] width 112 height 13
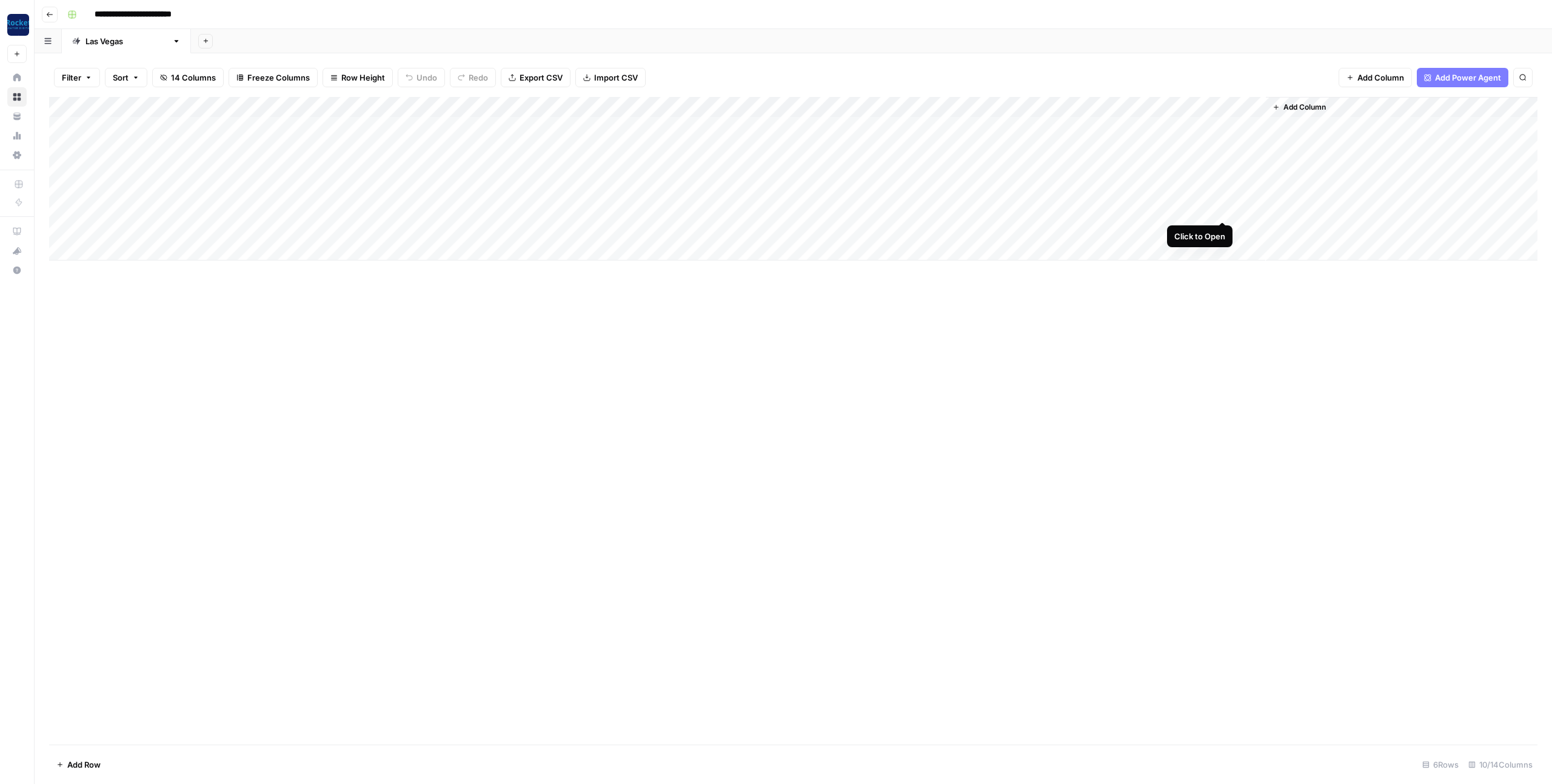
click at [1225, 208] on div "Add Column" at bounding box center [793, 179] width 1488 height 164
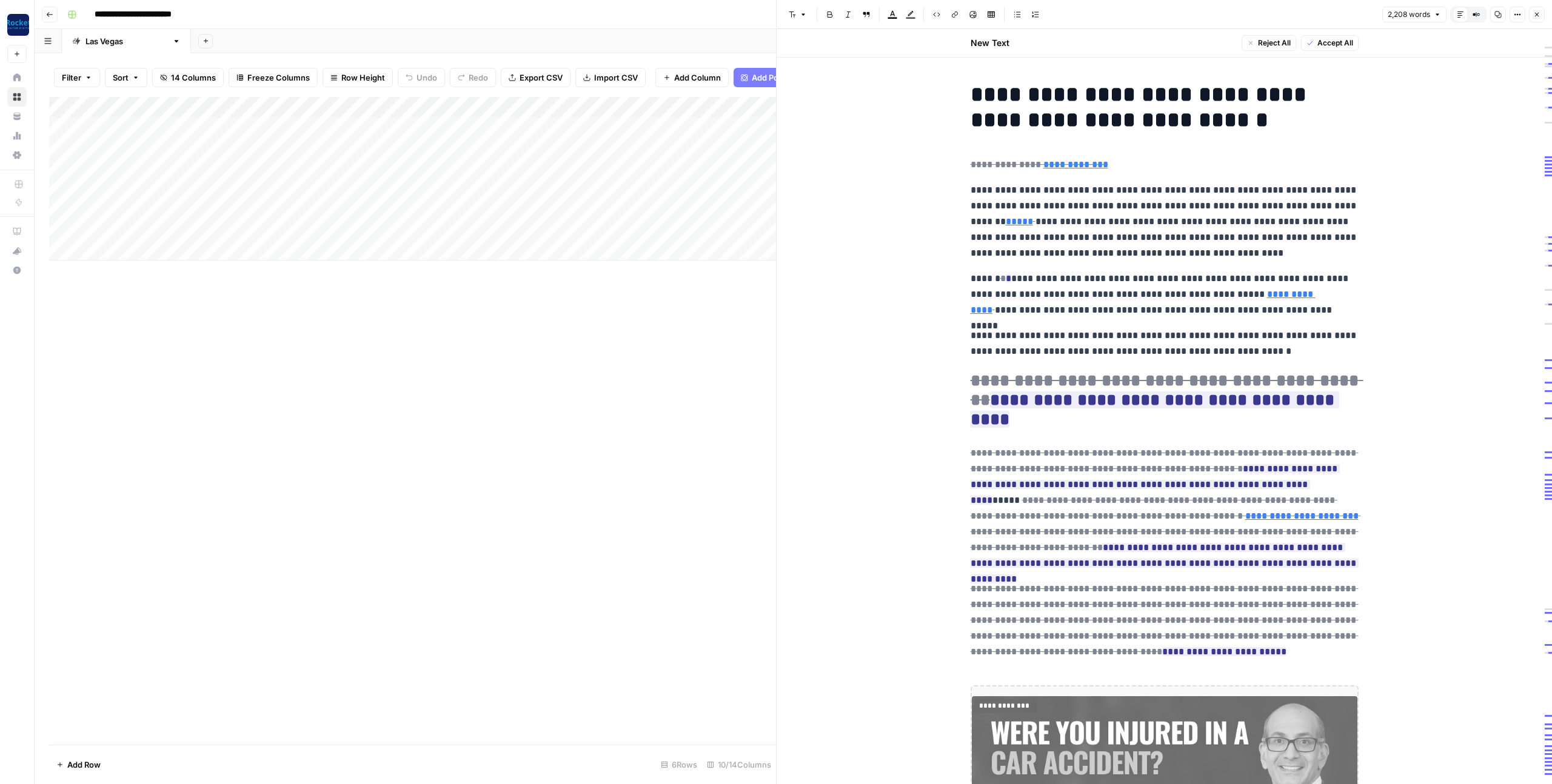
click at [1109, 247] on p "**********" at bounding box center [1164, 222] width 388 height 79
copy div "**********"
click at [1117, 249] on p "**********" at bounding box center [1164, 222] width 388 height 79
click at [1536, 13] on icon "button" at bounding box center [1538, 14] width 8 height 8
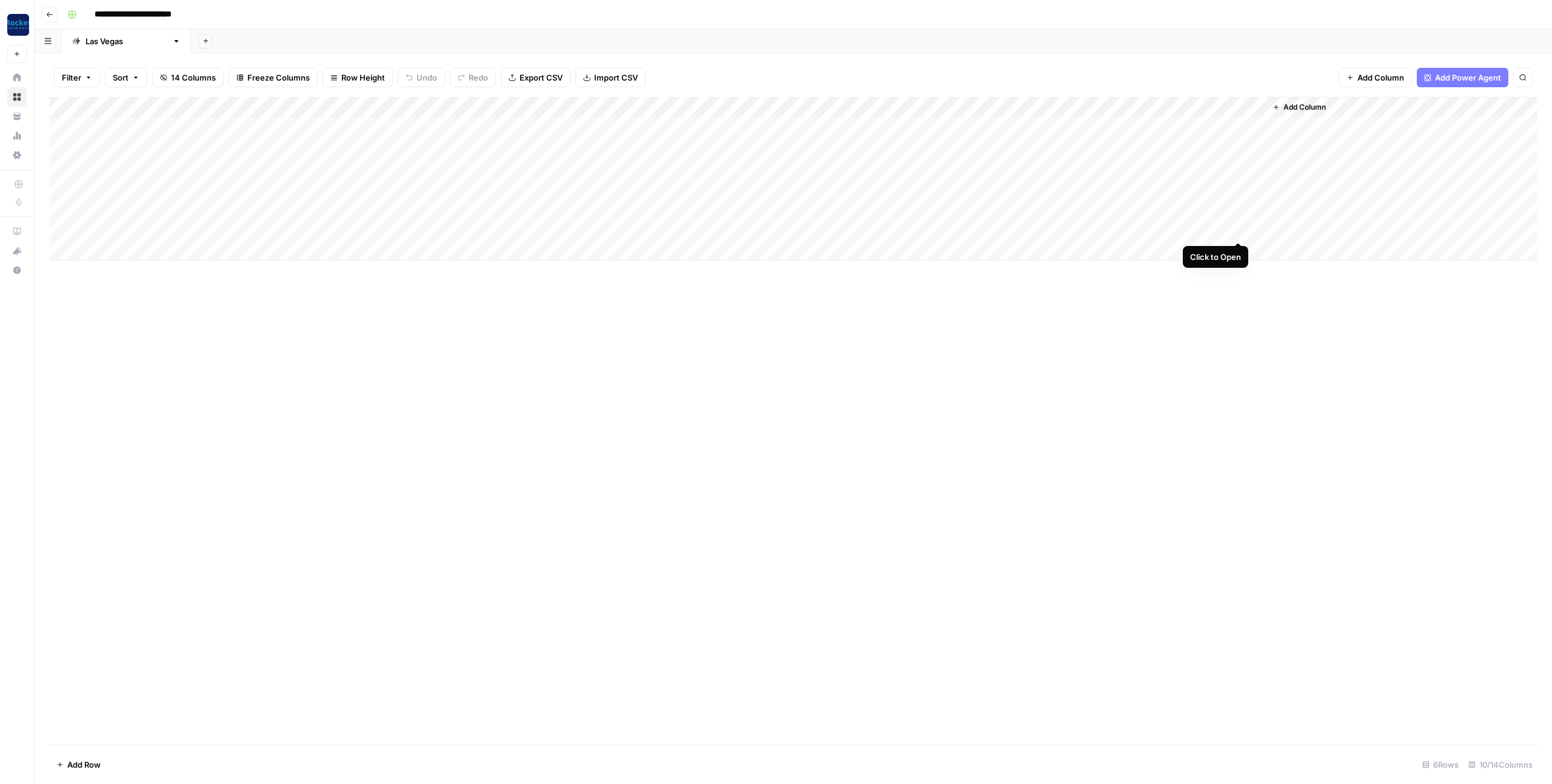
click at [1239, 230] on div "Add Column" at bounding box center [793, 179] width 1488 height 164
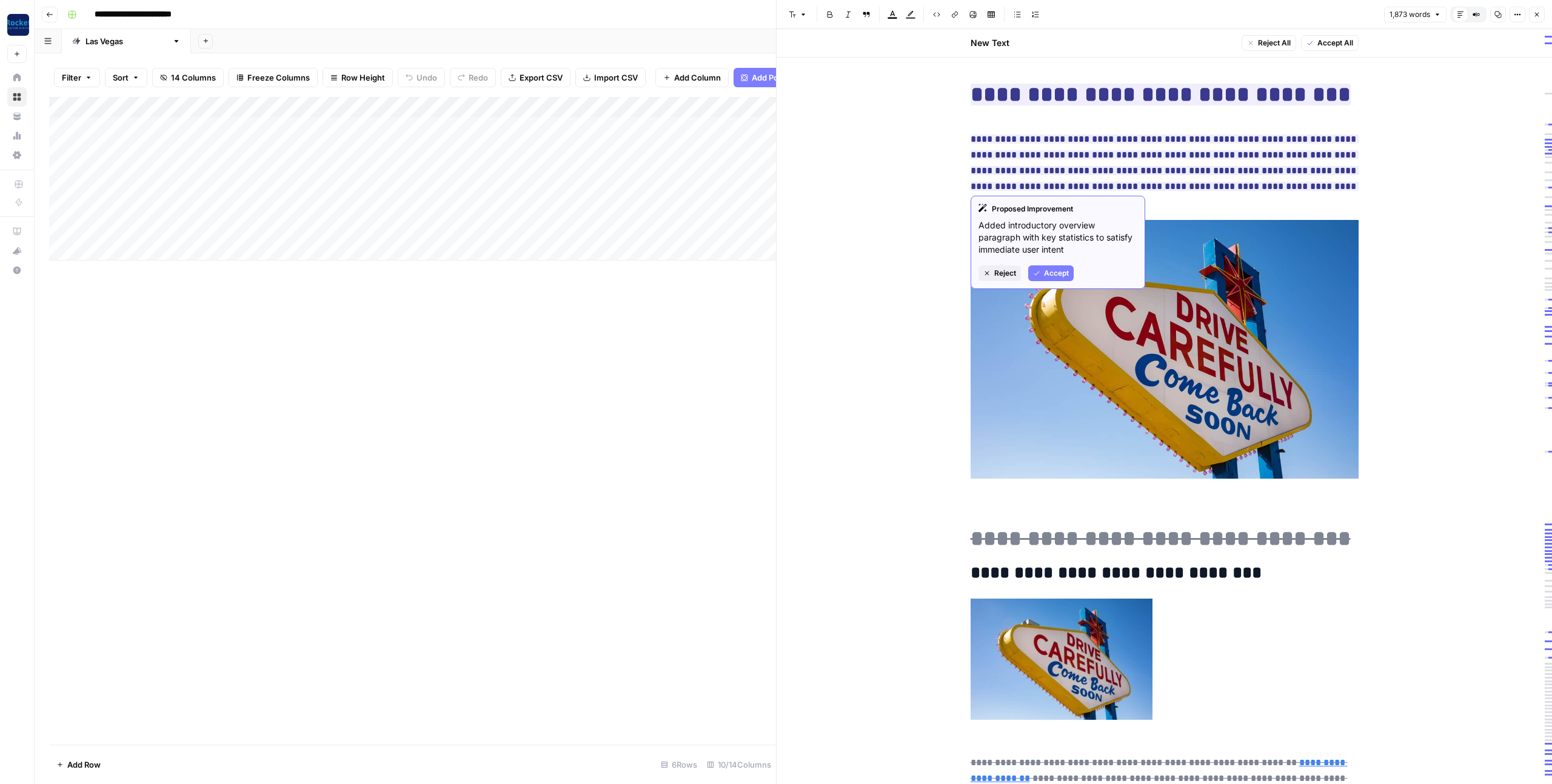
click at [1143, 147] on span "**********" at bounding box center [1164, 171] width 388 height 79
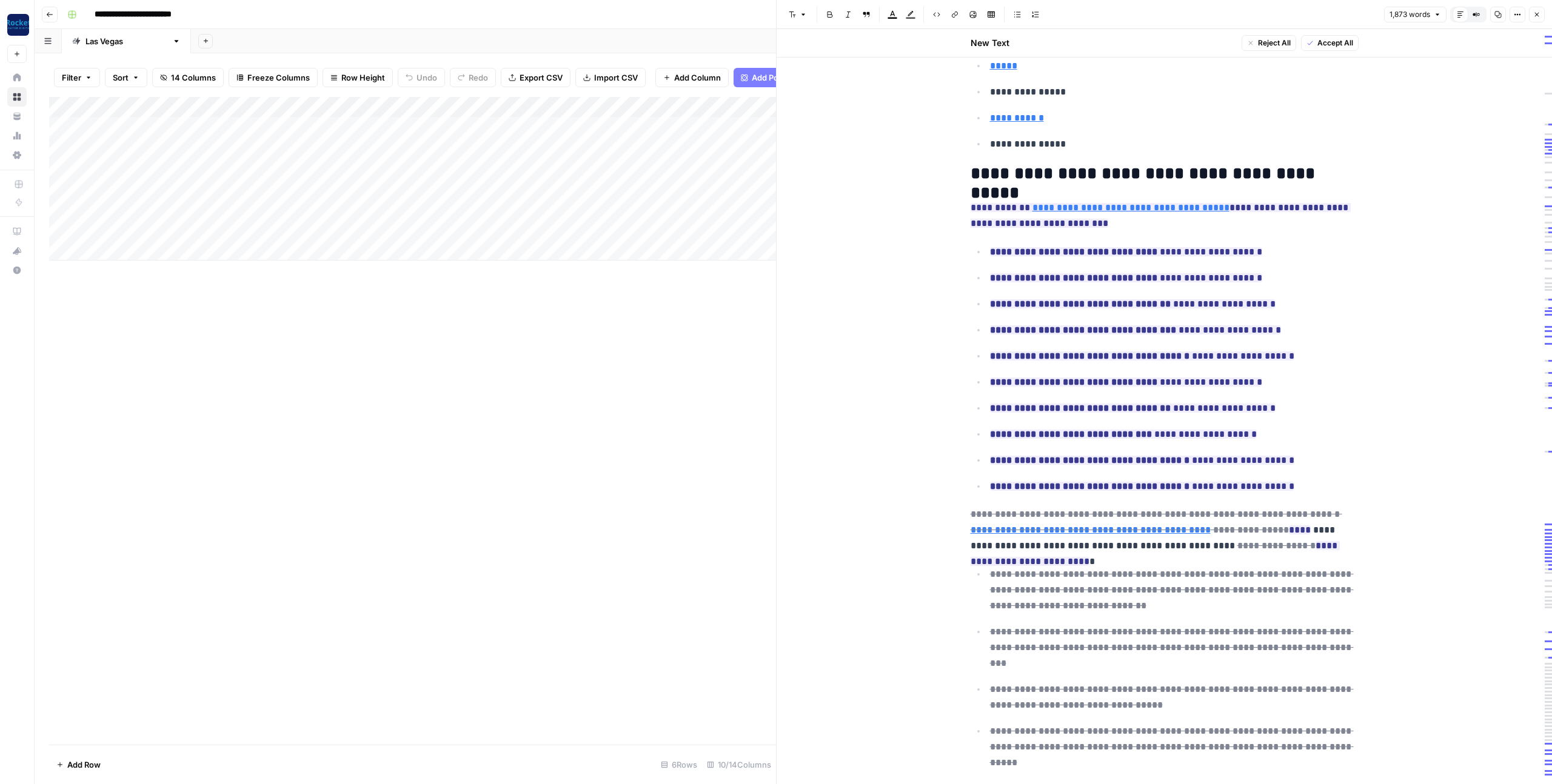
scroll to position [3679, 0]
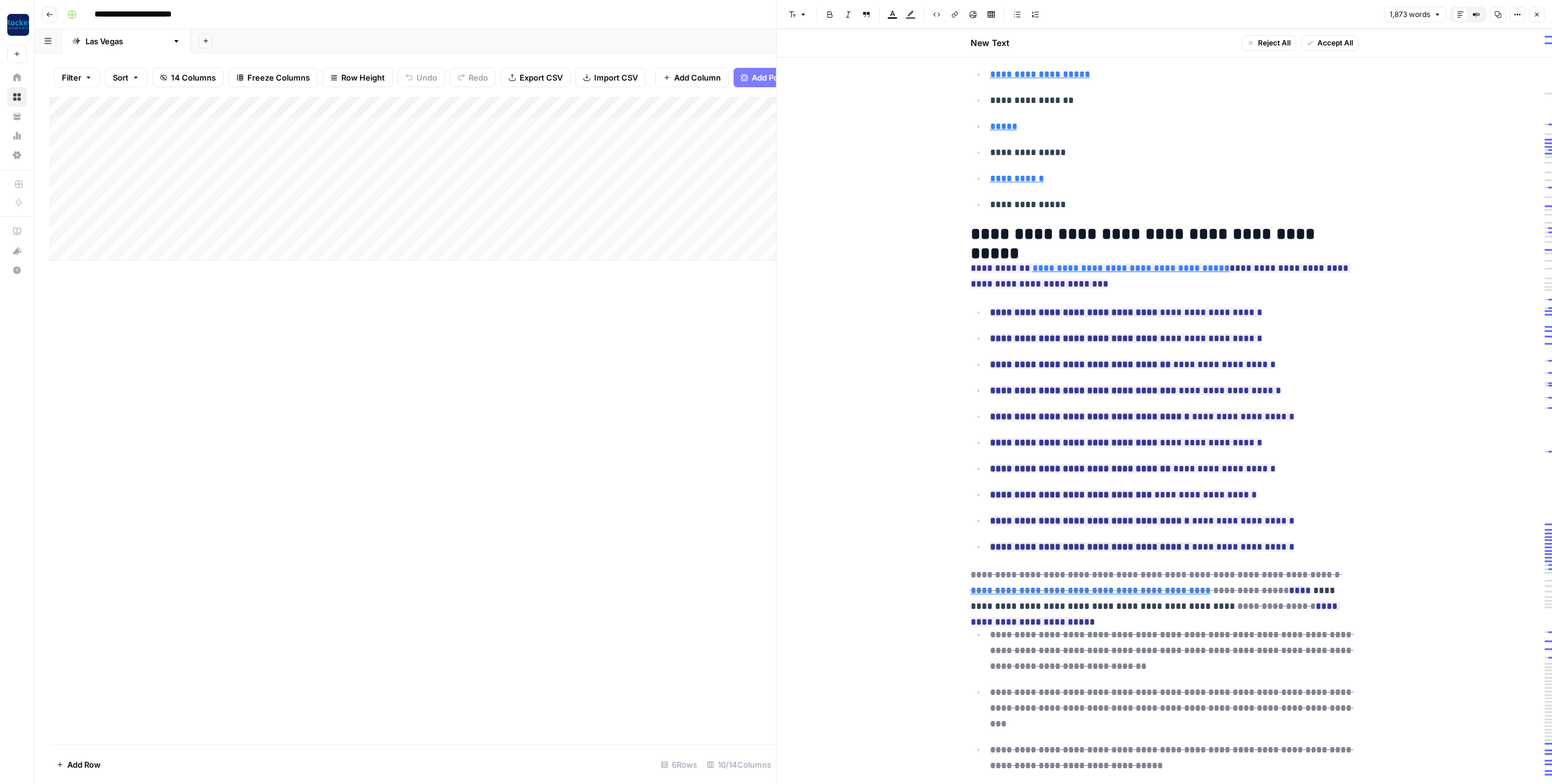
click at [1326, 41] on span "Accept All" at bounding box center [1335, 42] width 36 height 11
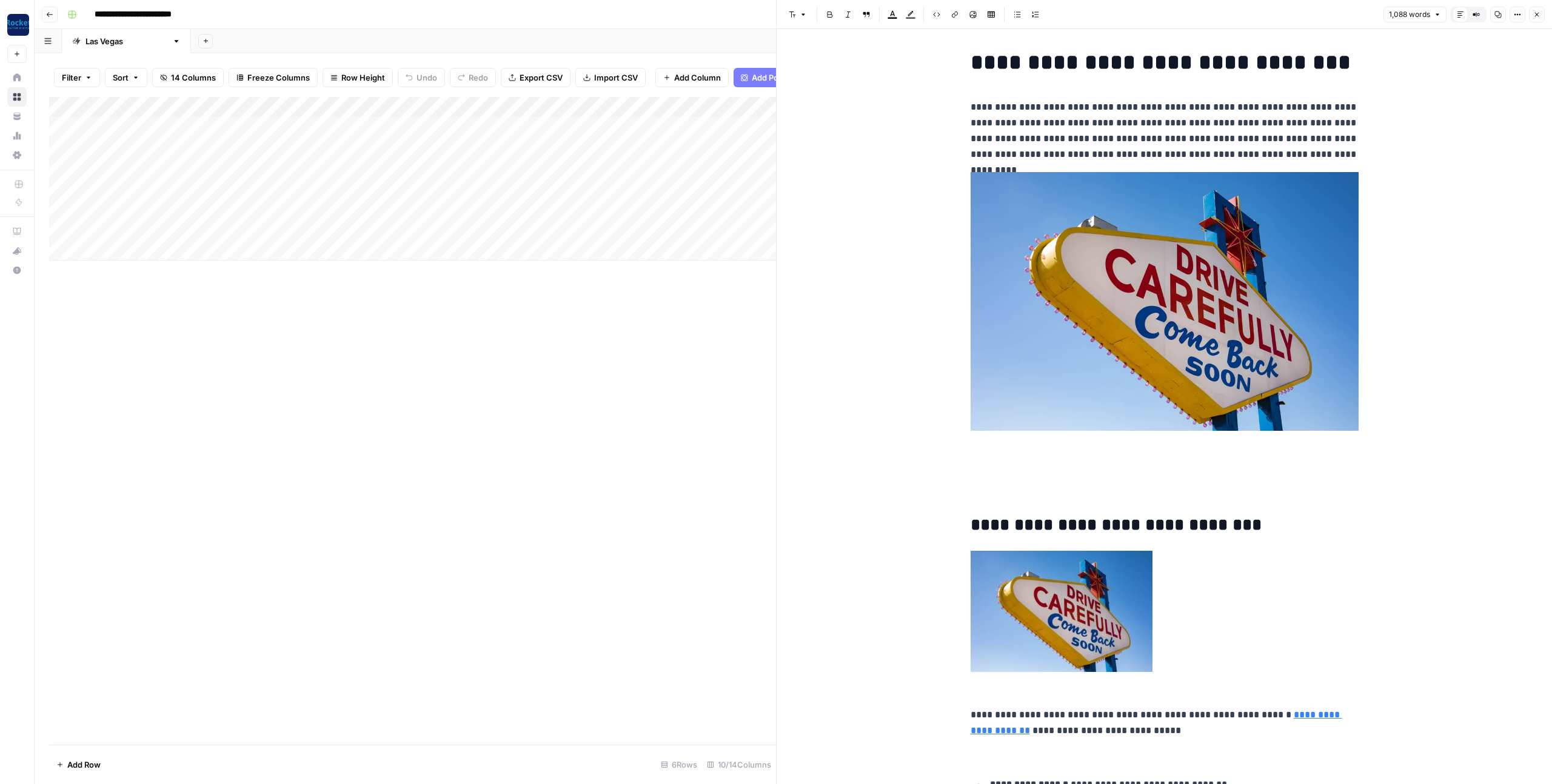
scroll to position [0, 0]
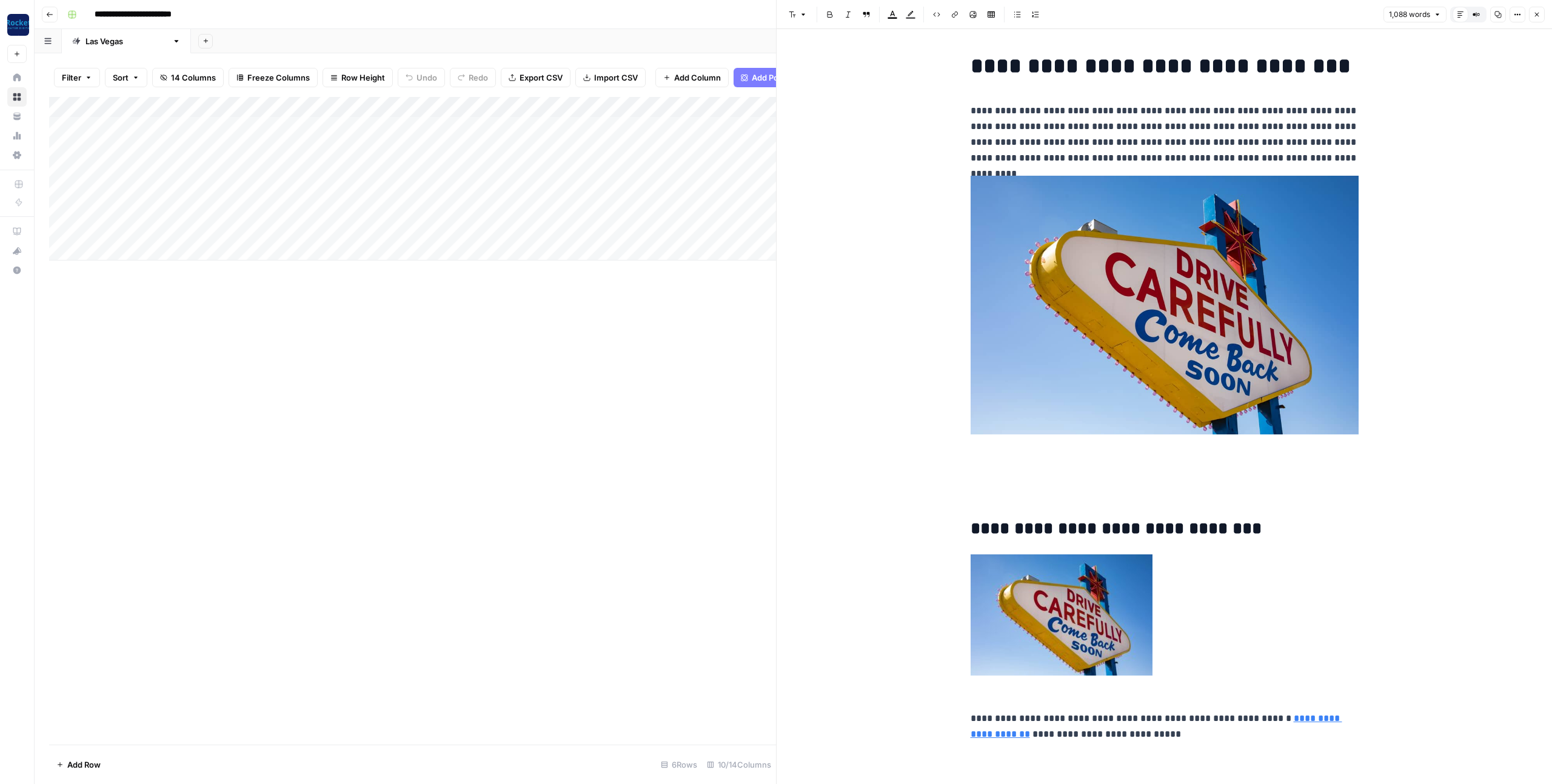
click at [1210, 266] on img at bounding box center [1164, 305] width 388 height 258
click at [1211, 252] on img at bounding box center [1164, 305] width 388 height 258
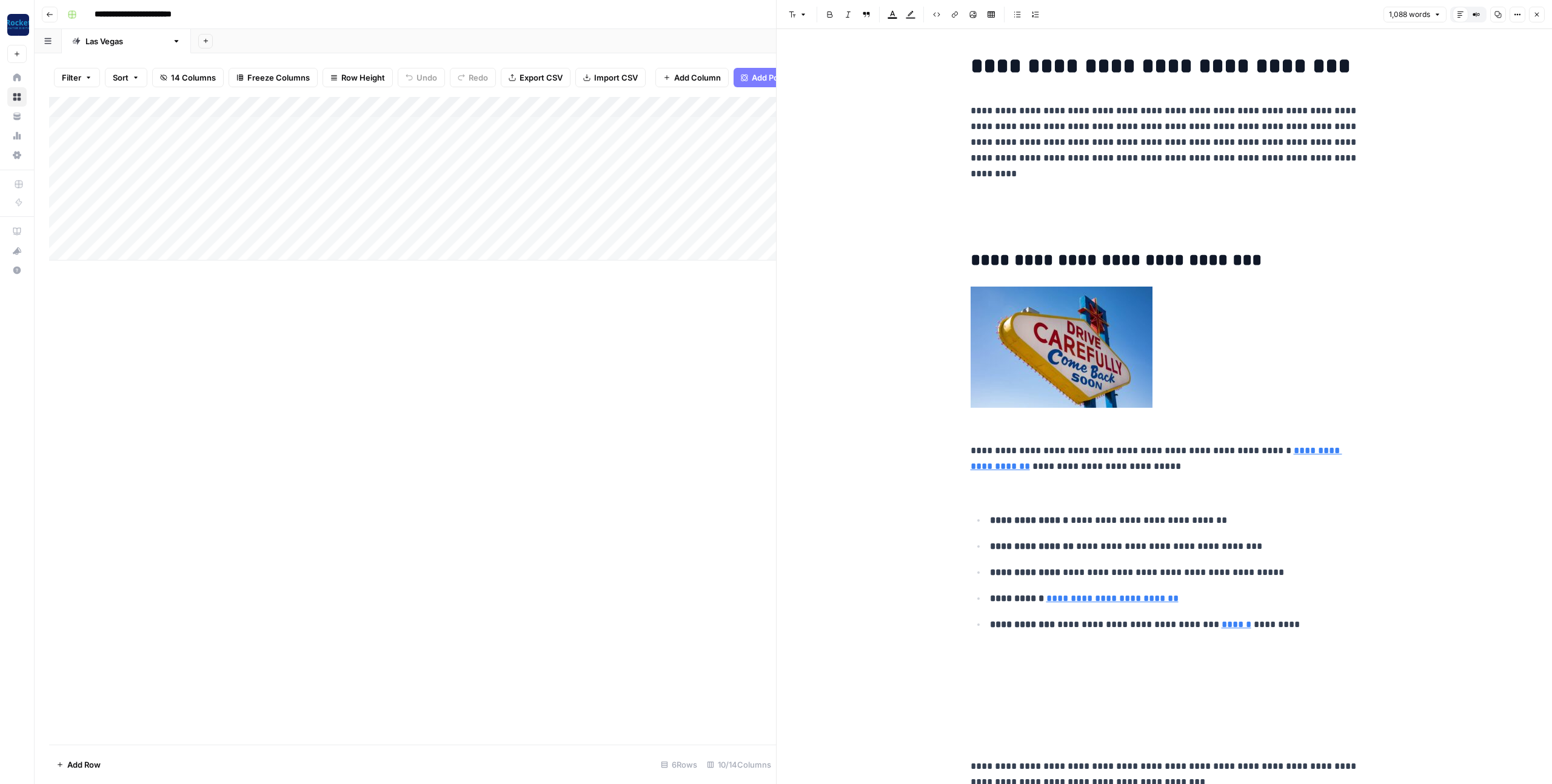
click at [1111, 314] on img at bounding box center [1061, 347] width 182 height 122
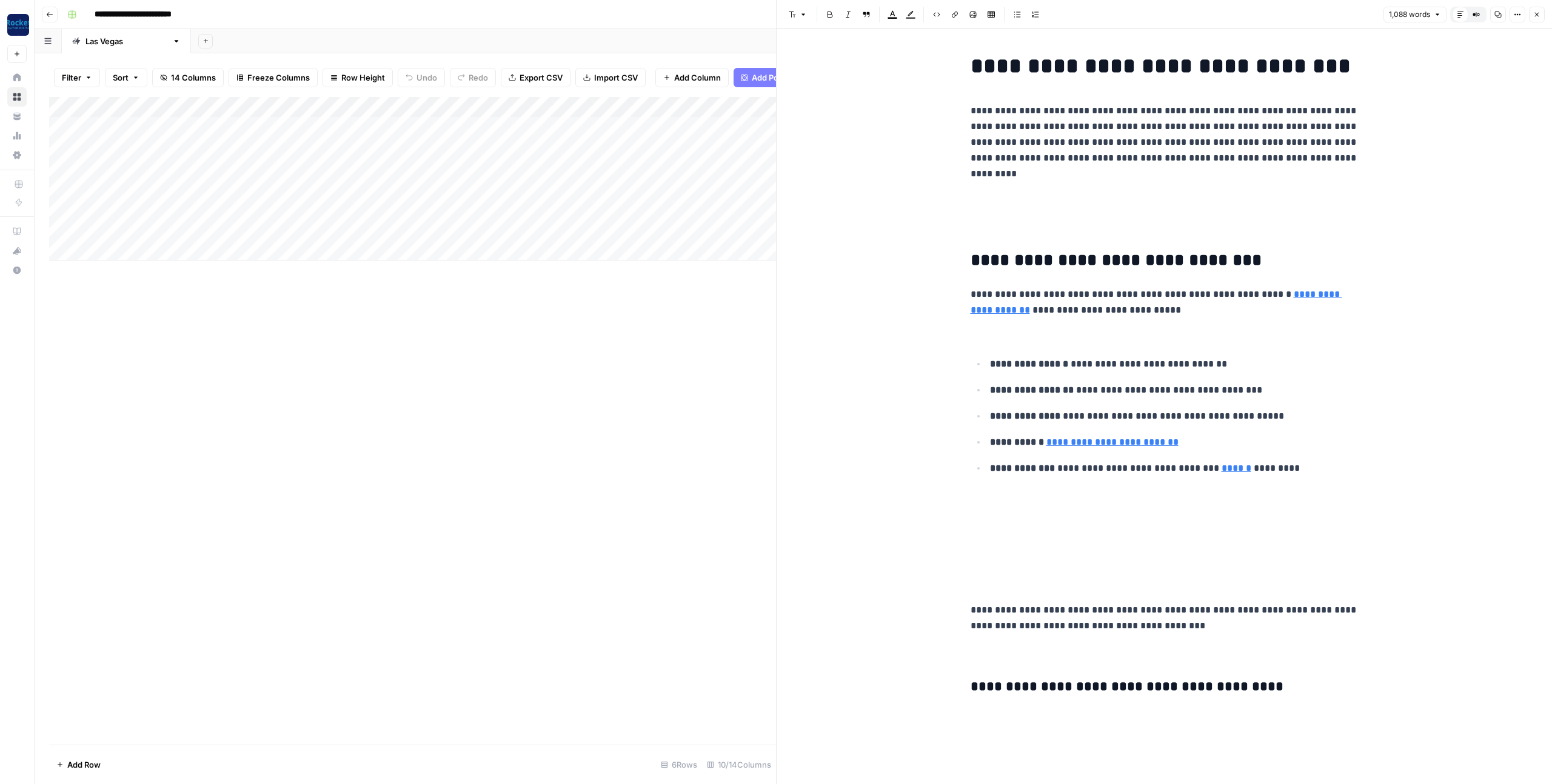
click at [1048, 341] on p at bounding box center [1164, 336] width 388 height 15
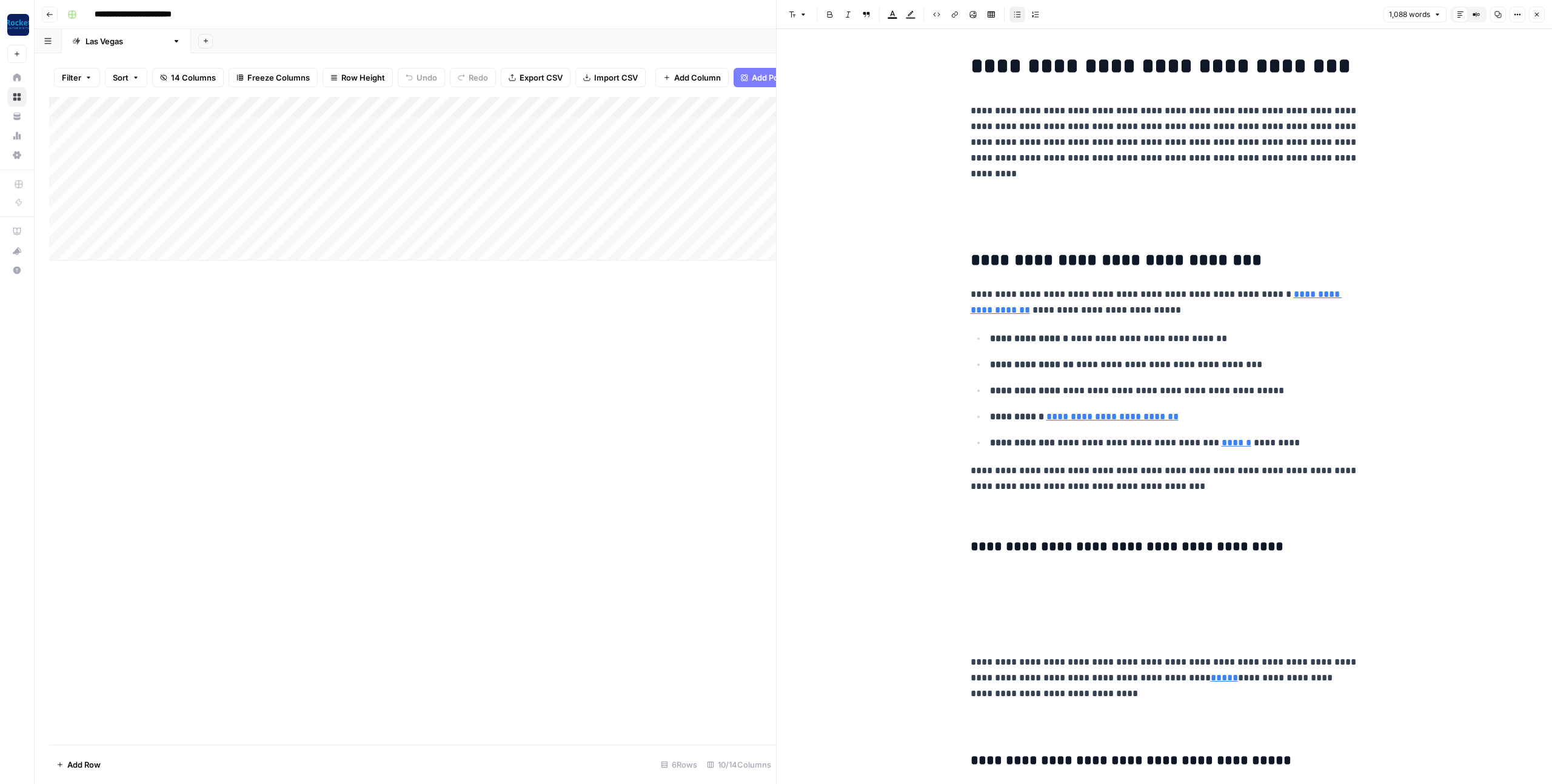
click at [1028, 519] on p at bounding box center [1164, 512] width 388 height 15
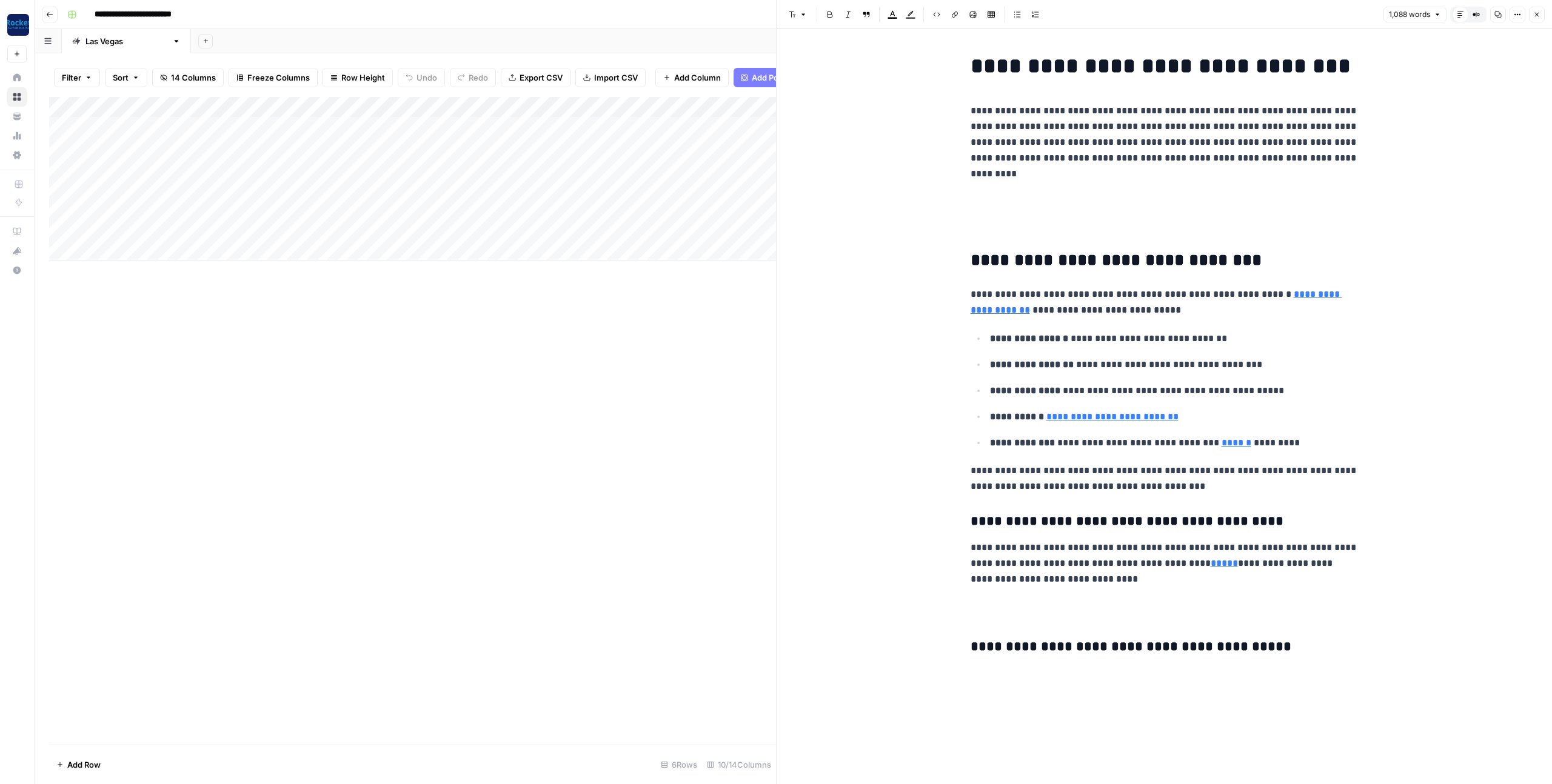
click at [1021, 616] on h2 at bounding box center [1164, 609] width 388 height 19
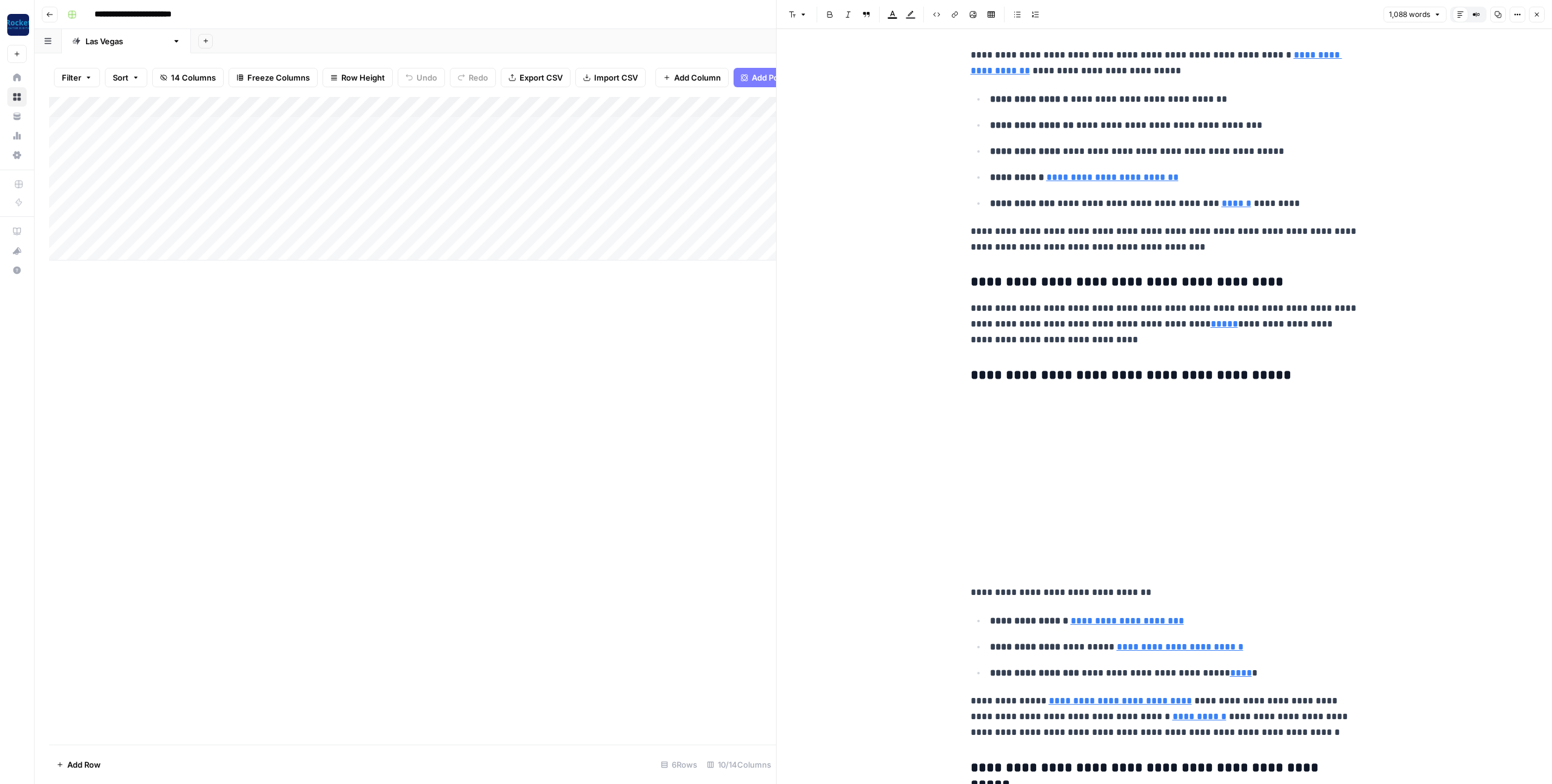
scroll to position [255, 0]
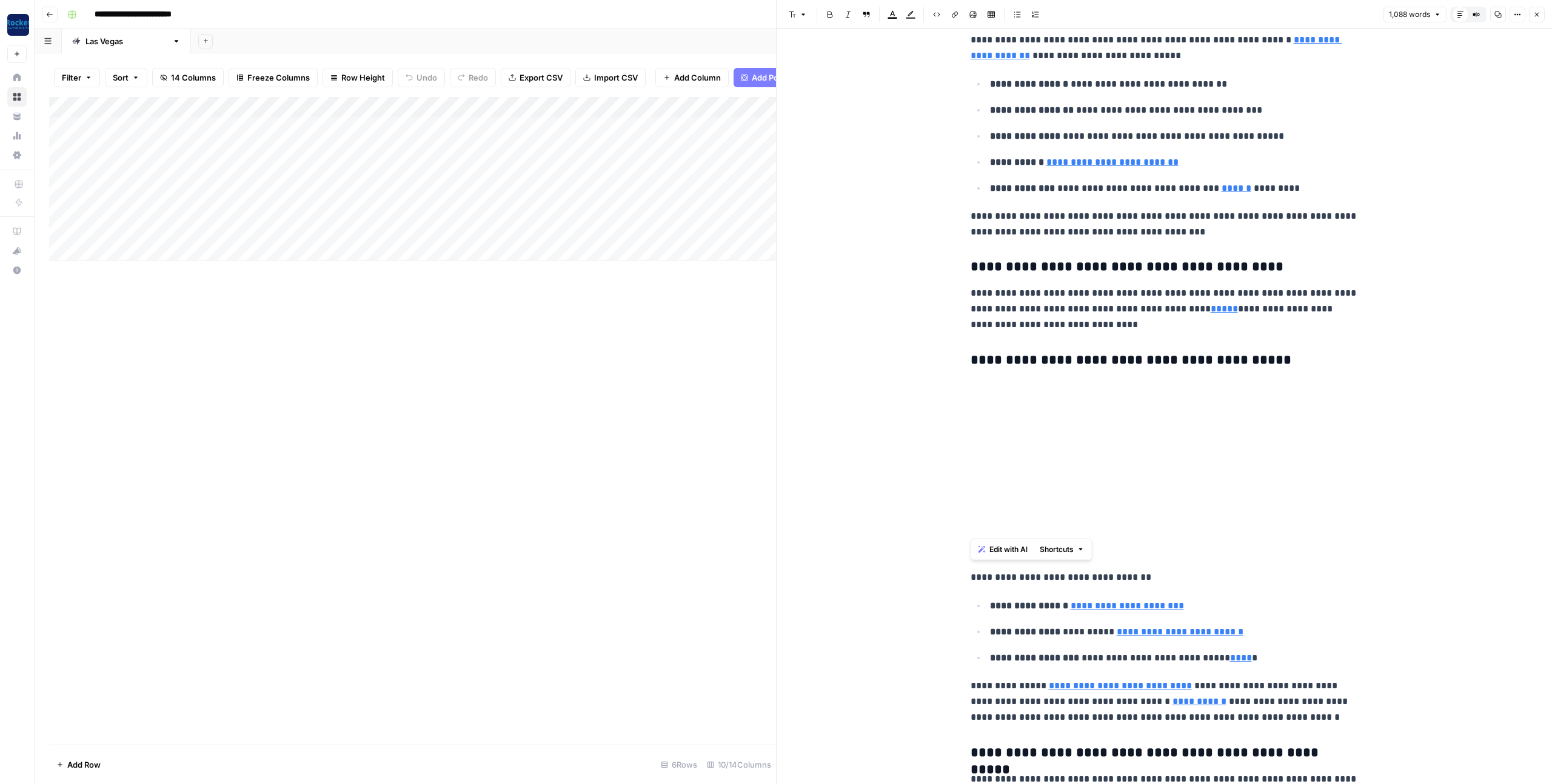
drag, startPoint x: 1030, startPoint y: 527, endPoint x: 1026, endPoint y: 404, distance: 123.1
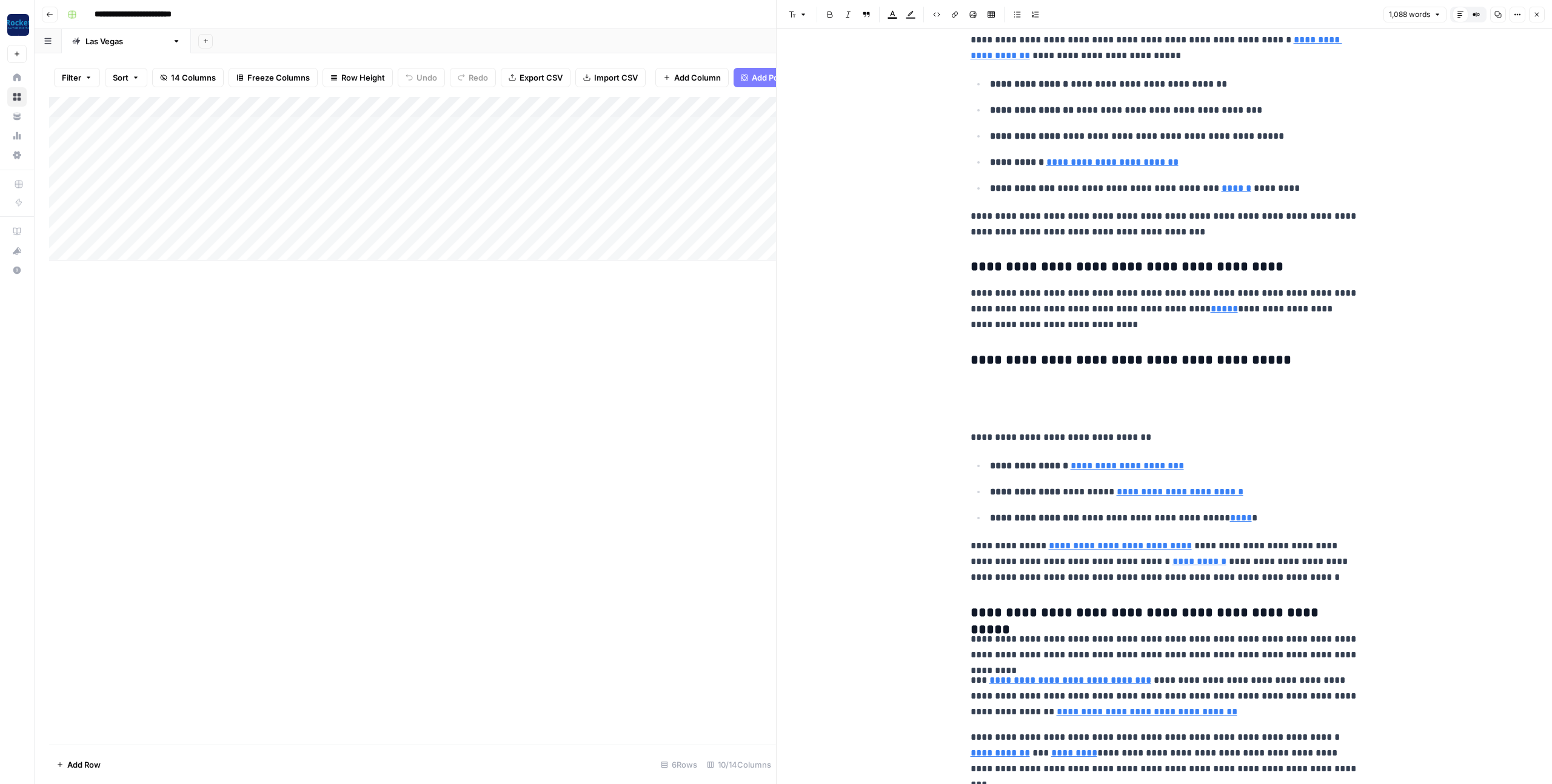
click at [1018, 410] on p at bounding box center [1164, 412] width 388 height 15
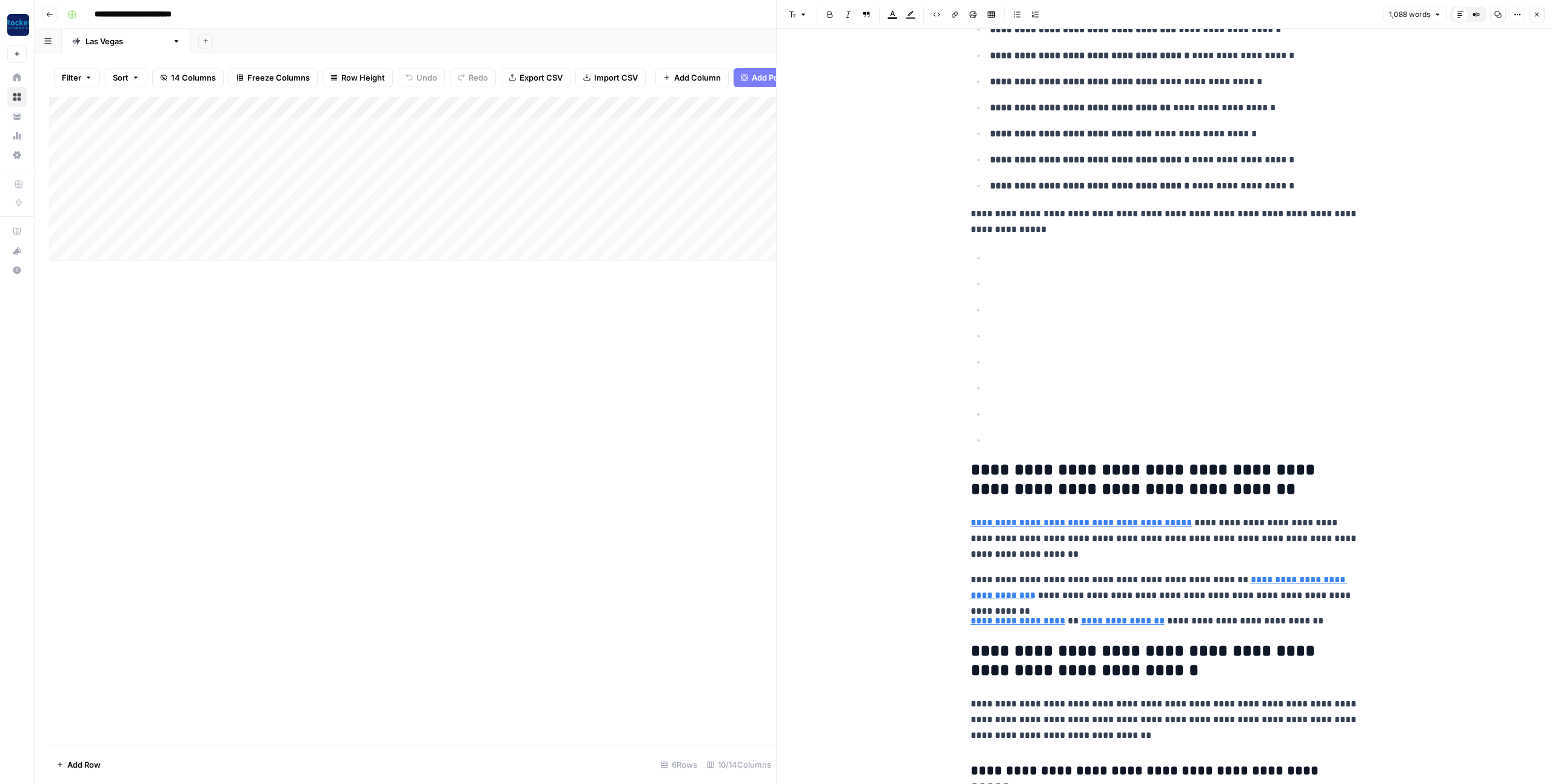
scroll to position [2181, 0]
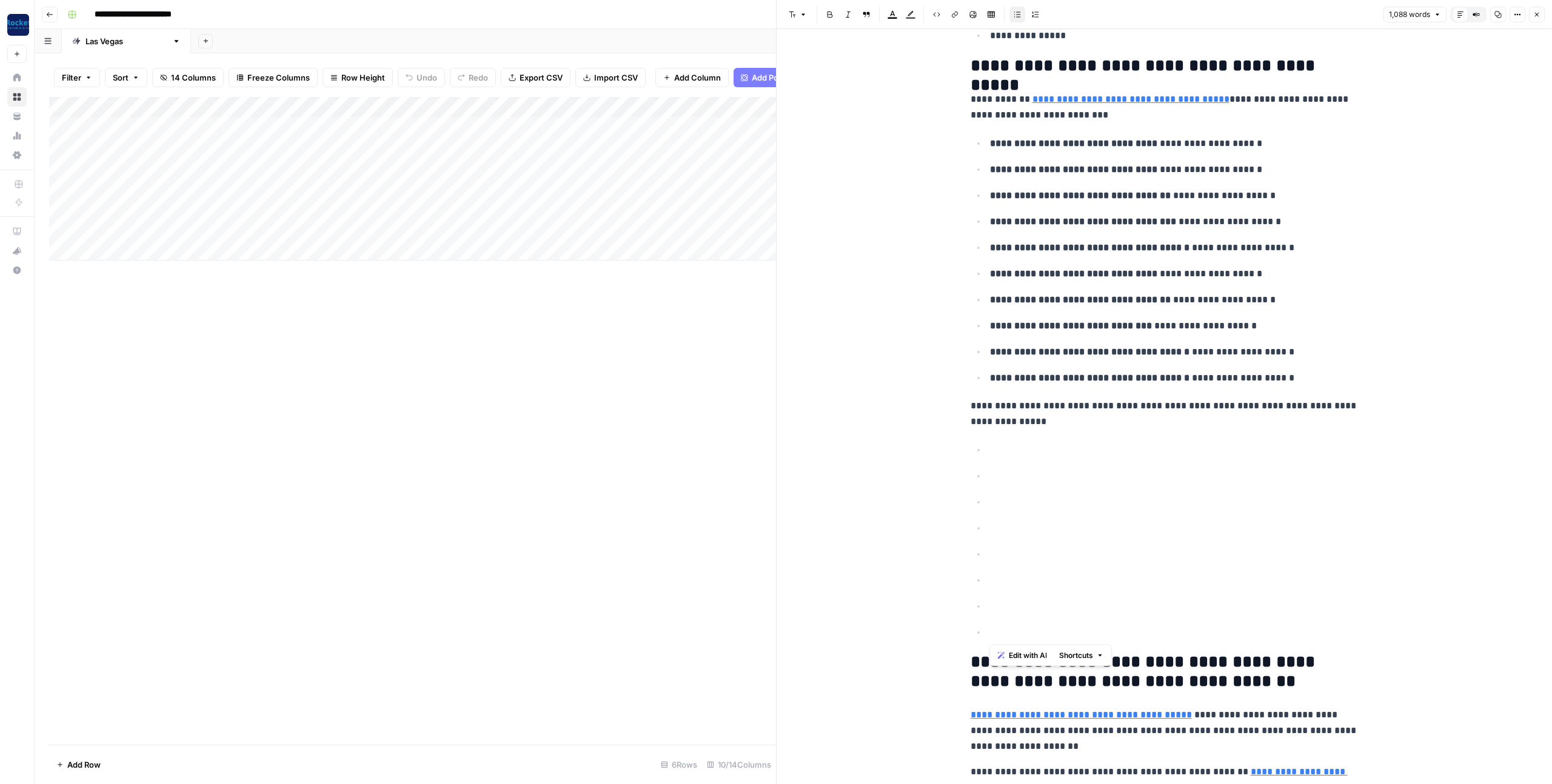
drag, startPoint x: 1013, startPoint y: 518, endPoint x: 1011, endPoint y: 629, distance: 111.0
click at [1011, 629] on ul at bounding box center [1164, 541] width 388 height 199
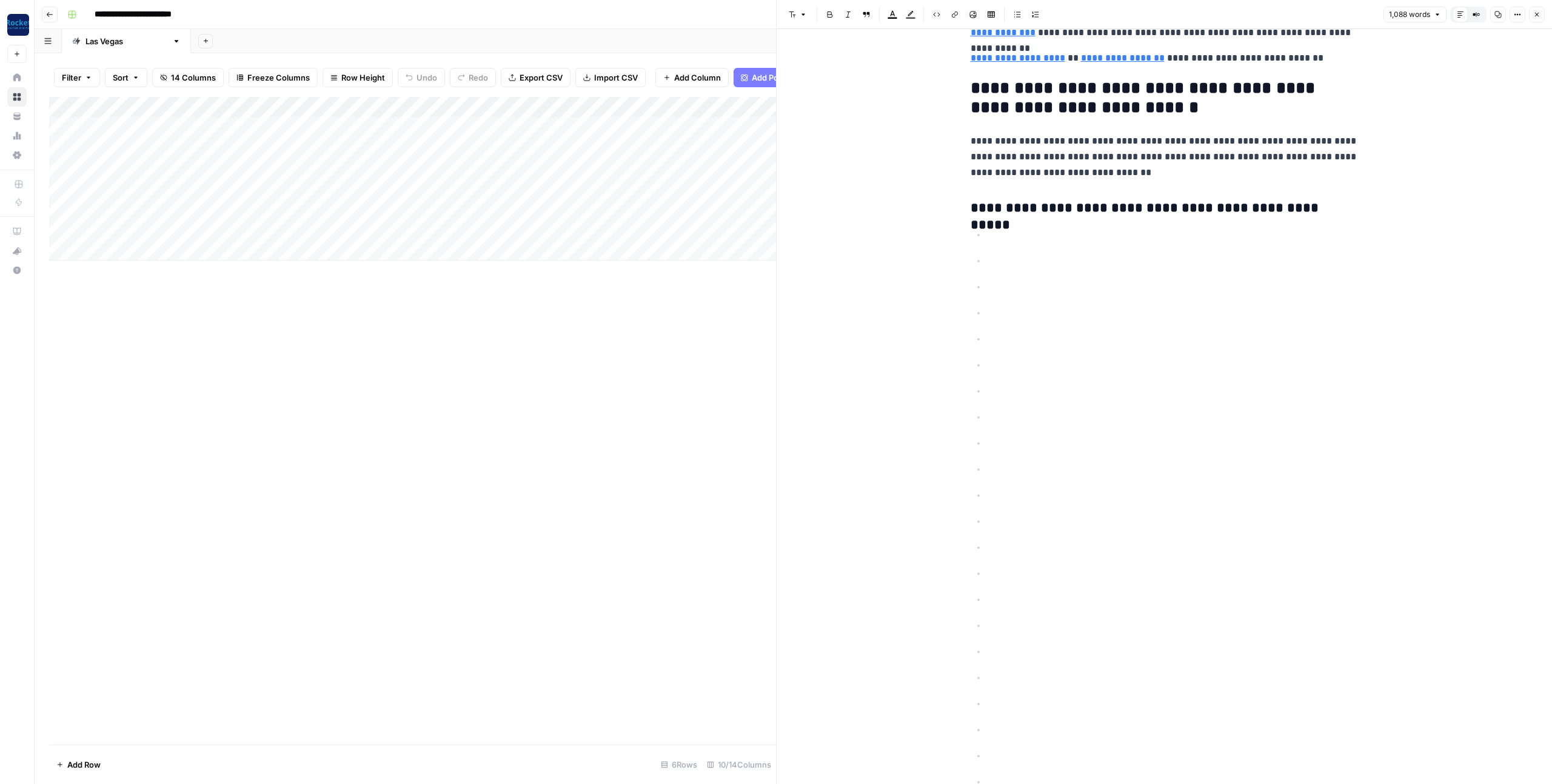
scroll to position [2822, 0]
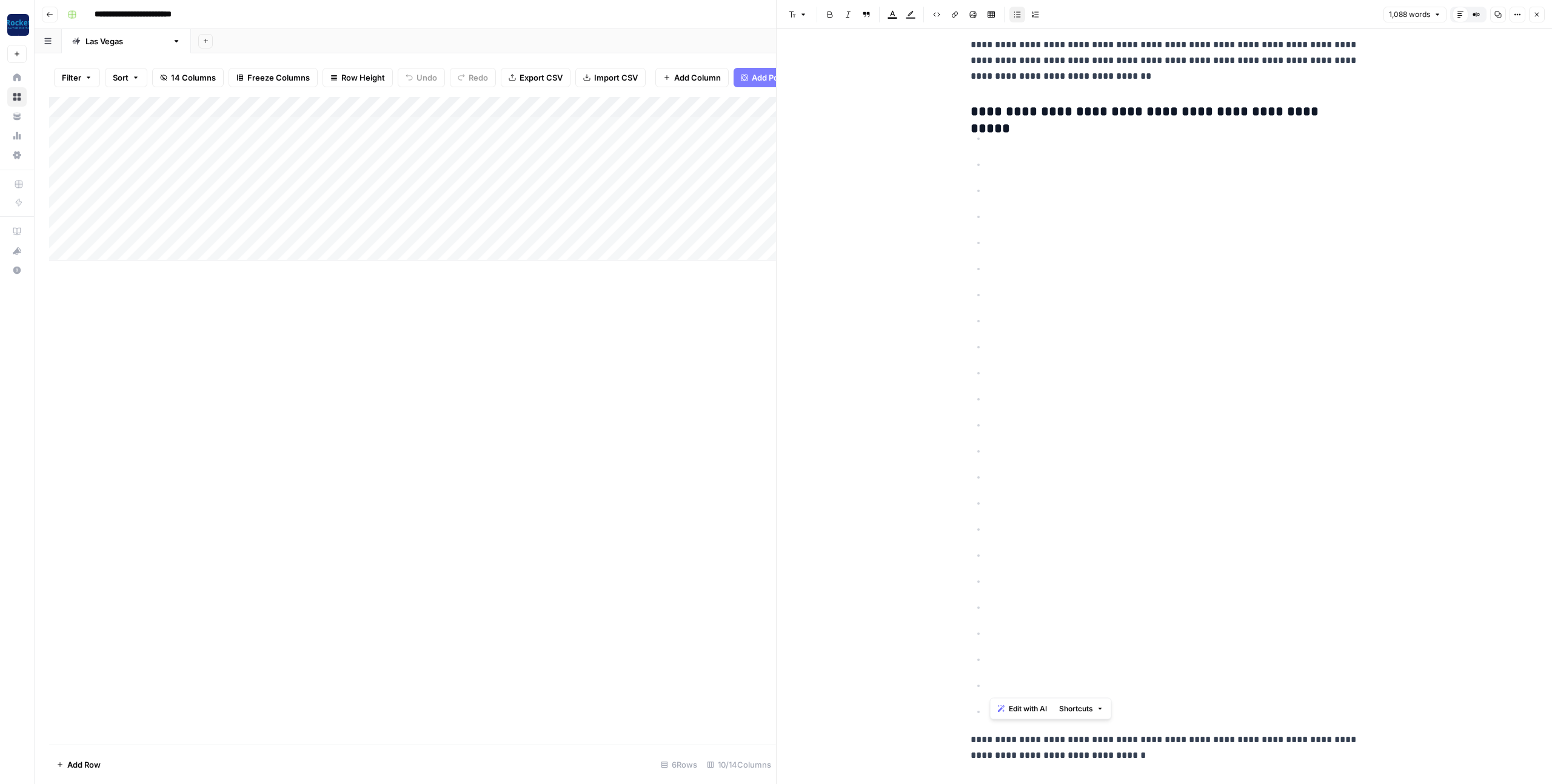
drag, startPoint x: 1034, startPoint y: 666, endPoint x: 996, endPoint y: 182, distance: 485.5
click at [996, 182] on ul at bounding box center [1164, 425] width 388 height 590
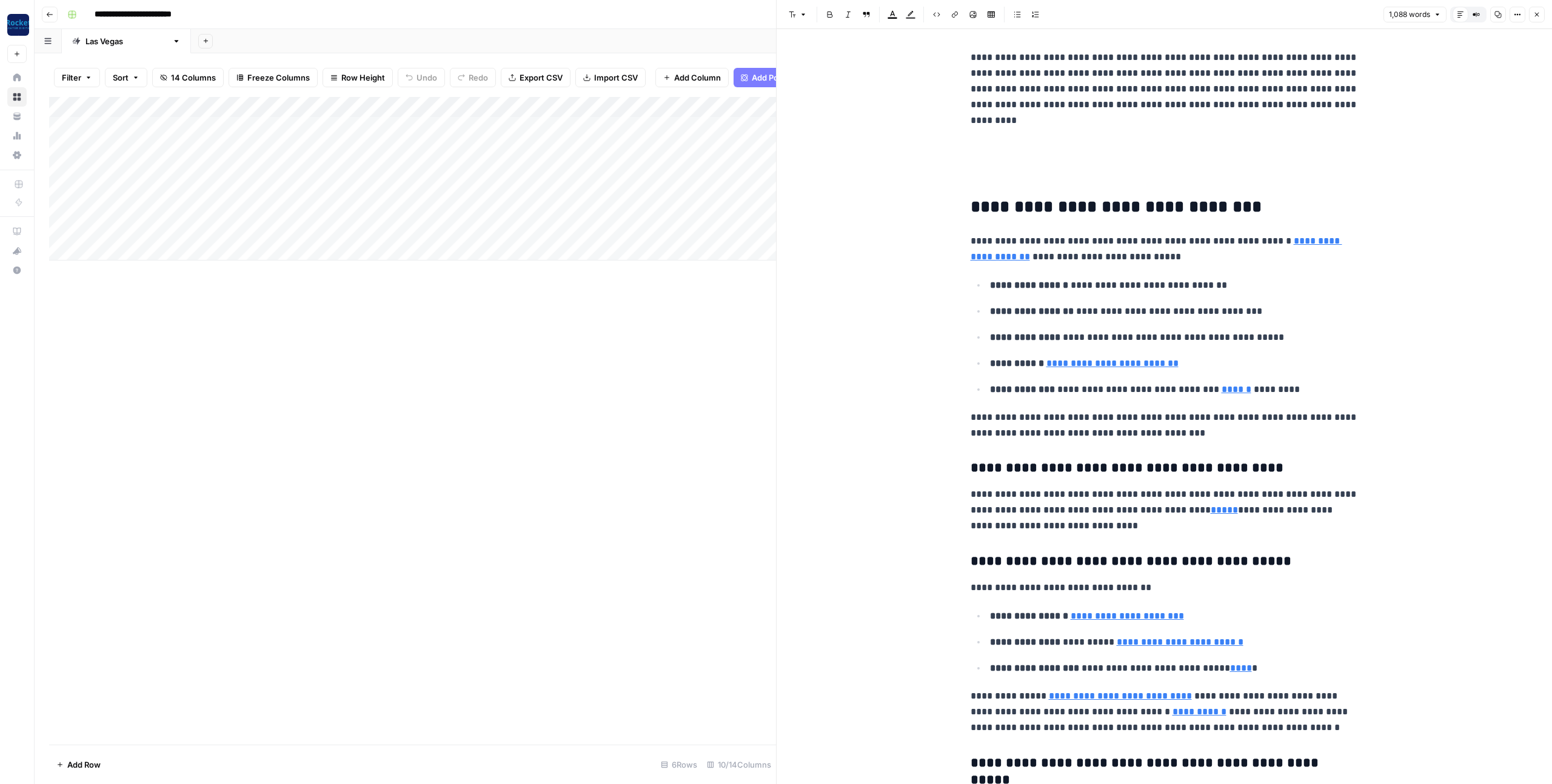
scroll to position [0, 0]
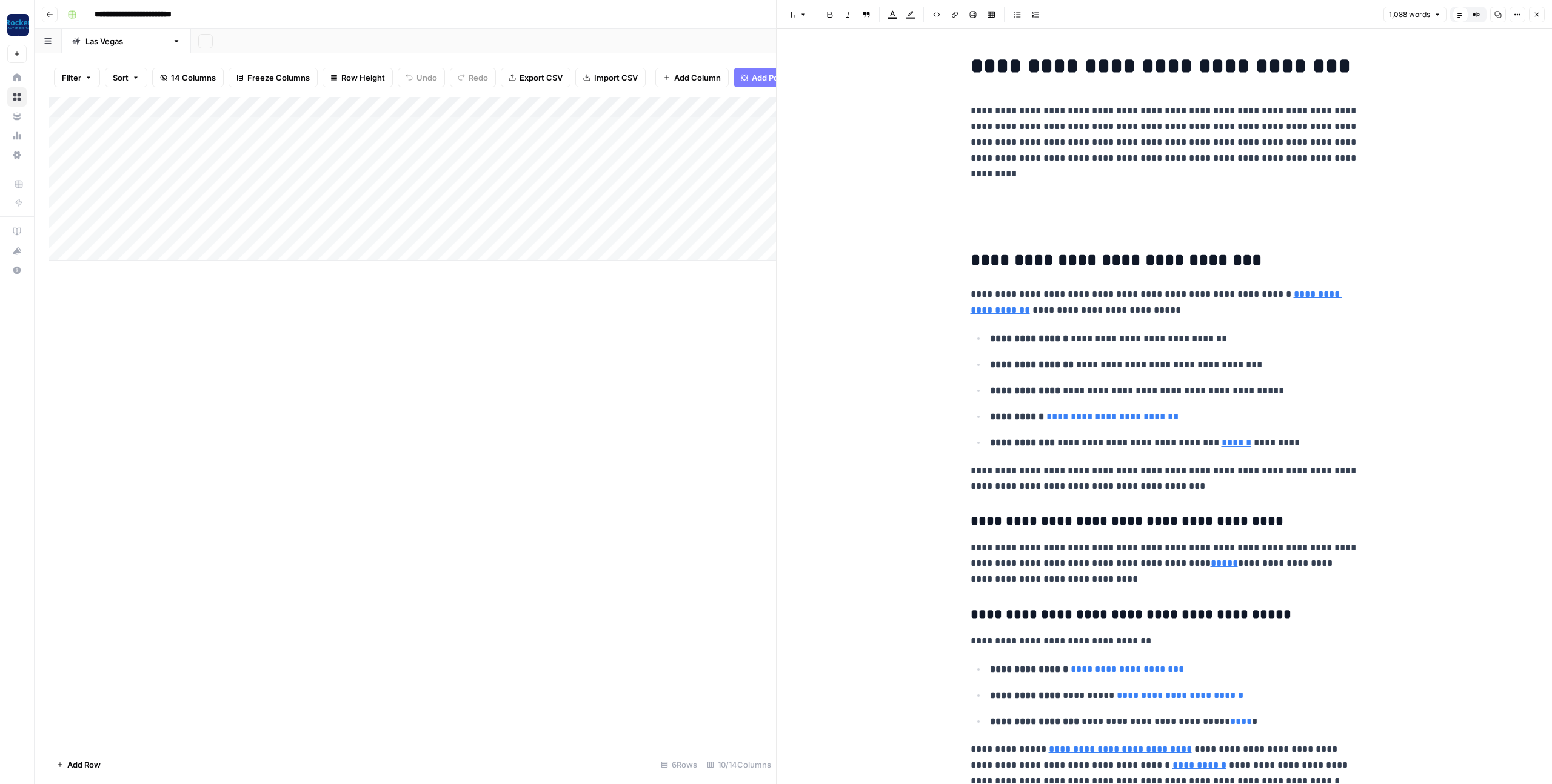
click at [1030, 232] on h1 at bounding box center [1164, 226] width 388 height 25
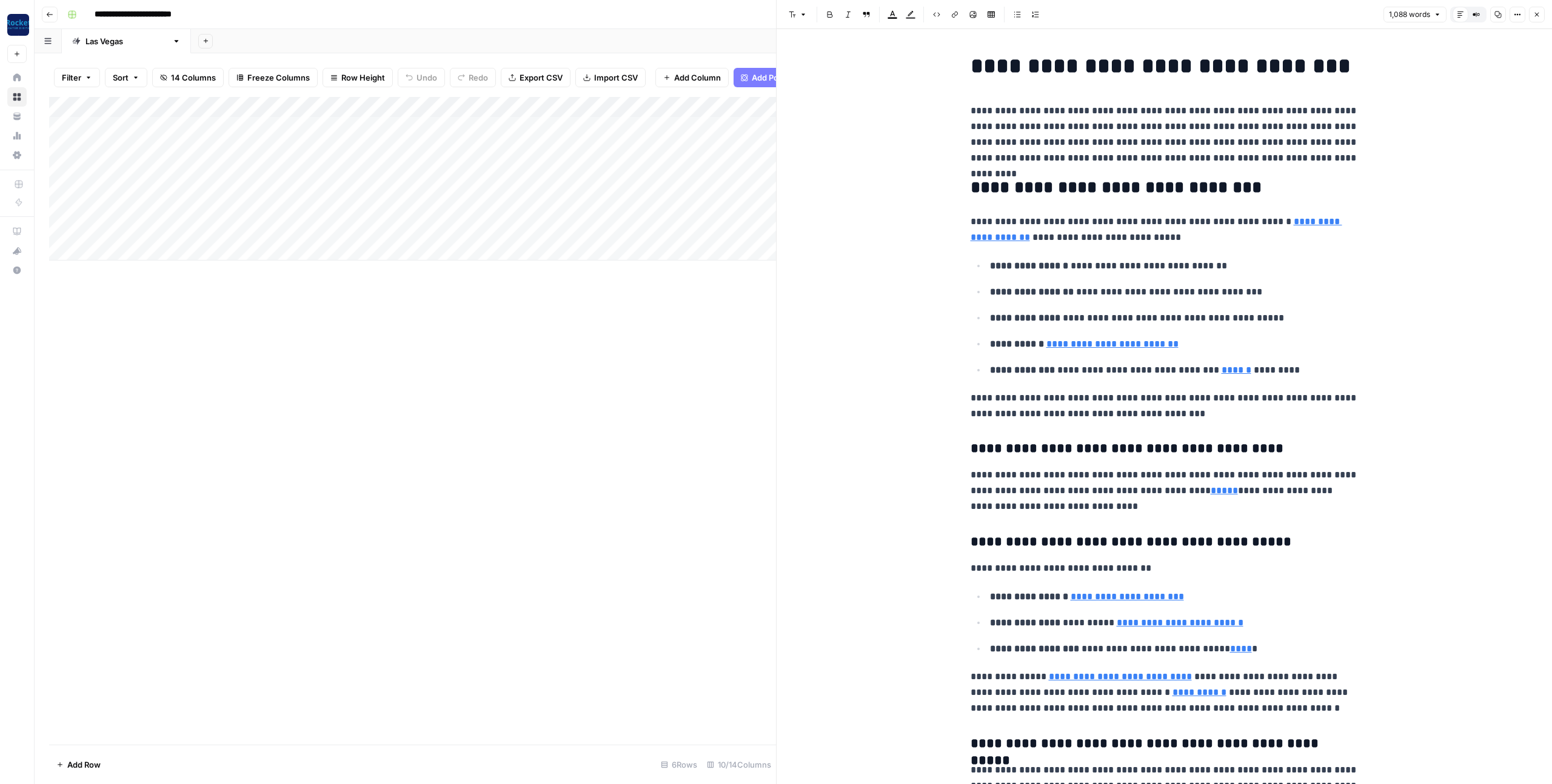
click at [1087, 157] on p "**********" at bounding box center [1164, 134] width 388 height 63
copy div "**********"
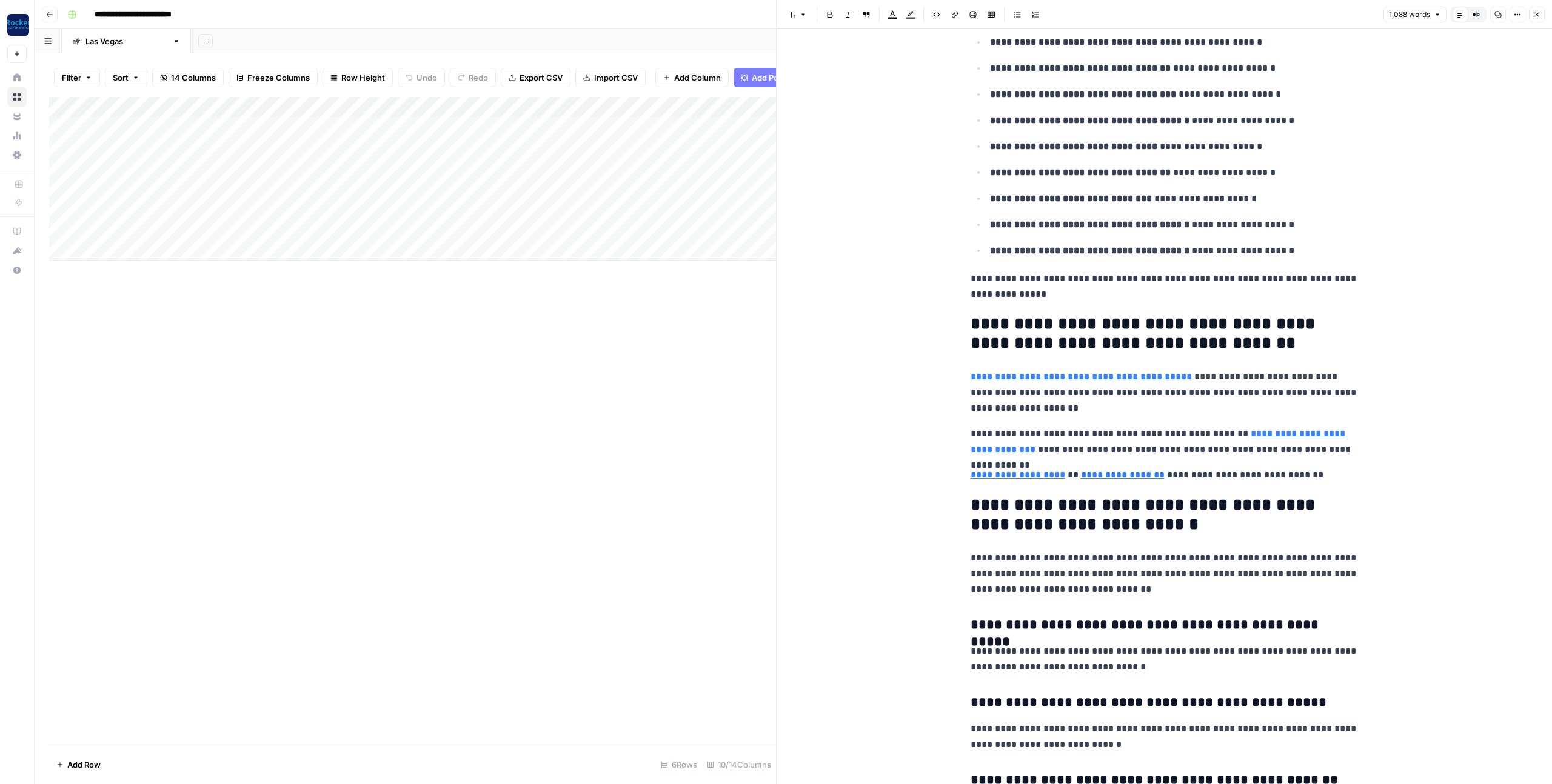
scroll to position [2402, 0]
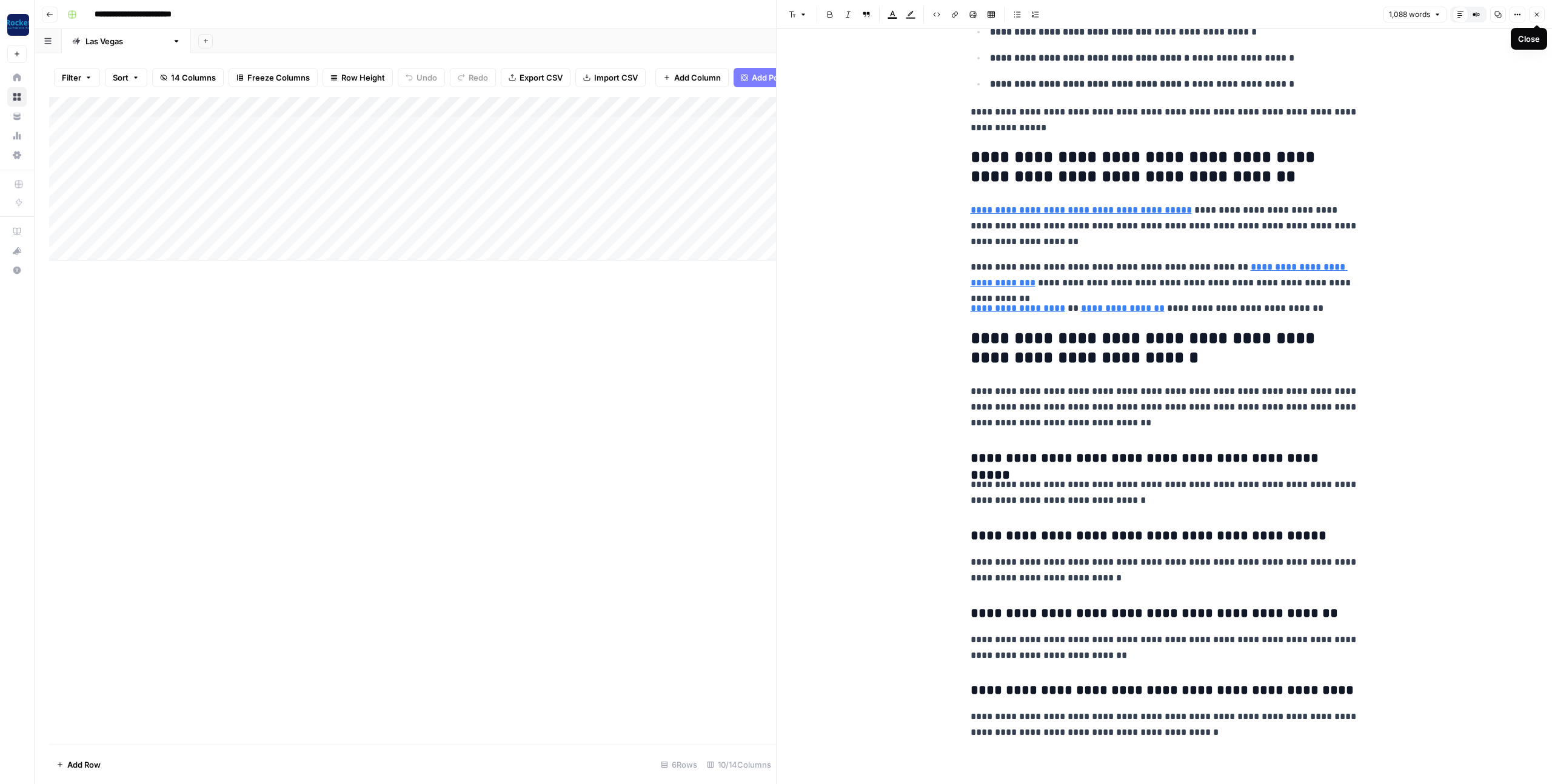
click at [1536, 15] on icon "button" at bounding box center [1538, 14] width 4 height 4
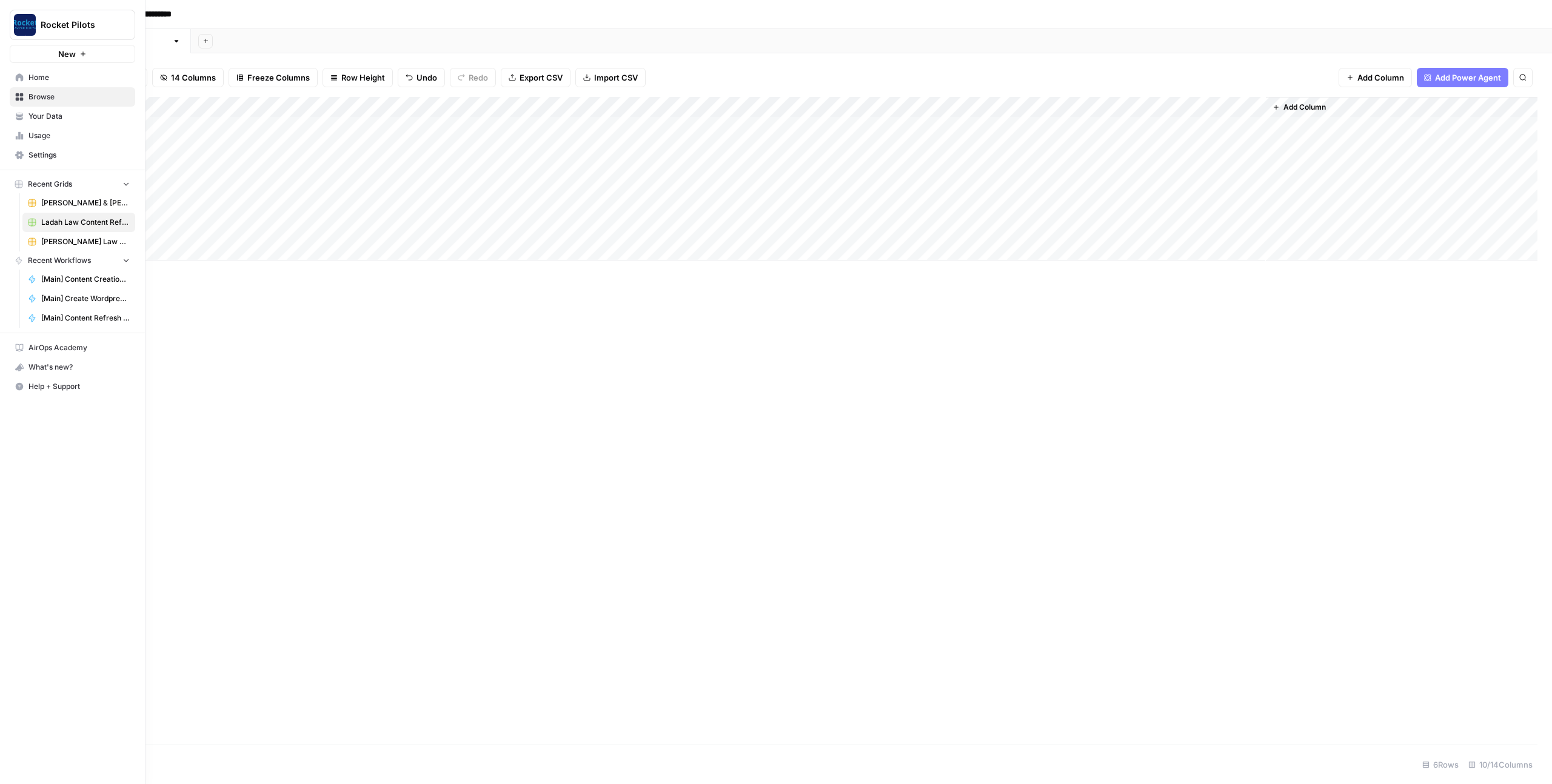
click at [21, 79] on icon at bounding box center [19, 77] width 8 height 8
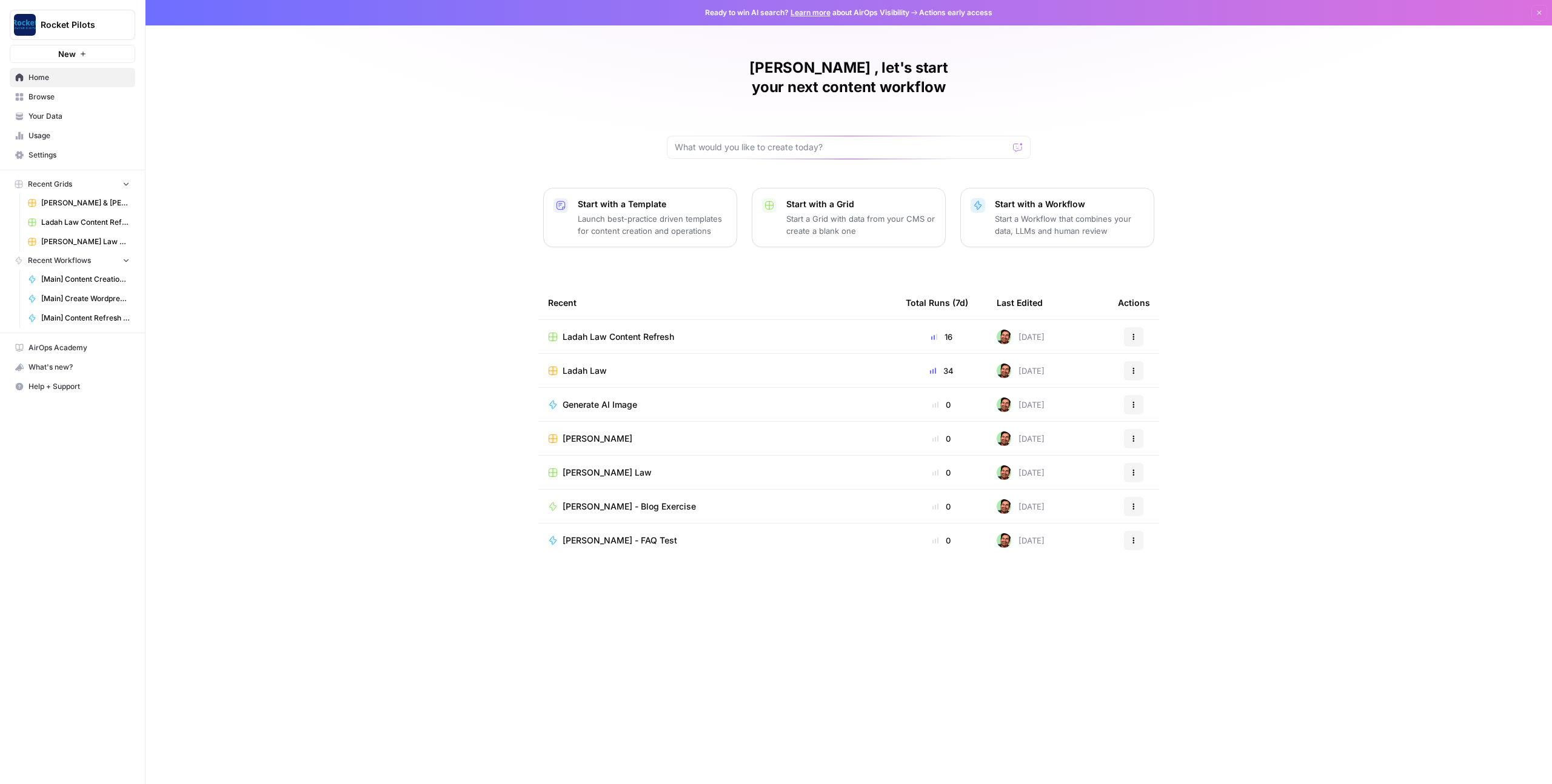
click at [65, 107] on link "Your Data" at bounding box center [72, 117] width 125 height 19
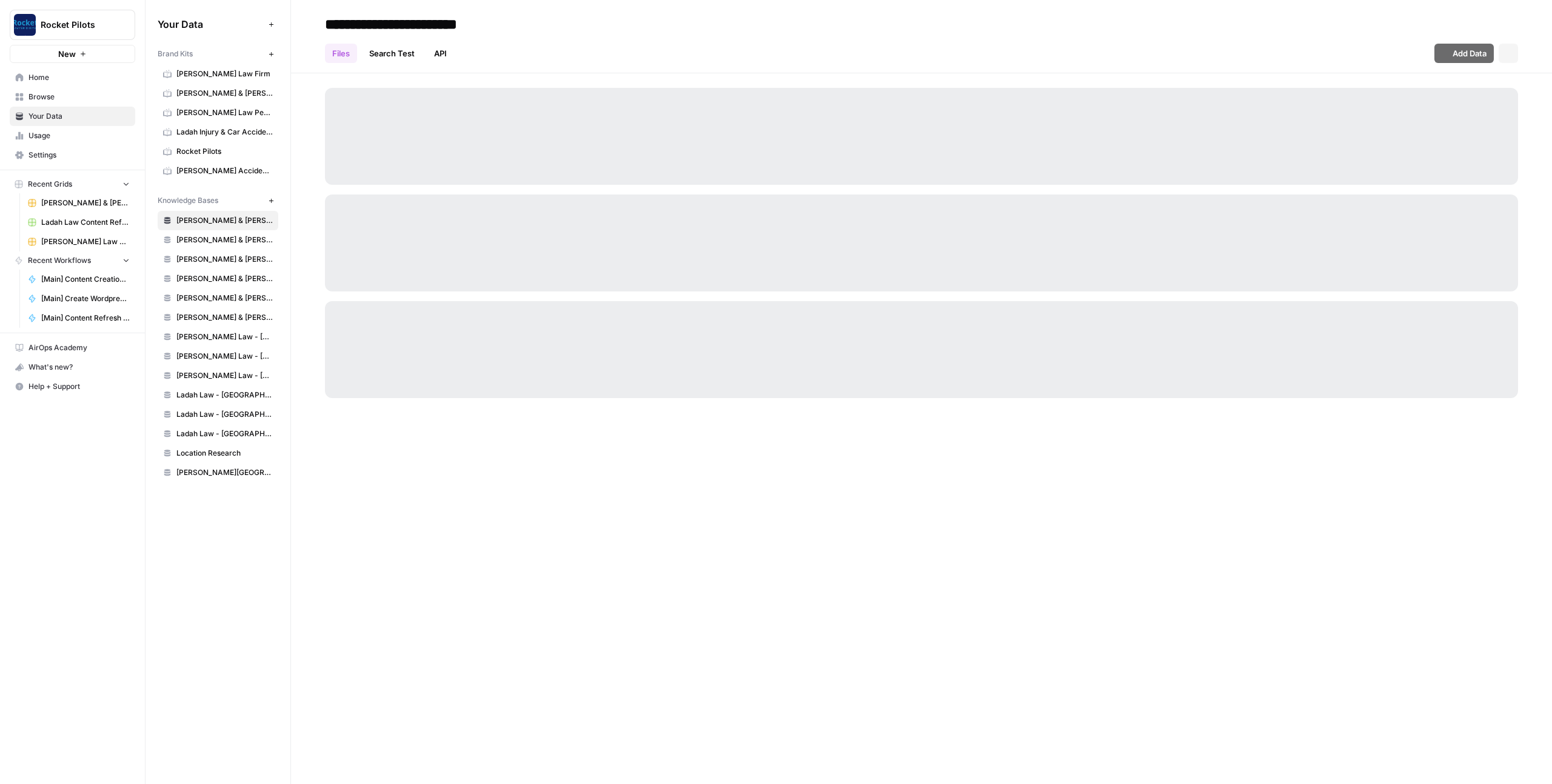
click at [72, 96] on span "Browse" at bounding box center [79, 96] width 101 height 11
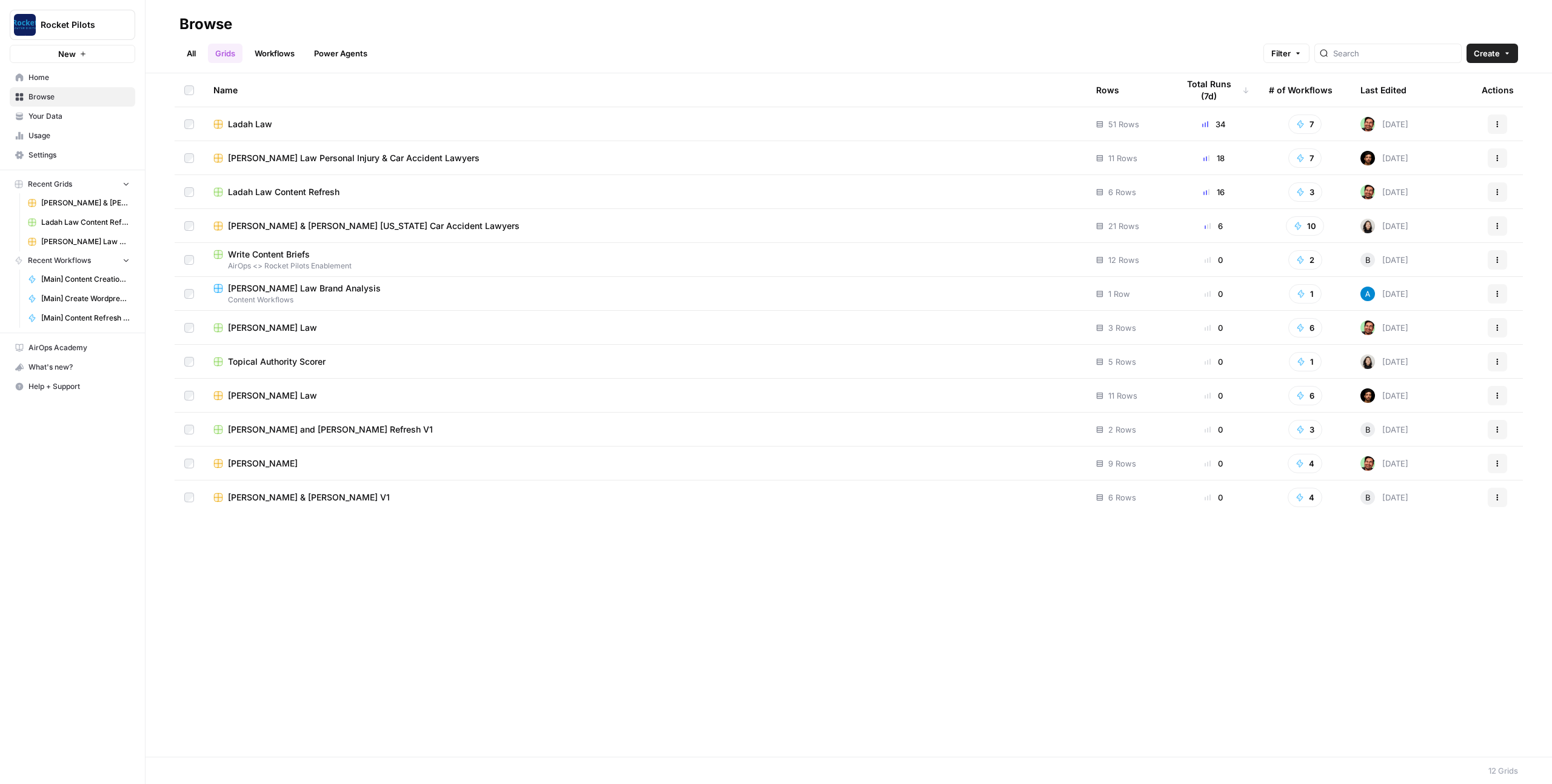
click at [262, 125] on span "Ladah Law" at bounding box center [250, 124] width 44 height 13
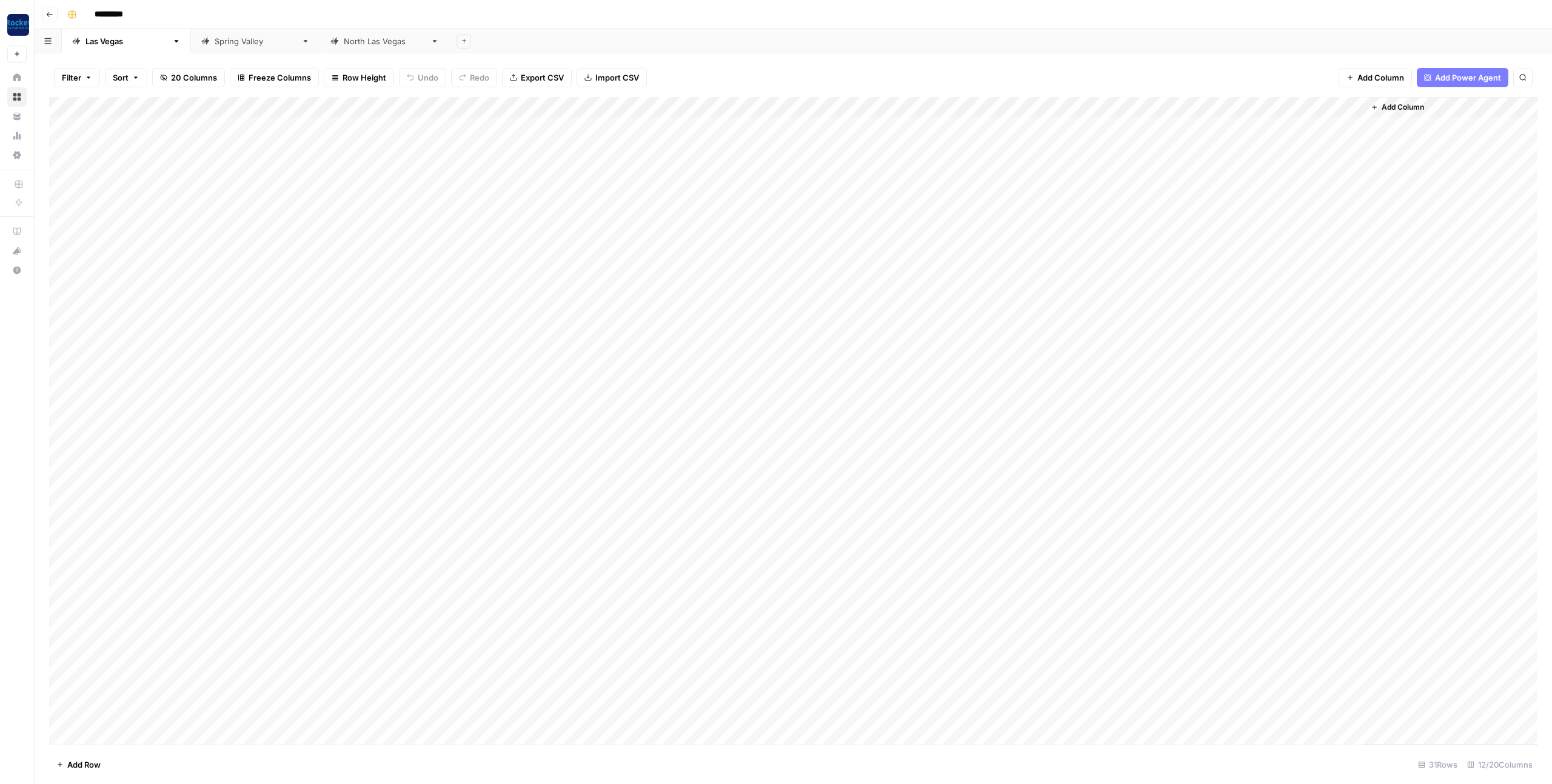
click at [747, 52] on div "Add Sheet" at bounding box center [1000, 41] width 1103 height 24
click at [1392, 591] on div "Add Column" at bounding box center [1451, 421] width 174 height 648
click at [1132, 590] on div "Add Column" at bounding box center [793, 421] width 1488 height 648
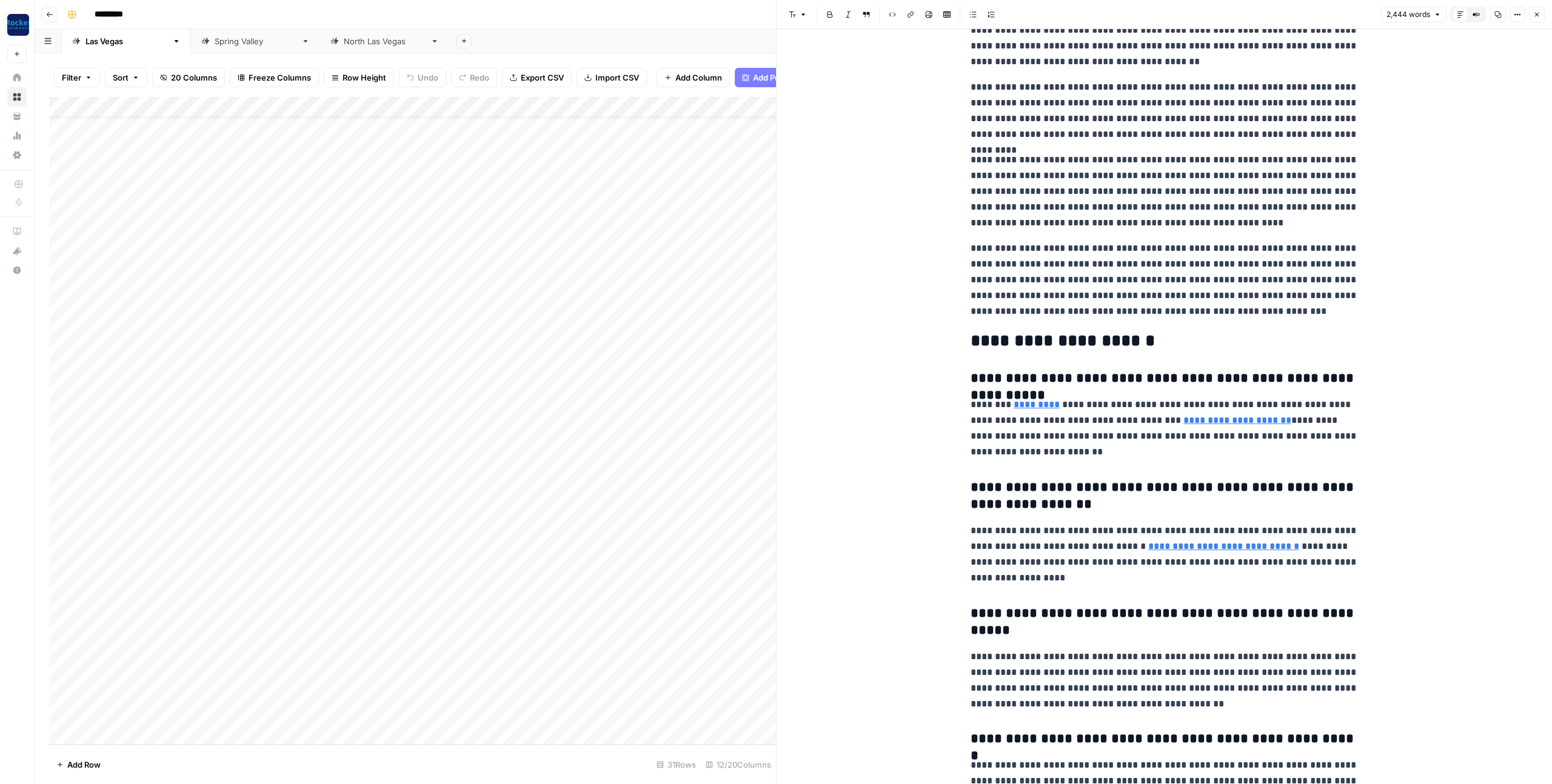
scroll to position [3496, 0]
click at [1535, 16] on icon "button" at bounding box center [1538, 14] width 8 height 8
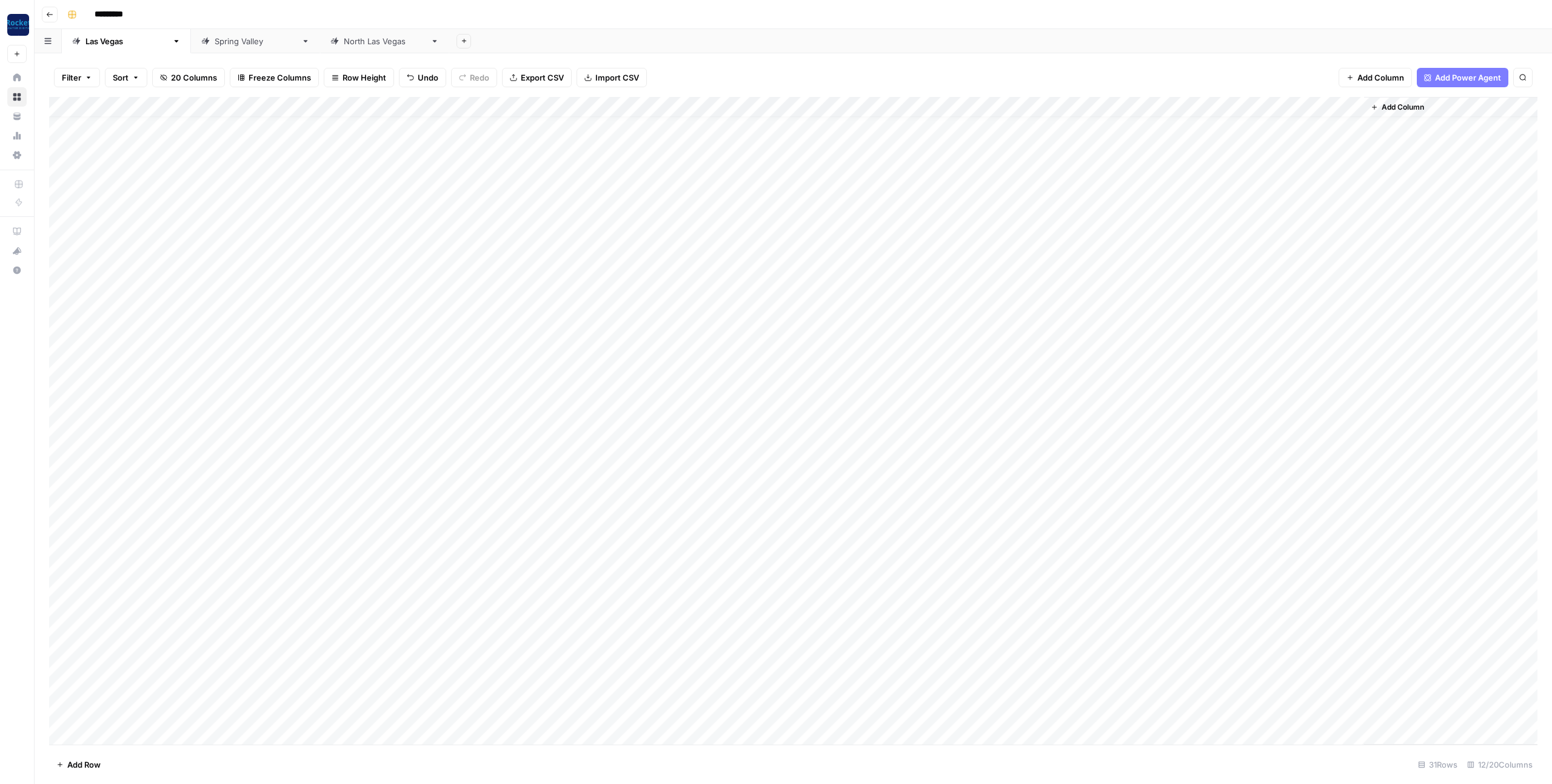
scroll to position [31, 0]
click at [1246, 36] on div "Add Sheet" at bounding box center [1000, 41] width 1103 height 24
